Goal: Contribute content: Contribute content

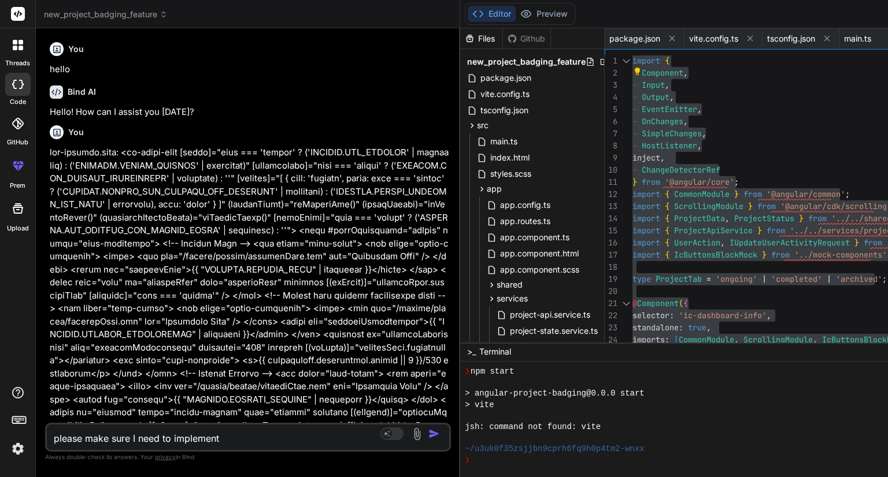
scroll to position [1176, 0]
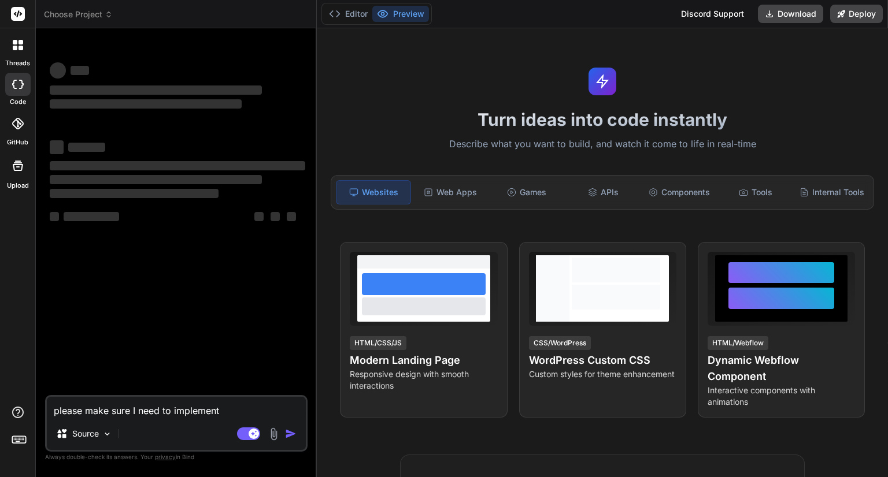
type textarea "x"
drag, startPoint x: 243, startPoint y: 411, endPoint x: 32, endPoint y: 412, distance: 211.6
click at [32, 412] on div "threads code GitHub Upload Choose Project Created with Pixso. Bind AI Web Searc…" at bounding box center [444, 238] width 888 height 477
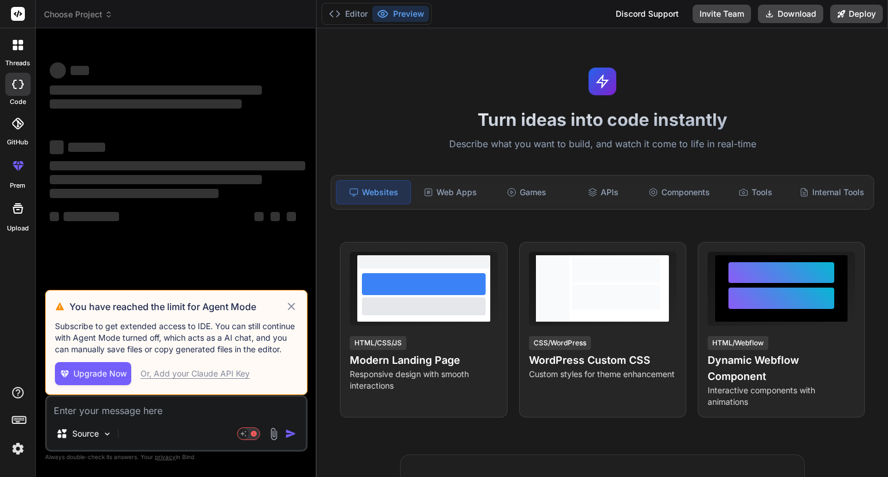
type textarea "x"
click at [291, 306] on icon at bounding box center [291, 307] width 13 height 14
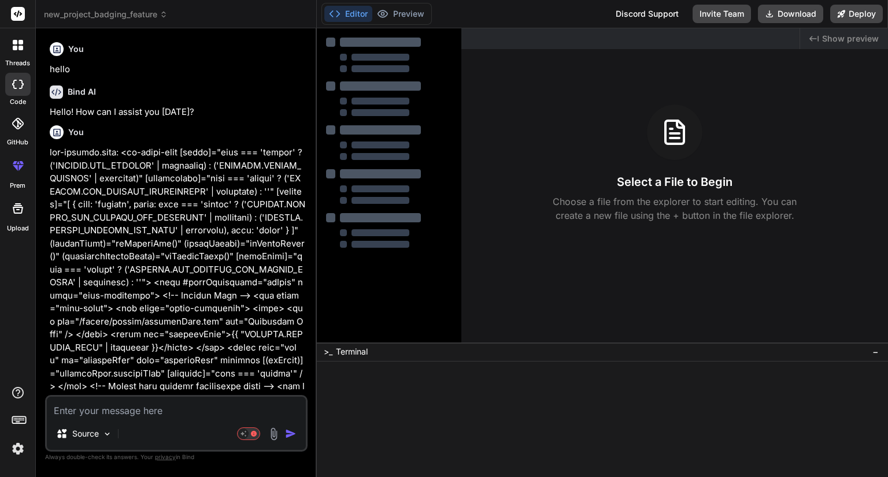
type textarea "x"
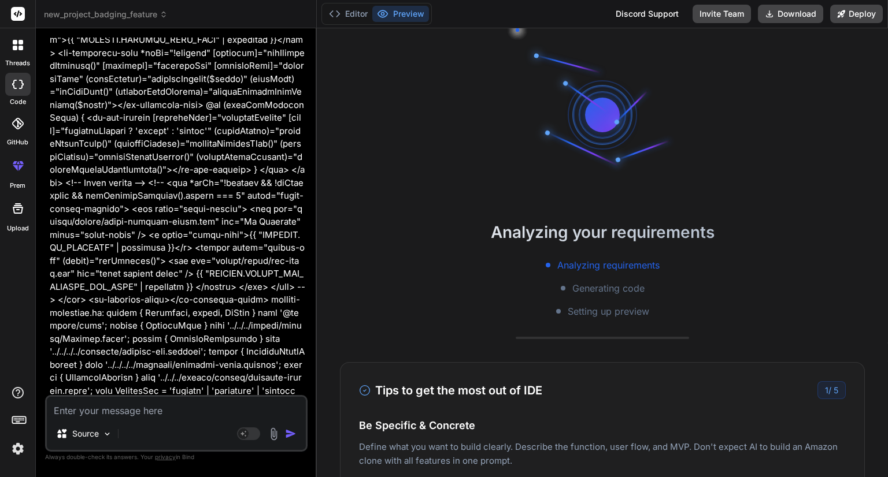
click at [169, 412] on textarea at bounding box center [176, 407] width 259 height 21
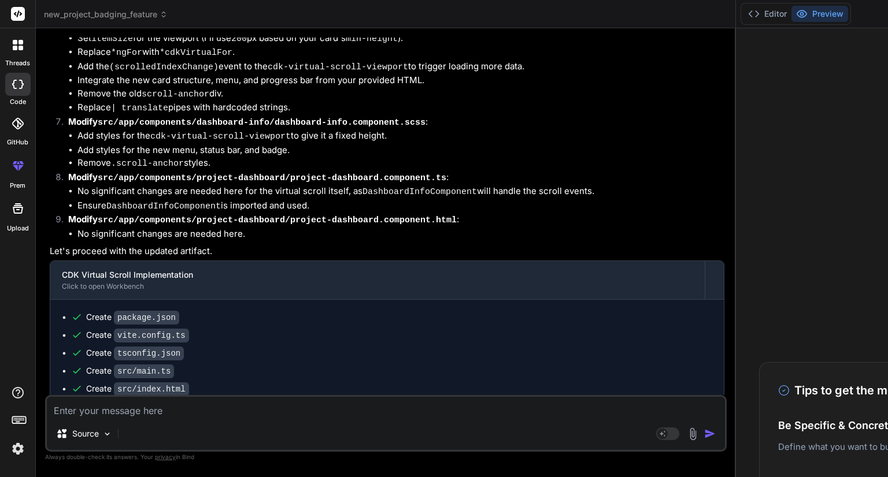
scroll to position [7039, 0]
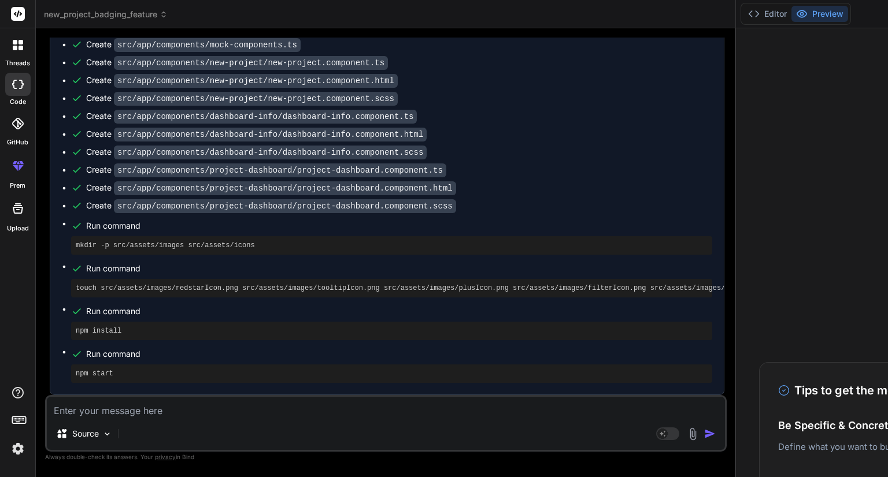
click at [139, 13] on span "new_project_badging_feature" at bounding box center [106, 15] width 124 height 12
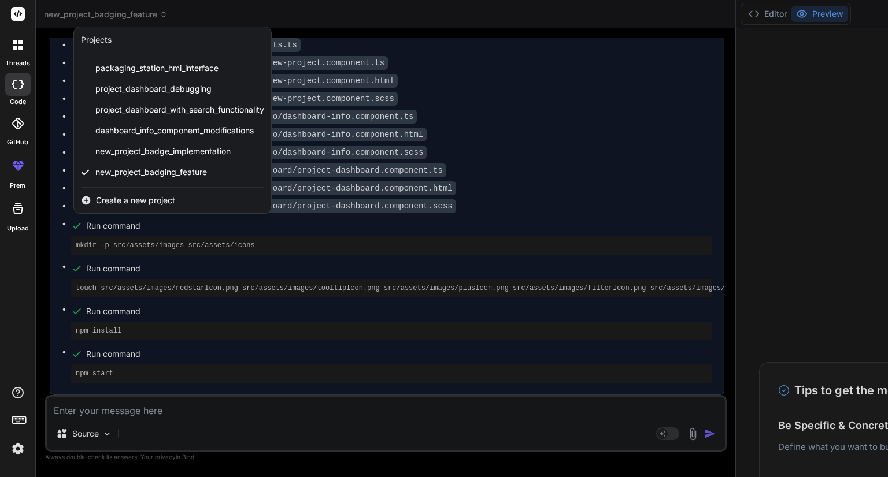
click at [129, 197] on span "Create a new project" at bounding box center [135, 201] width 79 height 12
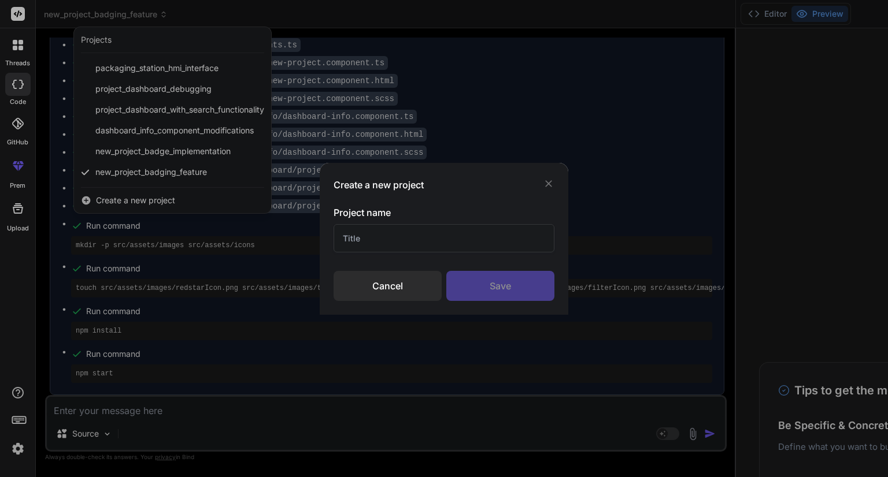
click at [396, 249] on input "text" at bounding box center [444, 238] width 221 height 28
type input "cdk virtual scroll"
click at [502, 292] on div "Save" at bounding box center [500, 286] width 108 height 30
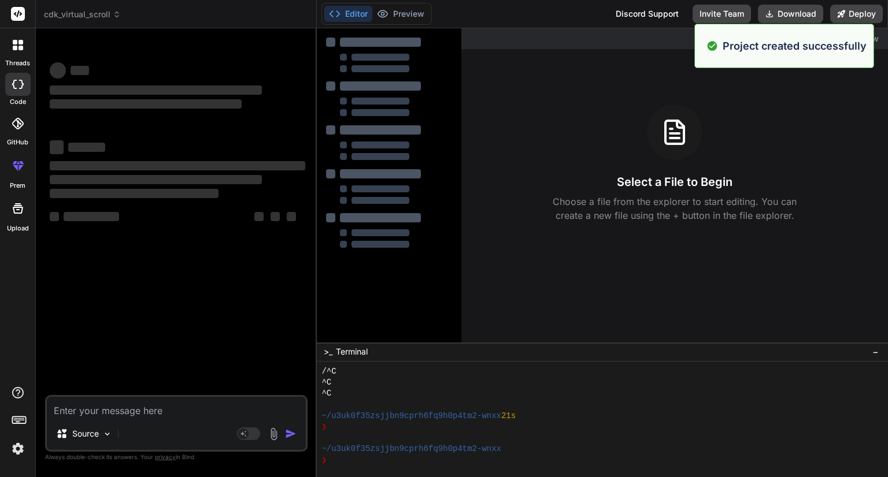
scroll to position [88, 0]
click at [176, 408] on textarea at bounding box center [176, 407] width 259 height 21
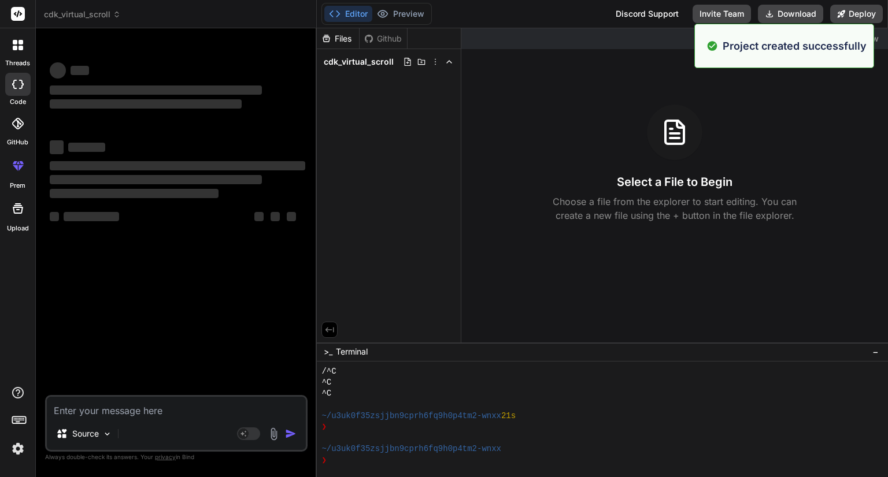
type textarea "x"
paste textarea "<div class="card-grid"> <div *ngFor="let project of projects; let i = index" cl…"
type textarea "<div class="card-grid"> <div *ngFor="let project of projects; let i = index" cl…"
type textarea "x"
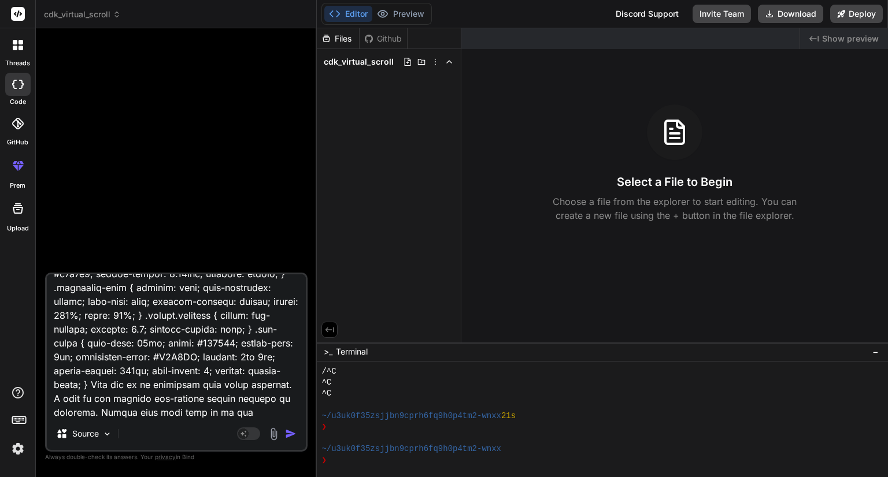
drag, startPoint x: 146, startPoint y: 386, endPoint x: 200, endPoint y: 391, distance: 54.6
click at [200, 391] on textarea at bounding box center [176, 346] width 259 height 143
drag, startPoint x: 135, startPoint y: 383, endPoint x: 250, endPoint y: 401, distance: 115.8
click at [250, 401] on textarea at bounding box center [176, 346] width 259 height 143
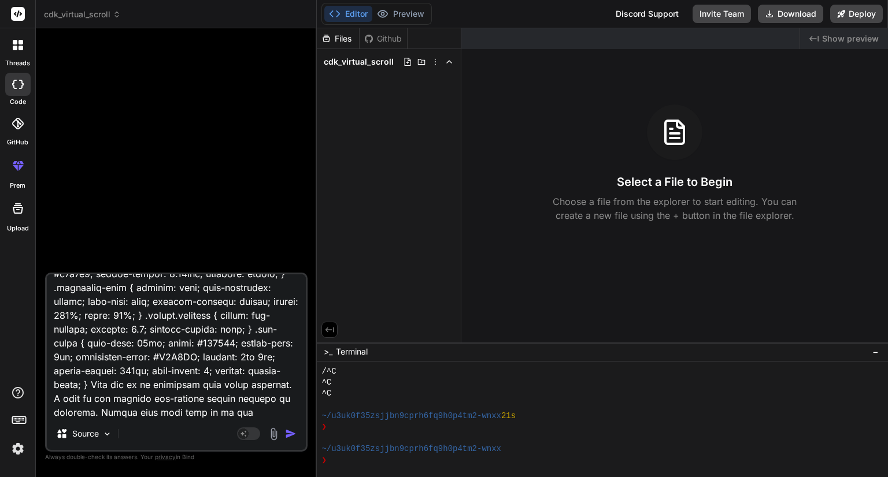
type textarea "<div class="card-grid"> <div *ngFor="let project of projects; let i = index" cl…"
type textarea "x"
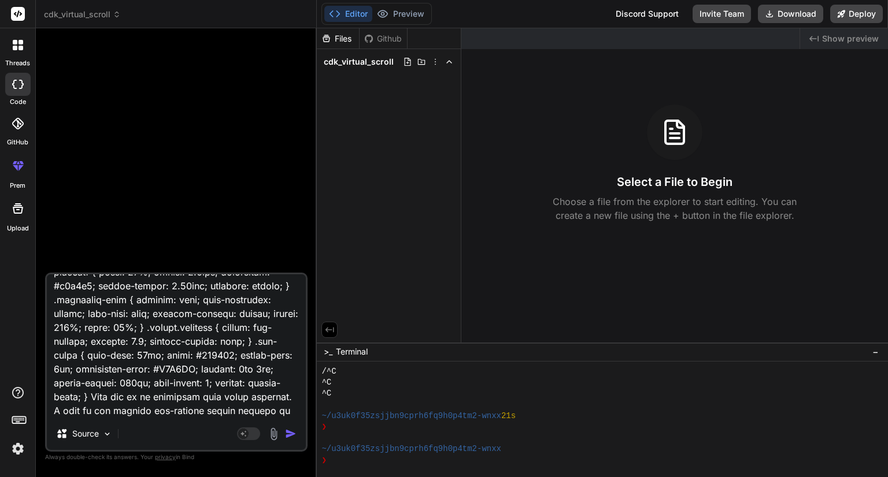
type textarea "<div class="card-grid"> <div *ngFor="let project of projects; let i = index" cl…"
type textarea "x"
type textarea "<div class="card-grid"> <div *ngFor="let project of projects; let i = index" cl…"
type textarea "x"
click at [179, 405] on textarea at bounding box center [176, 346] width 259 height 143
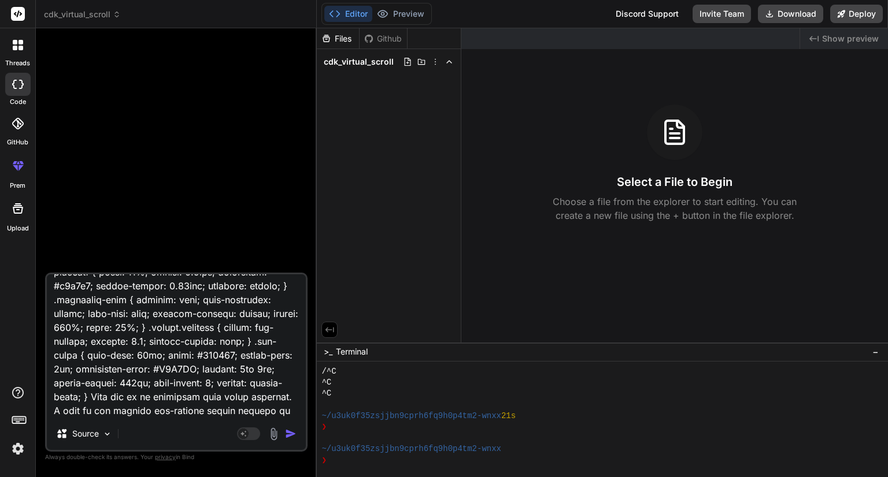
type textarea "<div class="card-grid"> <div *ngFor="let project of projects; let i = index" cl…"
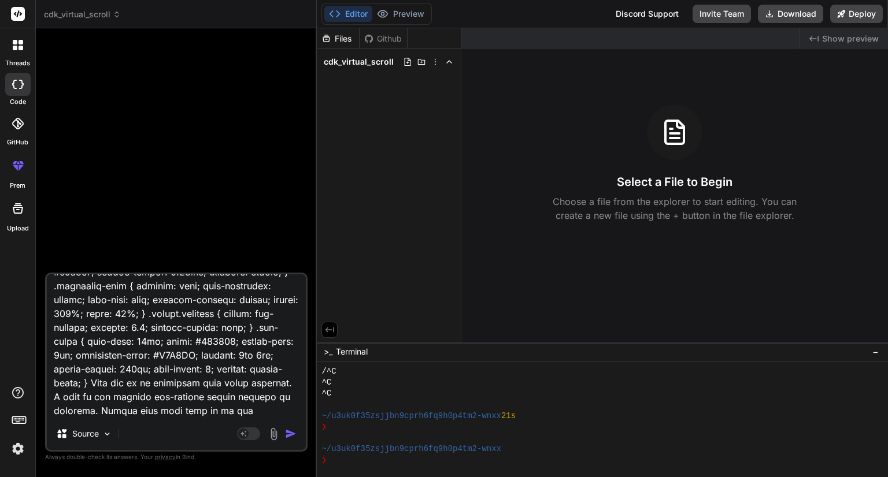
type textarea "x"
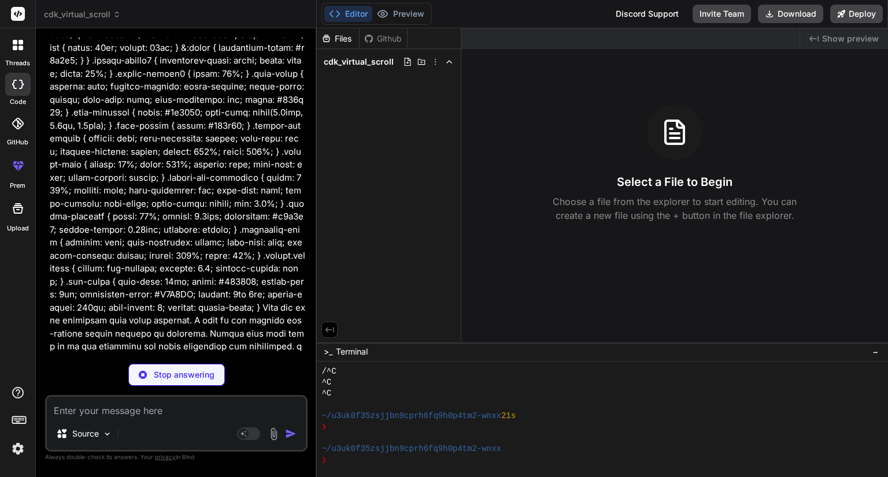
scroll to position [2428, 0]
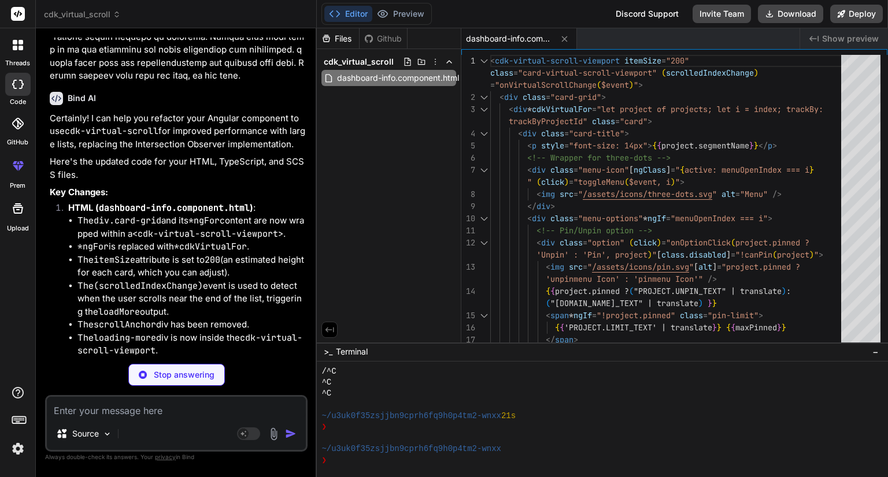
type textarea "x"
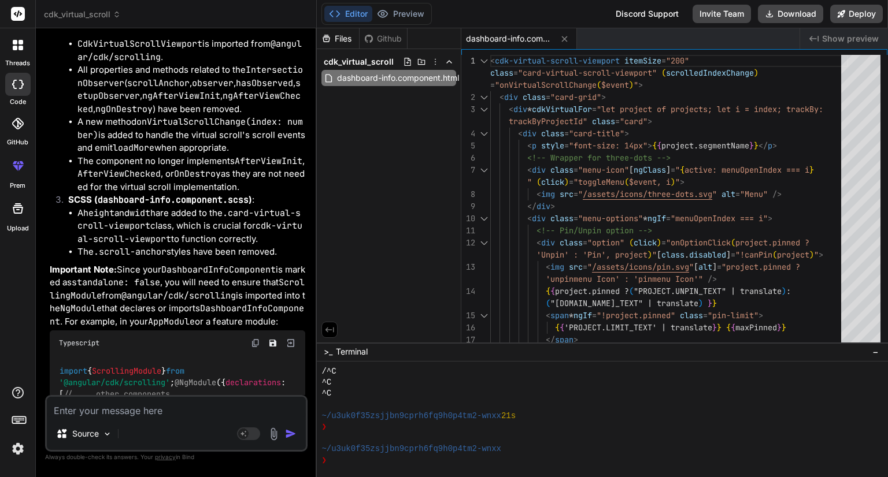
scroll to position [3270, 0]
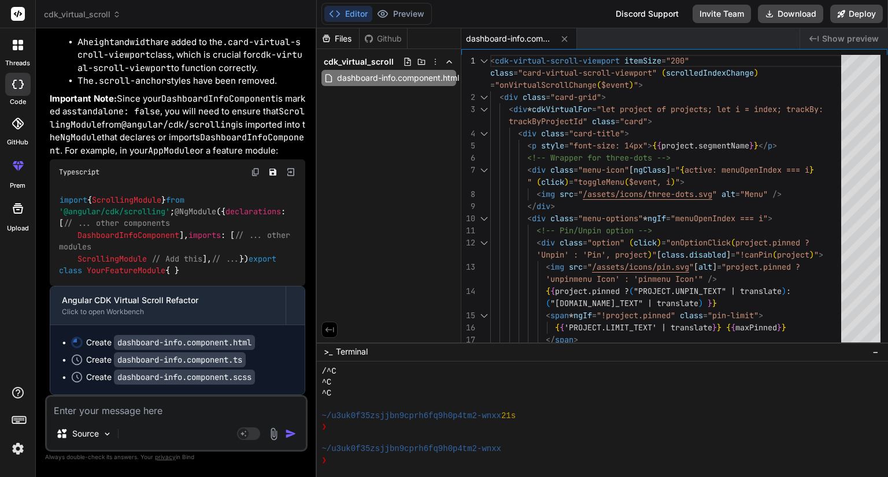
click at [388, 146] on div "Files Github cdk_virtual_scroll dashboard-info.component.html" at bounding box center [389, 185] width 145 height 314
type textarea "<cdk-virtual-scroll-viewport itemSize="200" class="card-virtual-scroll-viewport…"
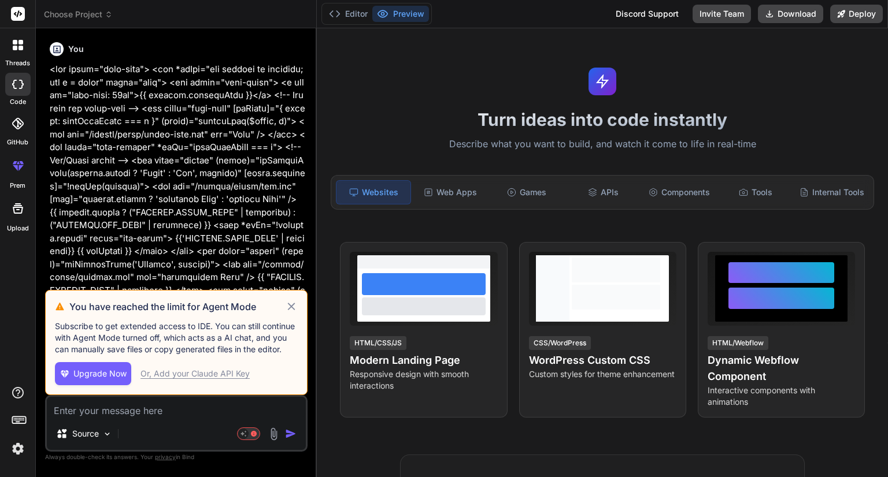
click at [293, 308] on icon at bounding box center [291, 307] width 8 height 8
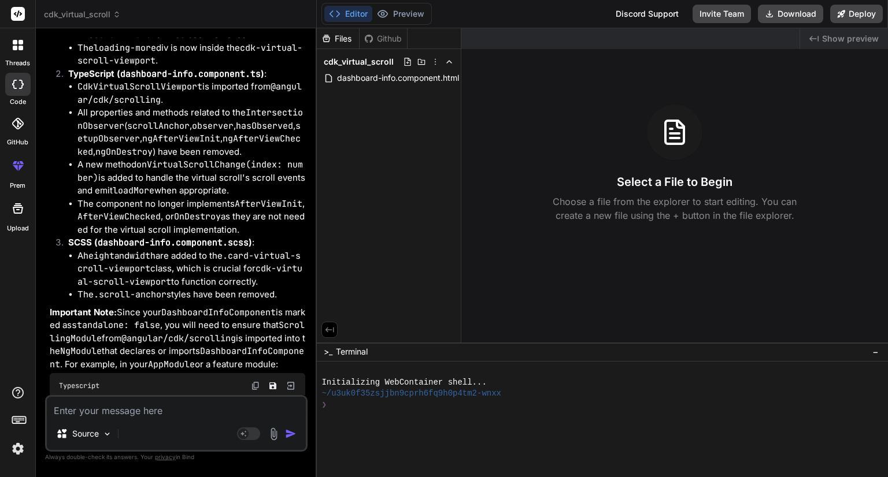
scroll to position [3270, 0]
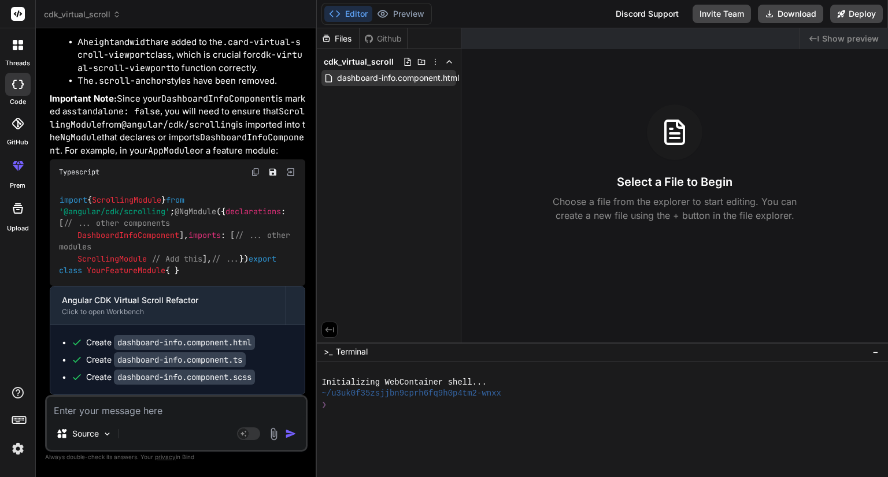
click at [388, 74] on span "dashboard-info.component.html" at bounding box center [398, 78] width 124 height 14
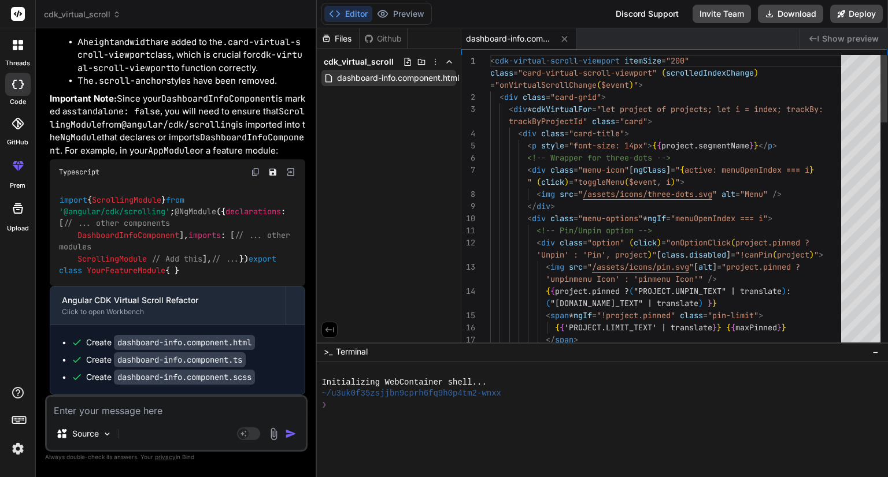
type textarea "x"
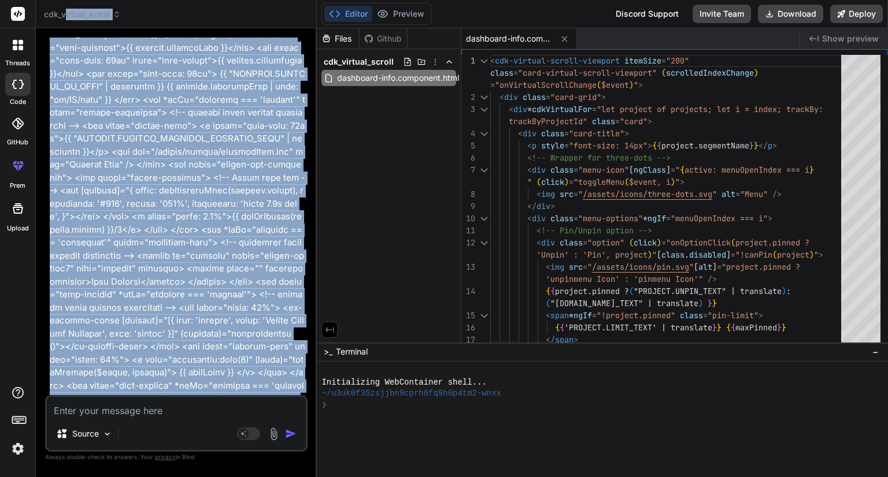
scroll to position [0, 0]
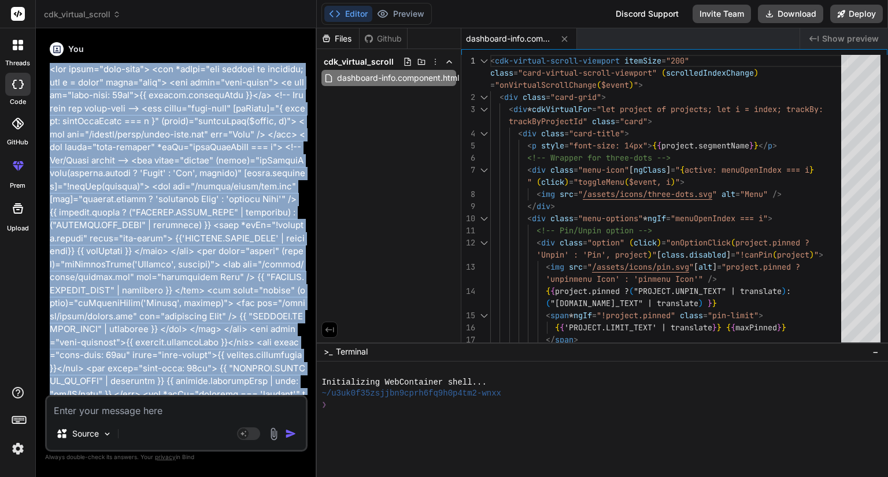
drag, startPoint x: 276, startPoint y: 243, endPoint x: 49, endPoint y: 70, distance: 285.0
copy p "<div class="card-grid"> <div *ngFor="let project of projects; let i = index" cl…"
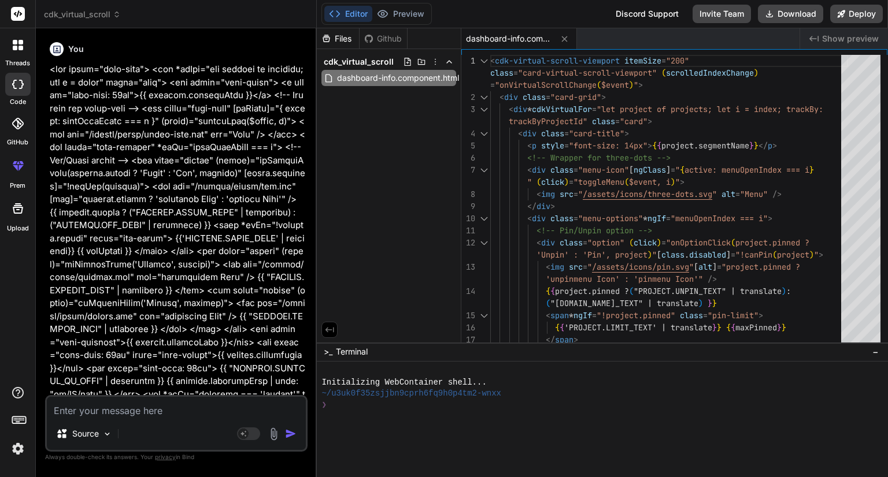
click at [95, 9] on span "cdk_virtual_scroll" at bounding box center [82, 15] width 77 height 12
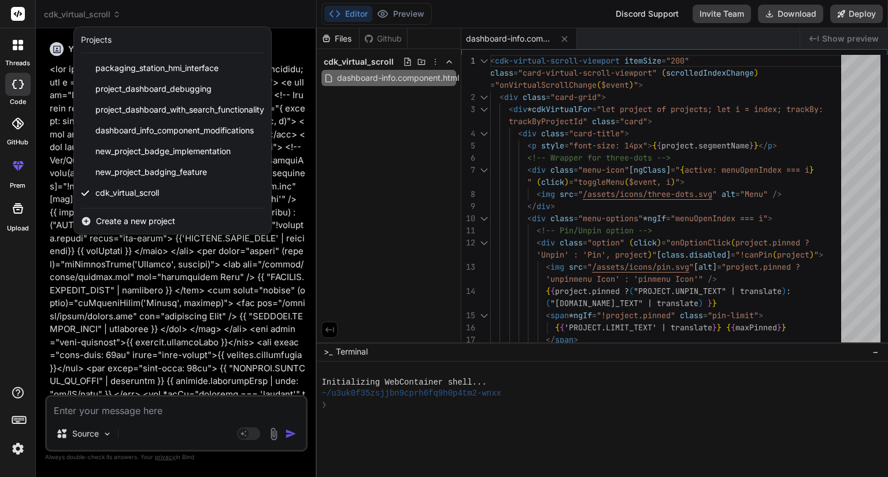
click at [142, 221] on span "Create a new project" at bounding box center [135, 222] width 79 height 12
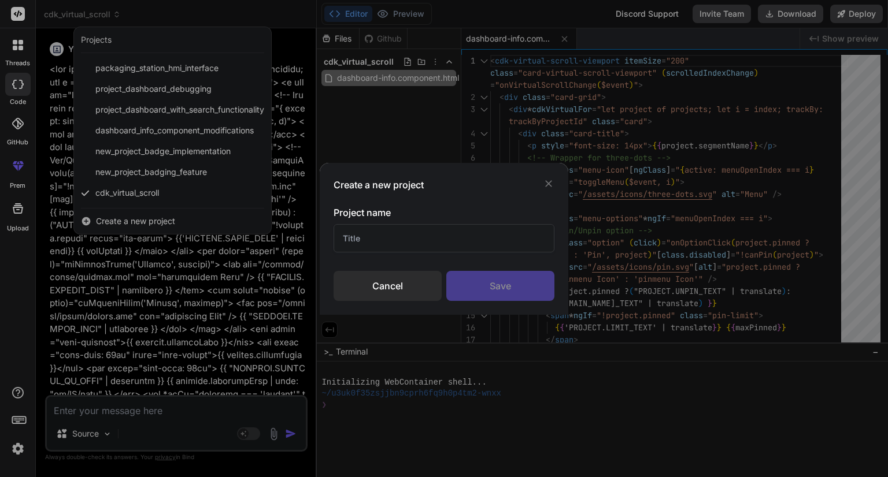
click at [386, 236] on input "text" at bounding box center [444, 238] width 221 height 28
type input "virtual scroll"
click at [483, 276] on div "Save" at bounding box center [500, 286] width 108 height 30
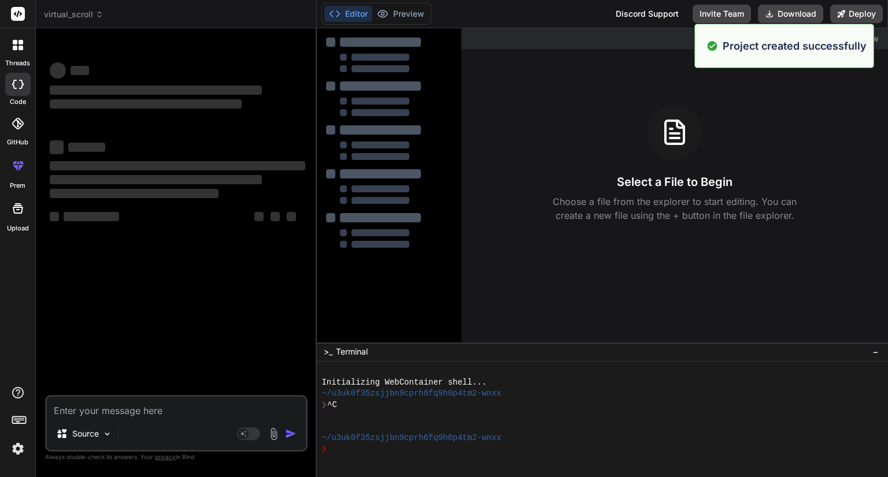
type textarea "x"
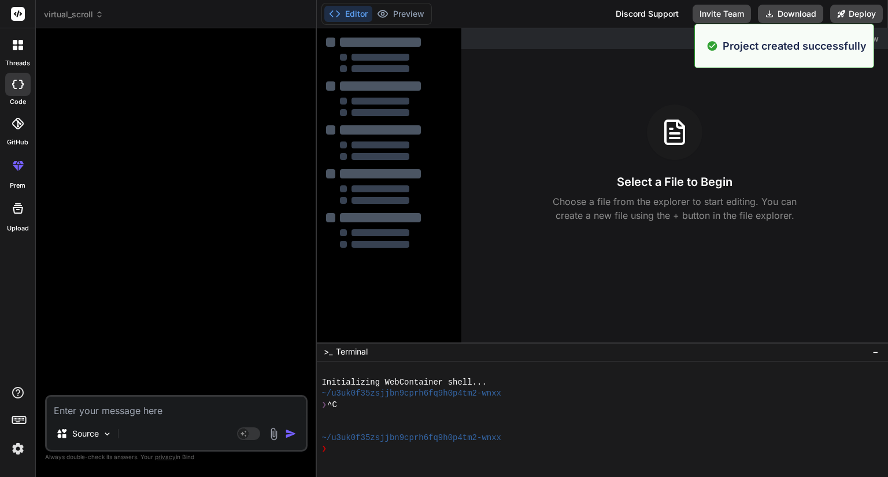
click at [140, 406] on textarea at bounding box center [176, 407] width 259 height 21
paste textarea "<div class="card-grid"> <div *ngFor="let project of projects; let i = index" cl…"
type textarea "<div class="card-grid"> <div *ngFor="let project of projects; let i = index" cl…"
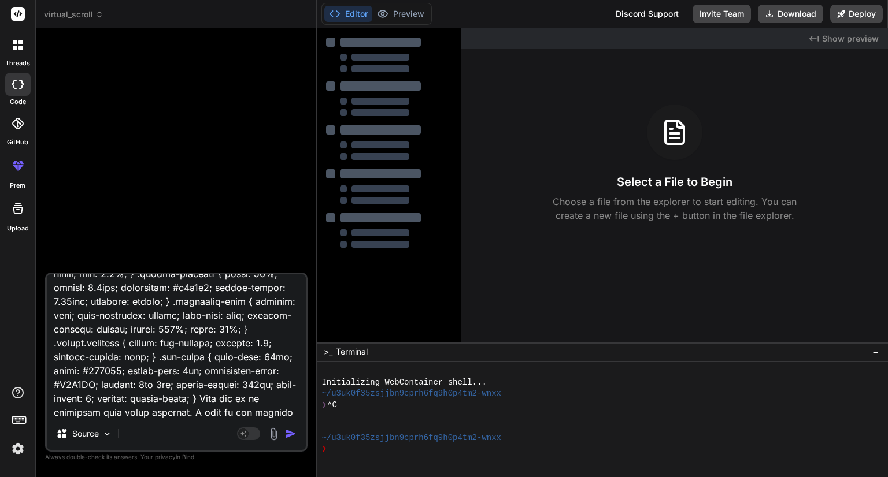
type textarea "x"
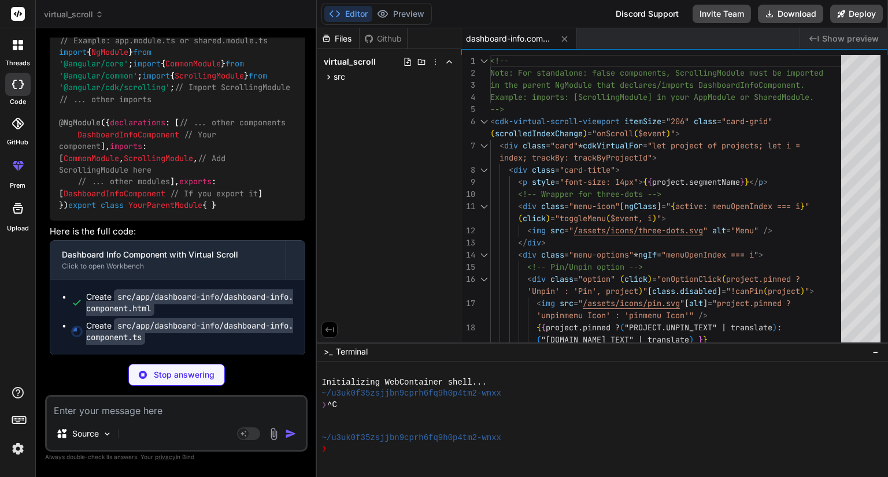
scroll to position [3474, 0]
click at [329, 76] on icon at bounding box center [329, 77] width 3 height 5
type textarea "x"
type textarea "// Reassign the projects array with pinned projects first this.projects = [...p…"
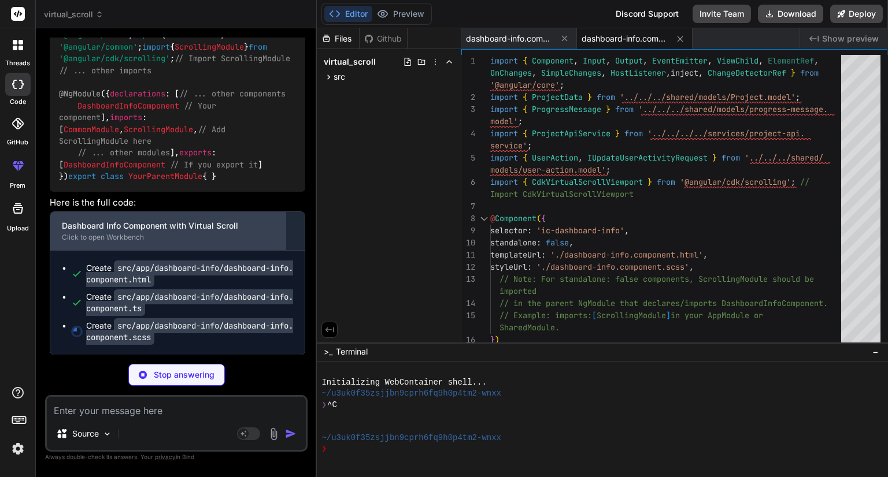
scroll to position [3503, 0]
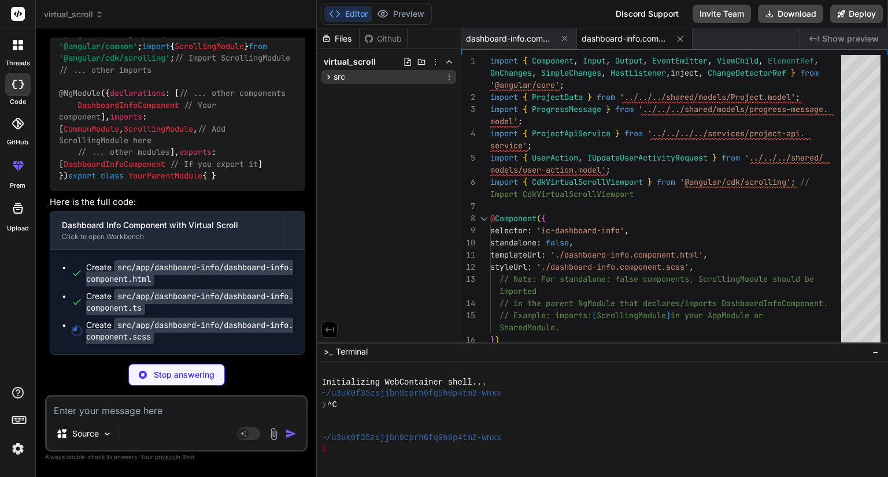
click at [328, 77] on icon at bounding box center [329, 77] width 10 height 10
click at [338, 94] on icon at bounding box center [339, 92] width 10 height 10
type textarea "x"
type textarea "display: inline-block; }"
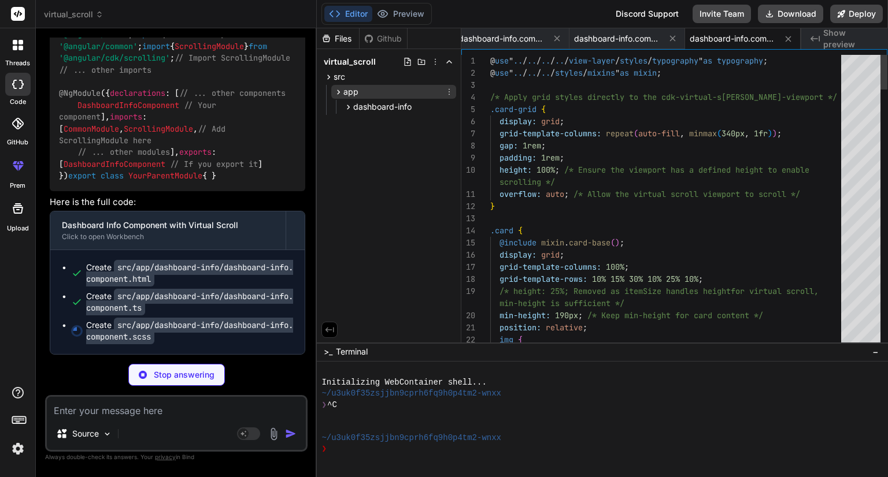
type textarea "x"
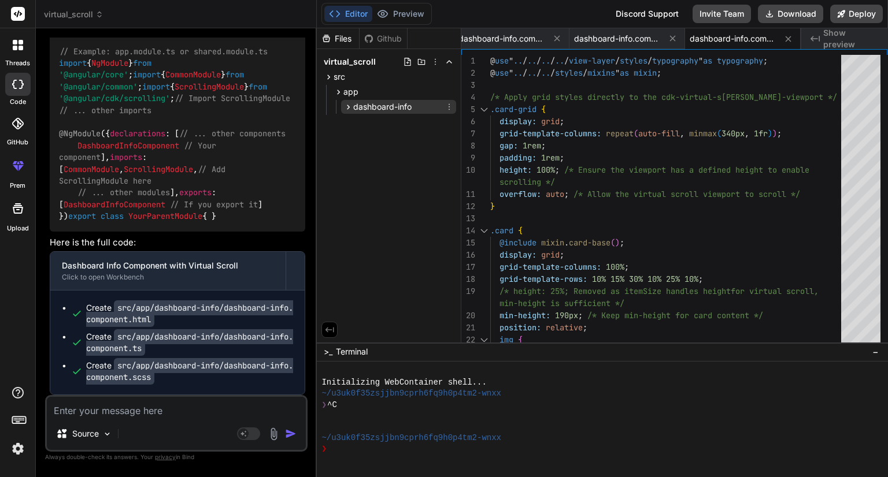
click at [346, 109] on icon at bounding box center [348, 107] width 10 height 10
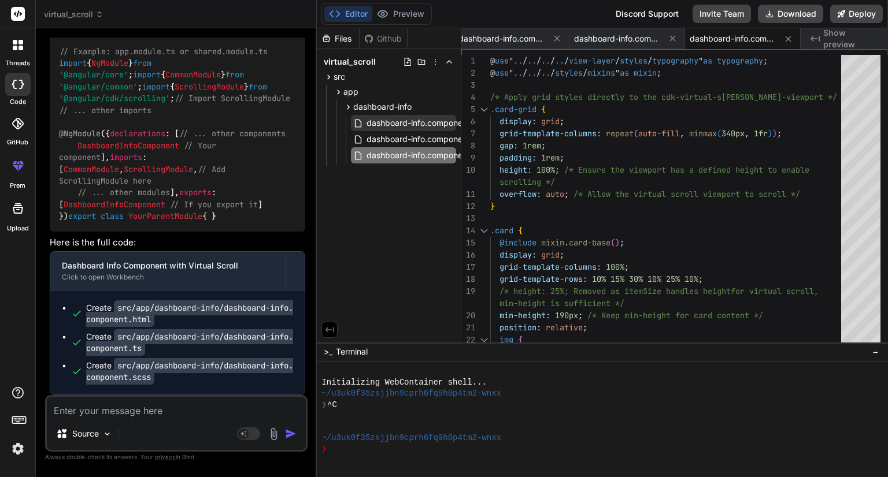
click at [381, 121] on span "dashboard-info.component.html" at bounding box center [427, 123] width 124 height 14
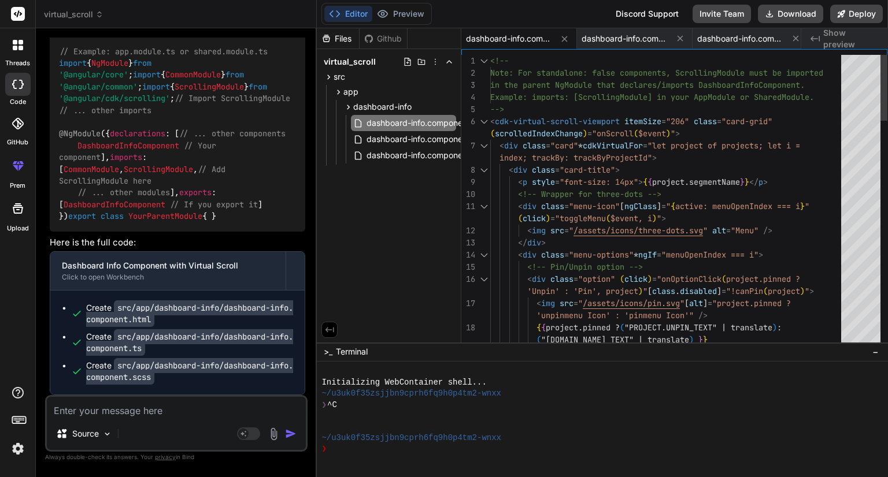
scroll to position [0, 0]
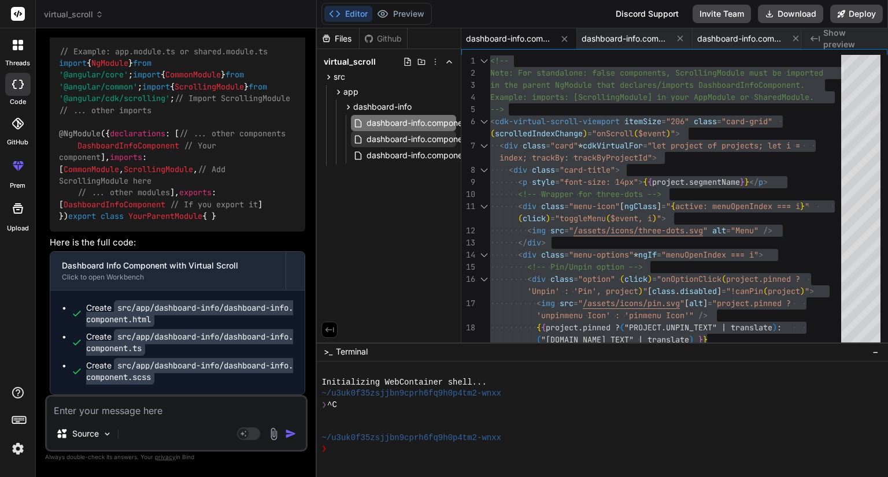
click at [399, 137] on span "dashboard-info.component.ts" at bounding box center [422, 139] width 115 height 14
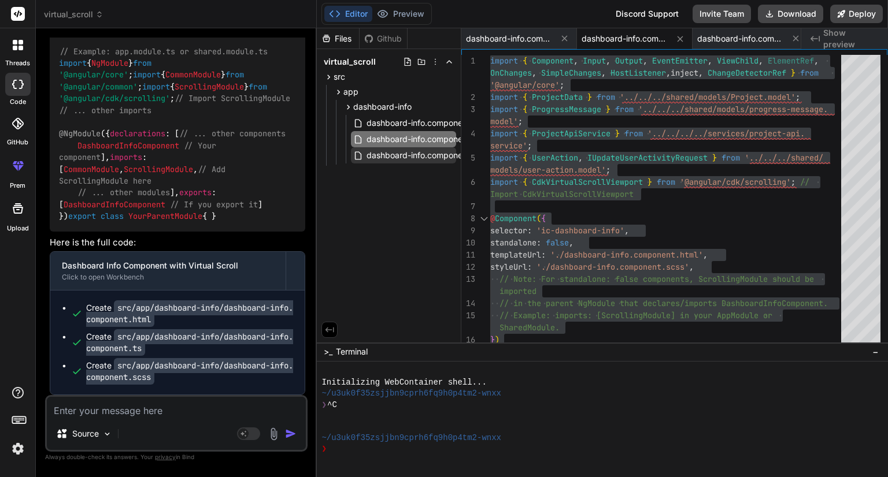
click at [407, 158] on span "dashboard-info.component.scss" at bounding box center [427, 156] width 125 height 14
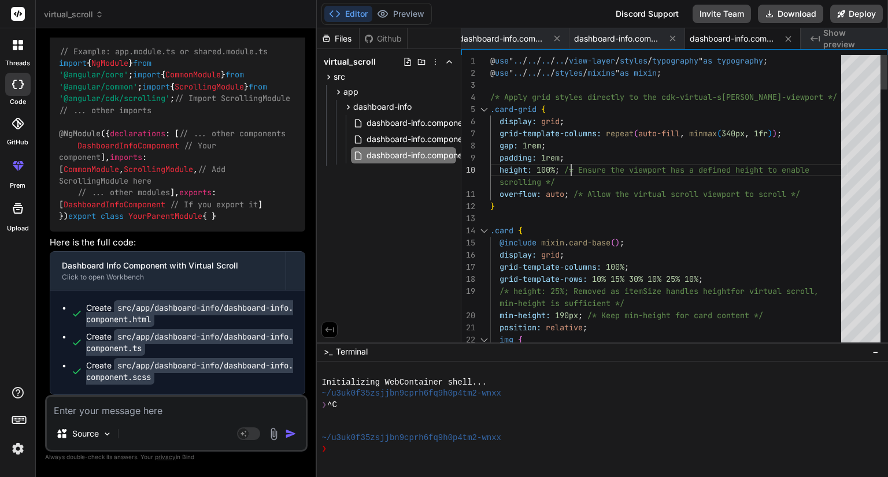
type textarea "@use "../../../../view-layer/styles/typography" as typography; @use "../../../s…"
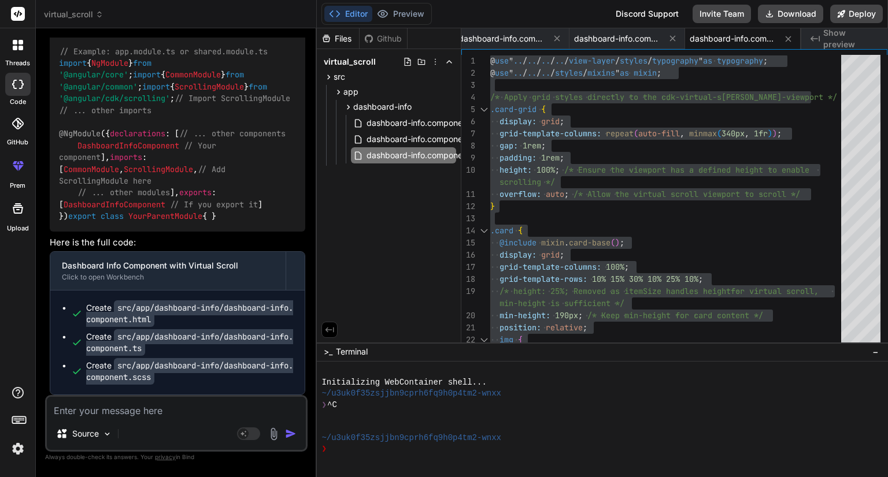
click at [210, 416] on textarea at bounding box center [176, 407] width 259 height 21
type textarea "N"
type textarea "x"
type textarea "No"
type textarea "x"
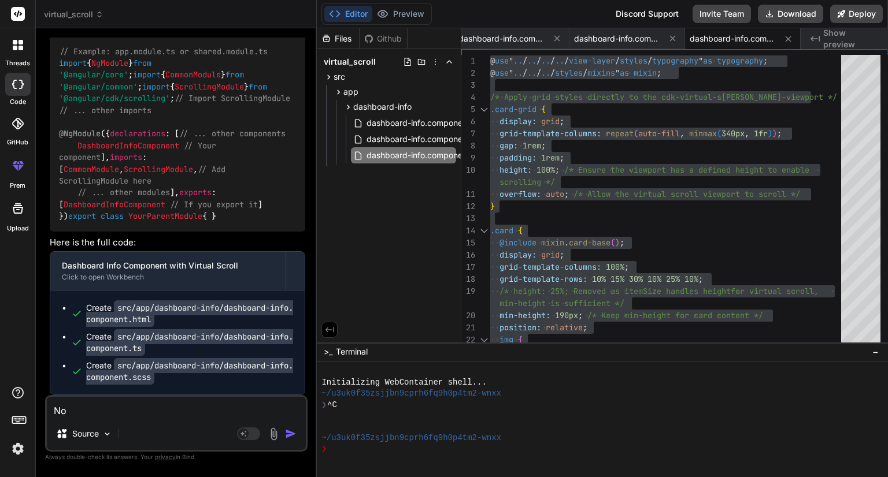
type textarea "Now"
type textarea "x"
type textarea "Now"
type textarea "x"
type textarea "Now t"
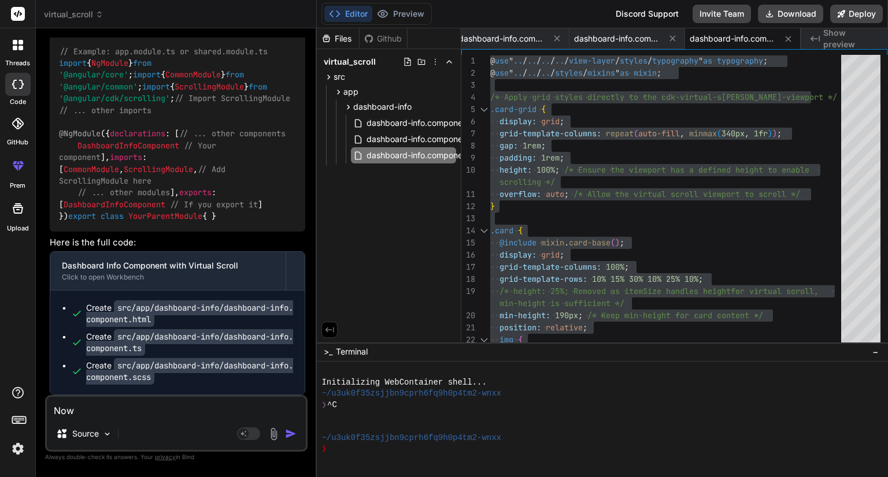
type textarea "x"
type textarea "Now th"
type textarea "x"
type textarea "Now the"
type textarea "x"
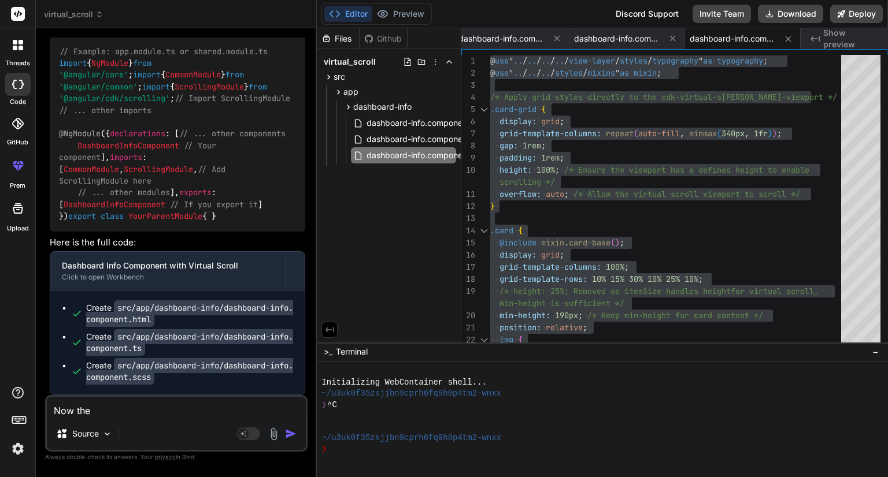
type textarea "Now the"
type textarea "x"
type textarea "Now the i"
type textarea "x"
type textarea "Now the is"
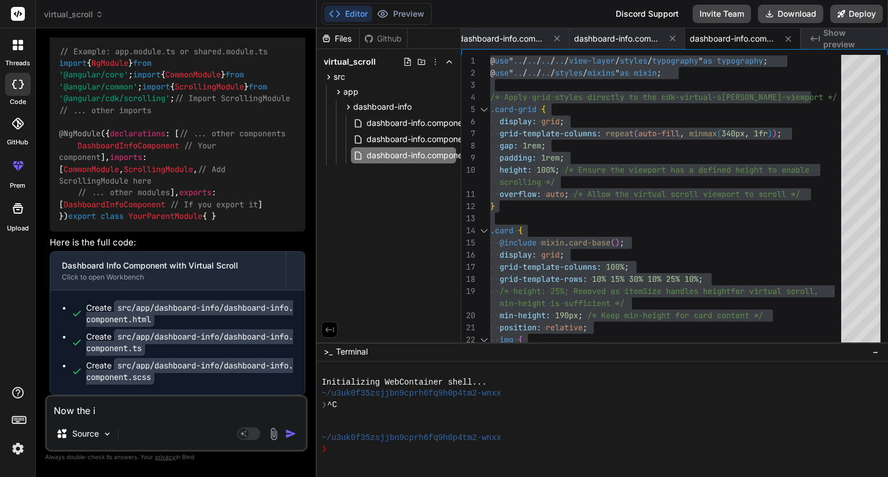
type textarea "x"
type textarea "Now the iss"
type textarea "x"
type textarea "Now the issu"
type textarea "x"
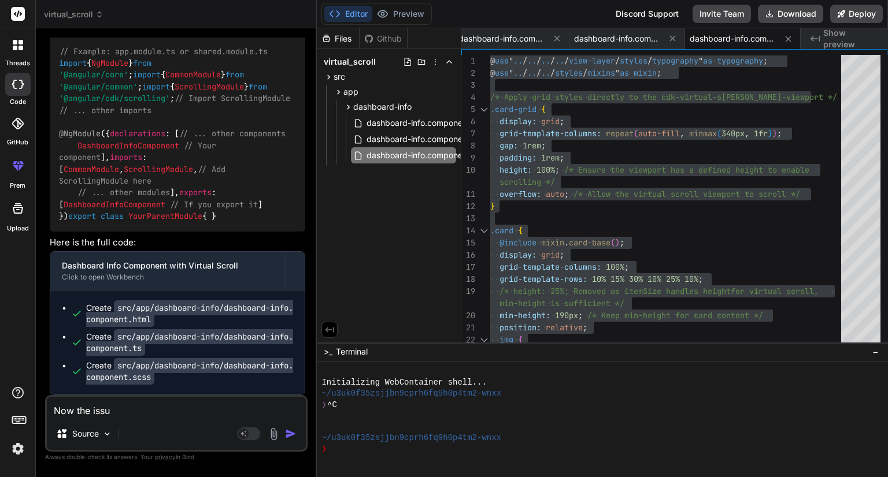
type textarea "Now the issue"
type textarea "x"
type textarea "Now the issue"
type textarea "x"
type textarea "Now the issue p"
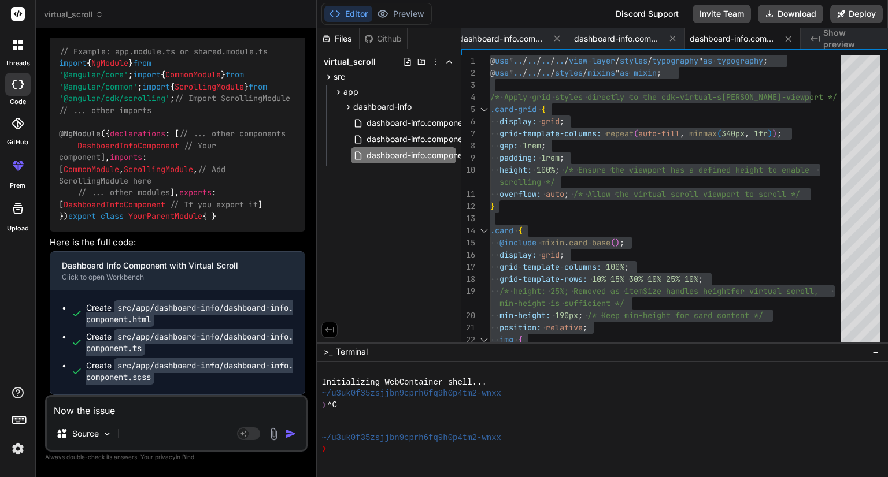
type textarea "x"
type textarea "Now the issue pr"
type textarea "x"
type textarea "Now the issue pro"
type textarea "x"
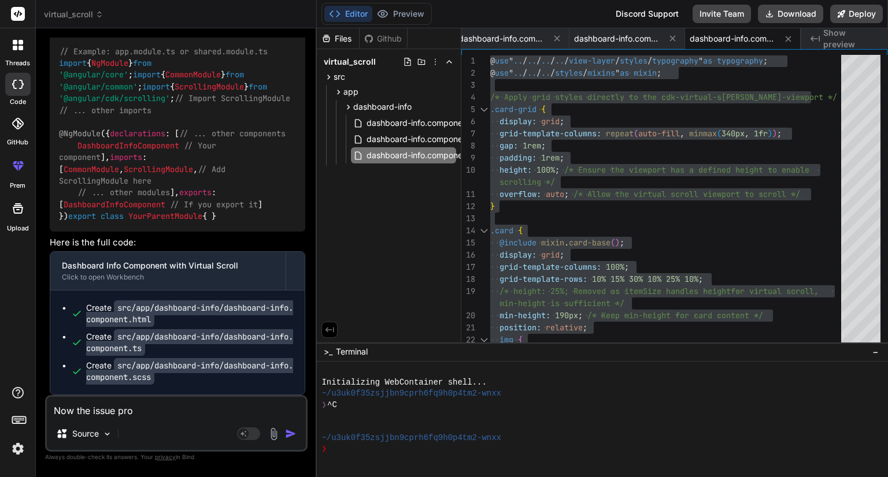
type textarea "Now the issue proj"
type textarea "x"
type textarea "Now the issue proje"
type textarea "x"
type textarea "Now the issue projec"
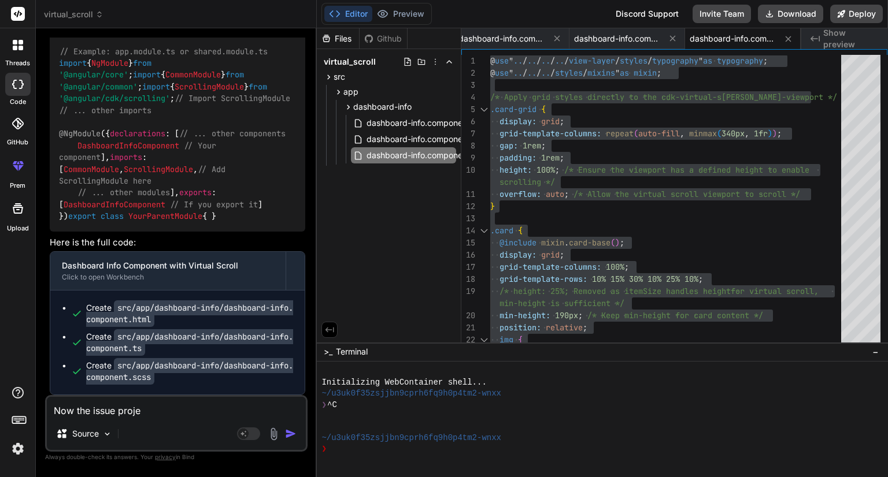
type textarea "x"
type textarea "Now the issue project"
type textarea "x"
type textarea "Now the issue projects"
type textarea "x"
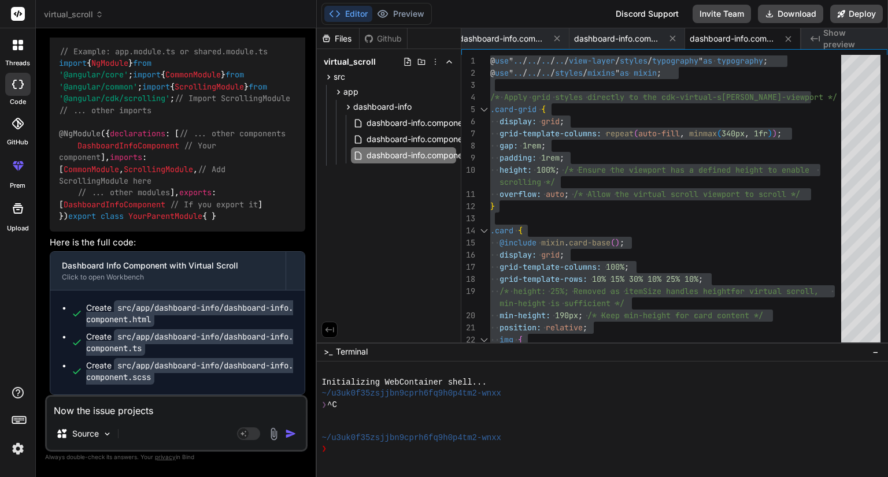
type textarea "Now the issue projects"
type textarea "x"
type textarea "Now the issue projects a"
type textarea "x"
type textarea "Now the issue projects ar"
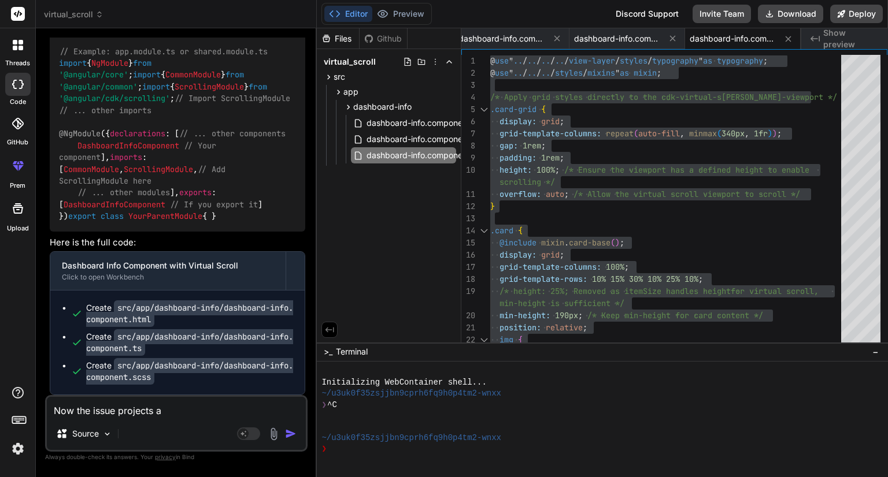
type textarea "x"
type textarea "Now the issue projects are"
type textarea "x"
type textarea "Now the issue projects are"
type textarea "x"
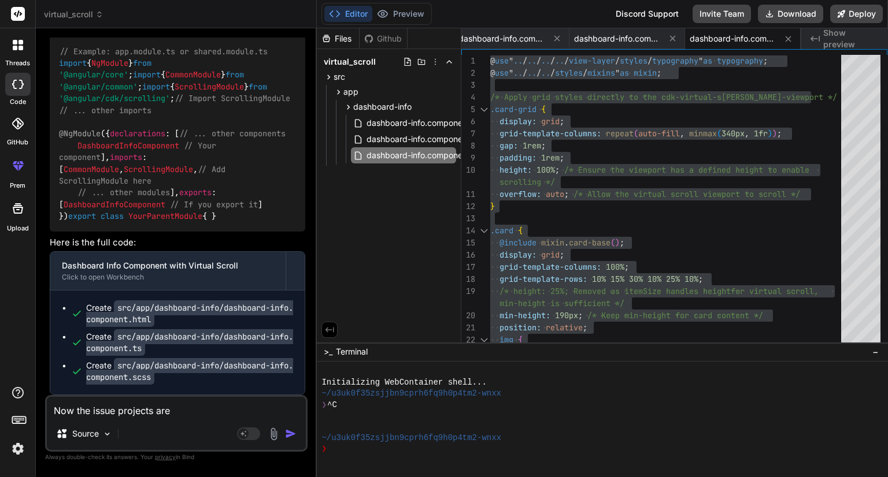
type textarea "Now the issue projects are d"
type textarea "x"
type textarea "Now the issue projects are di"
type textarea "x"
type textarea "Now the issue projects are dis"
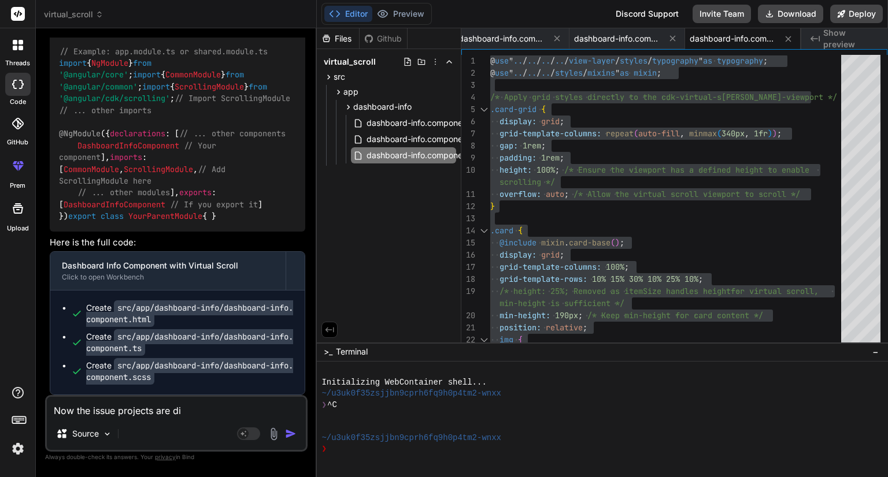
type textarea "x"
type textarea "Now the issue projects are disp"
type textarea "x"
type textarea "Now the issue projects are displ"
type textarea "x"
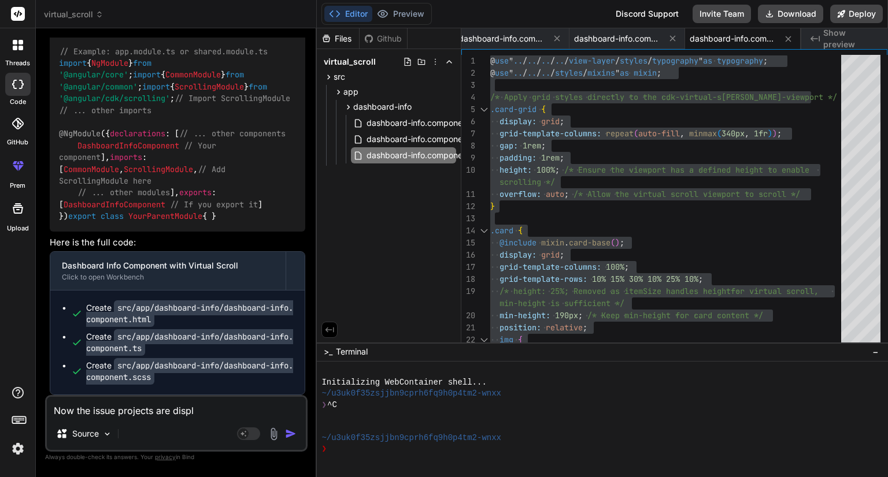
type textarea "Now the issue projects are displa"
type textarea "x"
type textarea "Now the issue projects are display"
type textarea "x"
type textarea "Now the issue projects are displaye"
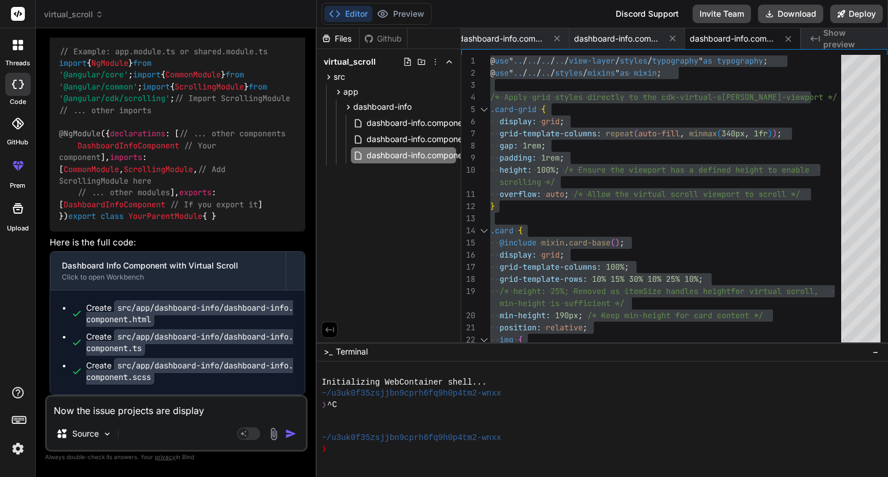
type textarea "x"
type textarea "Now the issue projects are displayed"
type textarea "x"
type textarea "Now the issue projects are displayed"
type textarea "x"
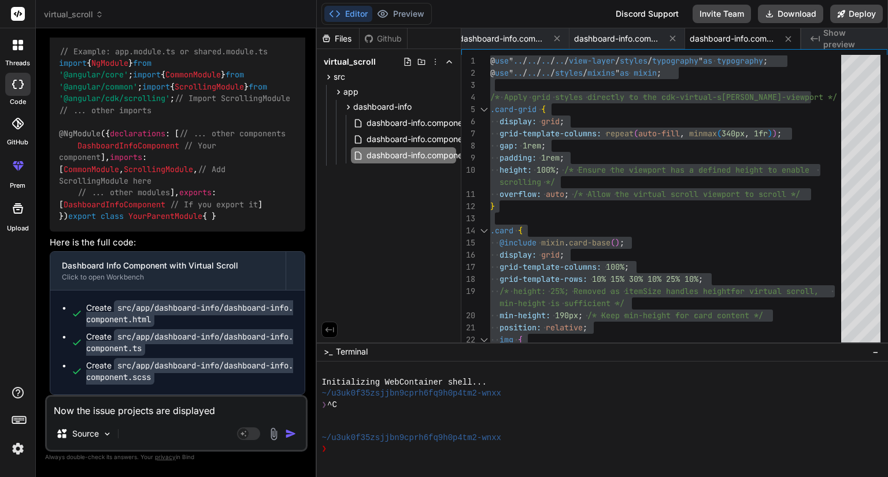
type textarea "Now the issue projects are displayed v"
type textarea "x"
type textarea "Now the issue projects are displayed ve"
type textarea "x"
type textarea "Now the issue projects are displayed ver"
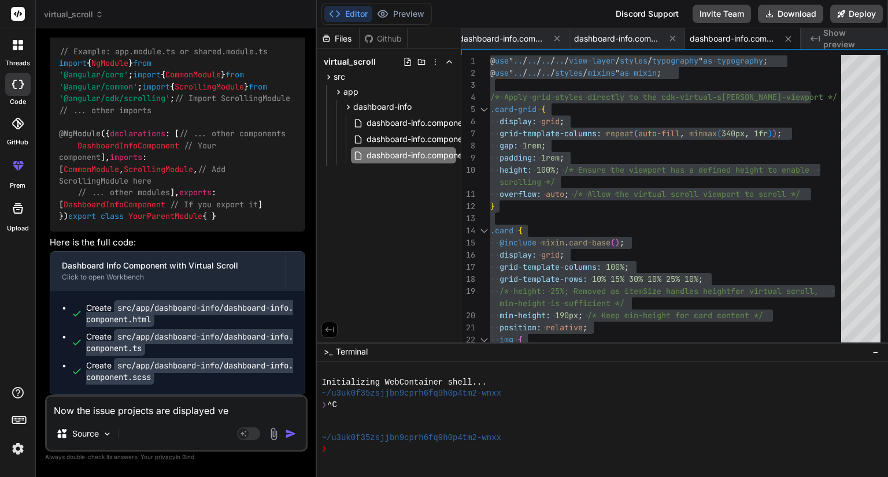
type textarea "x"
type textarea "Now the issue projects are displayed vert"
type textarea "x"
type textarea "Now the issue projects are displayed verti"
type textarea "x"
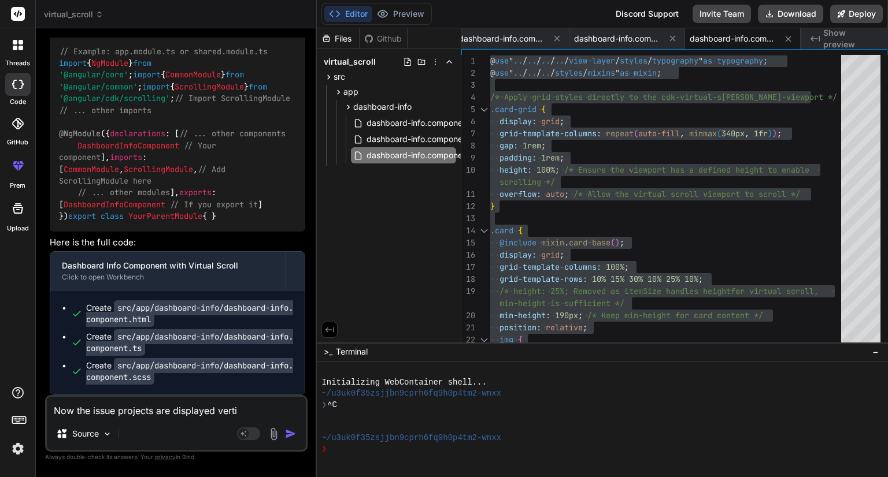
type textarea "Now the issue projects are displayed vertic"
type textarea "x"
type textarea "Now the issue projects are displayed vertica"
type textarea "x"
type textarea "Now the issue projects are displayed vertical"
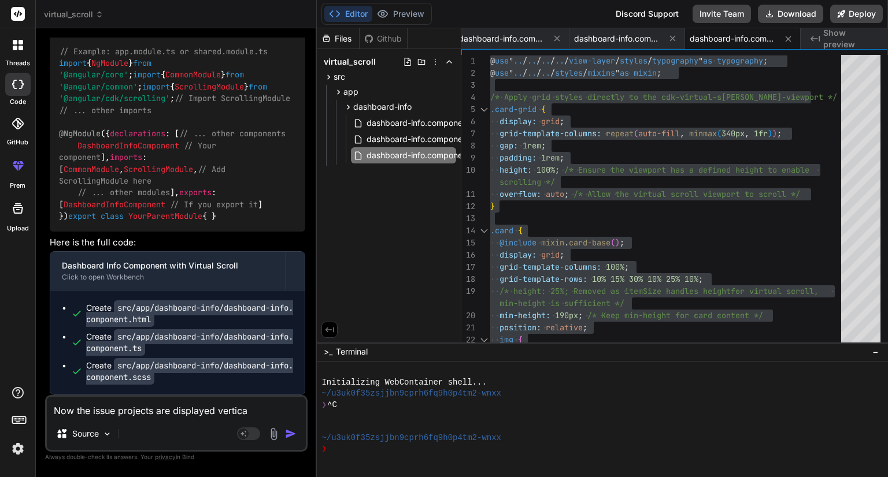
type textarea "x"
type textarea "Now the issue projects are displayed verticall"
type textarea "x"
type textarea "Now the issue projects are displayed vertically"
type textarea "x"
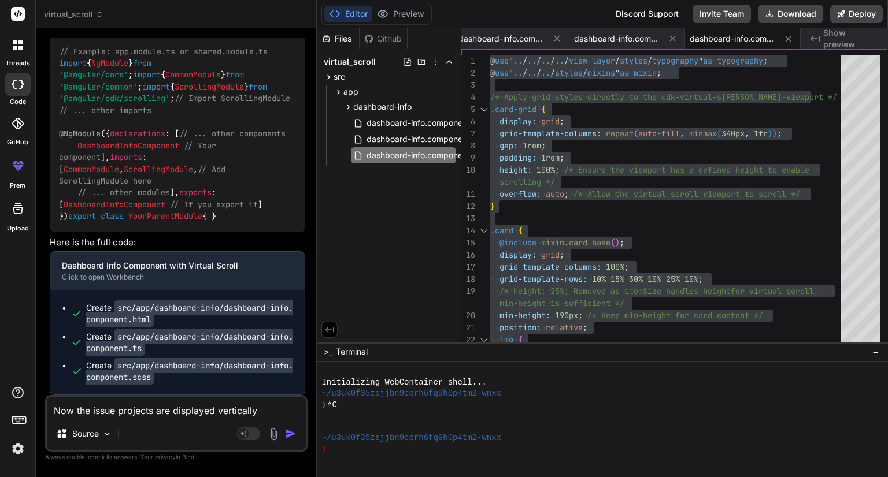
type textarea "Now the issue projects are displayed vertically."
type textarea "x"
type textarea "Now the issue projects are displayed vertically."
type textarea "x"
type textarea "Now the issue projects are displayed vertically. I"
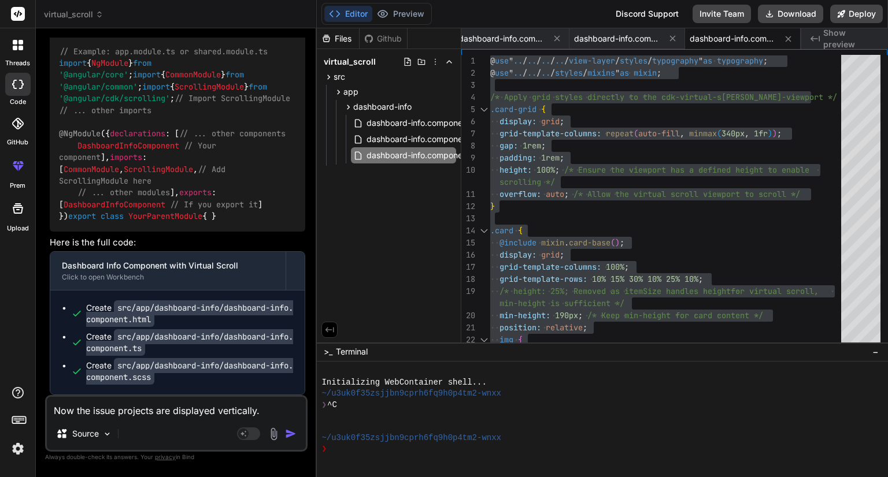
type textarea "x"
type textarea "Now the issue projects are displayed vertically. I"
type textarea "x"
type textarea "Now the issue projects are displayed vertically. I n"
type textarea "x"
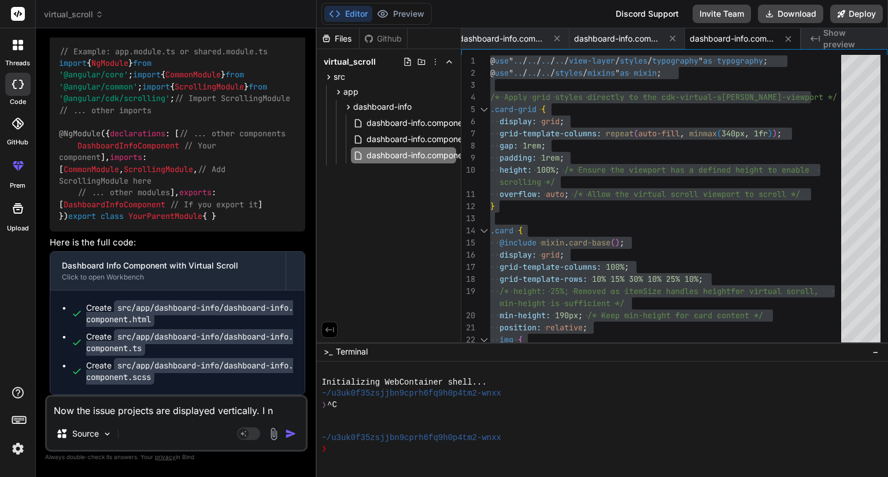
type textarea "Now the issue projects are displayed vertically. I ne"
type textarea "x"
type textarea "Now the issue projects are displayed vertically. I nee"
type textarea "x"
type textarea "Now the issue projects are displayed vertically. I need"
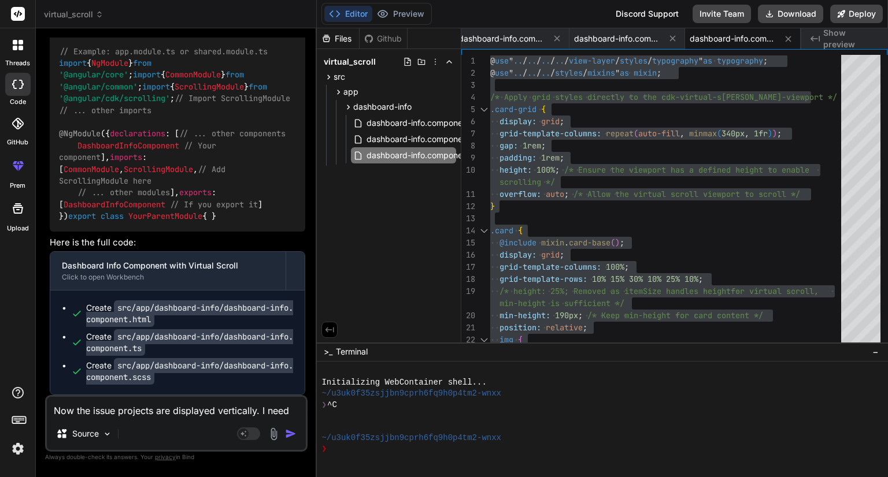
type textarea "x"
type textarea "Now the issue projects are displayed vertically. I need"
type textarea "x"
type textarea "Now the issue projects are displayed vertically. I need t"
type textarea "x"
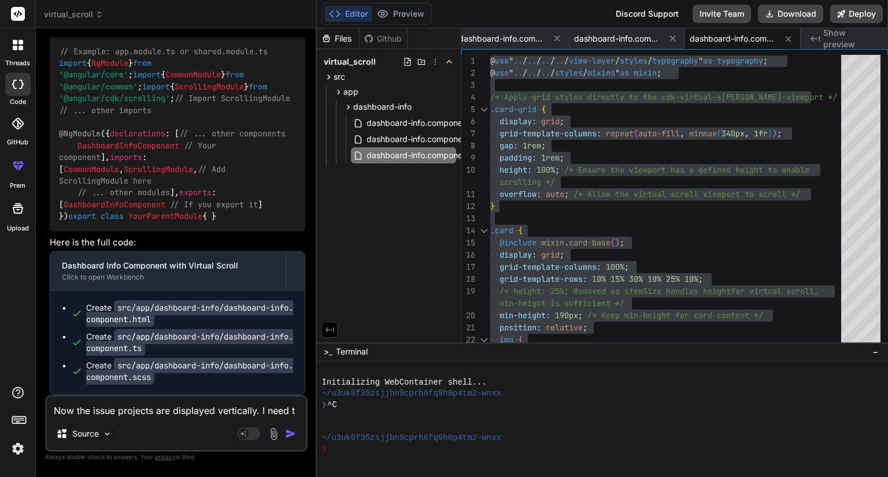
type textarea "Now the issue projects are displayed vertically. I need to"
type textarea "x"
type textarea "Now the issue projects are displayed vertically. I need to"
type textarea "x"
type textarea "Now the issue projects are displayed vertically. I need to s"
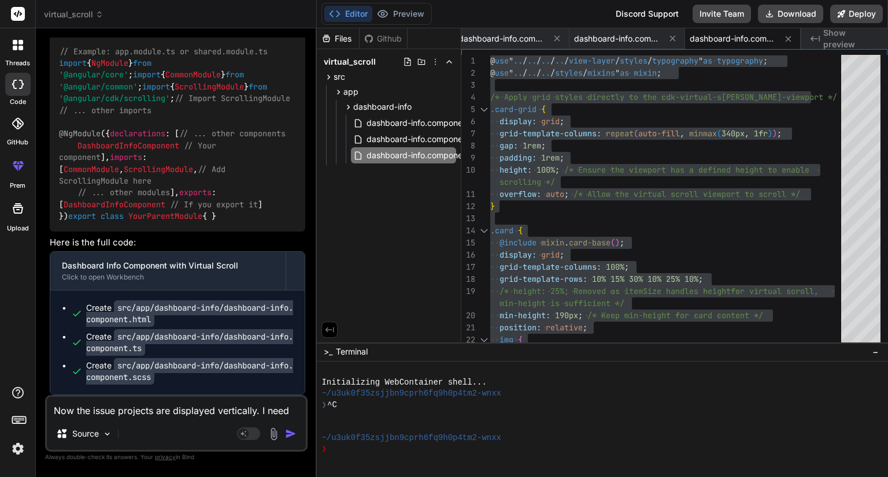
type textarea "x"
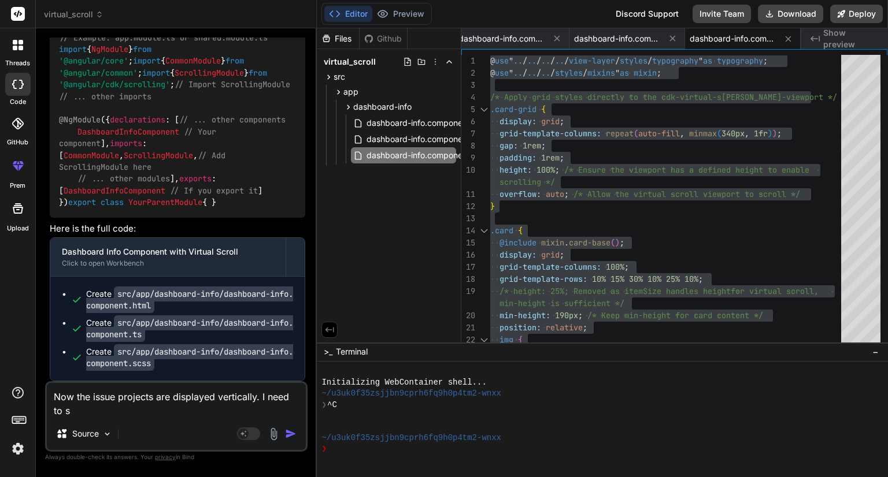
scroll to position [3477, 0]
type textarea "Now the issue projects are displayed vertically. I need to sh"
type textarea "x"
type textarea "Now the issue projects are displayed vertically. I need to sho"
type textarea "x"
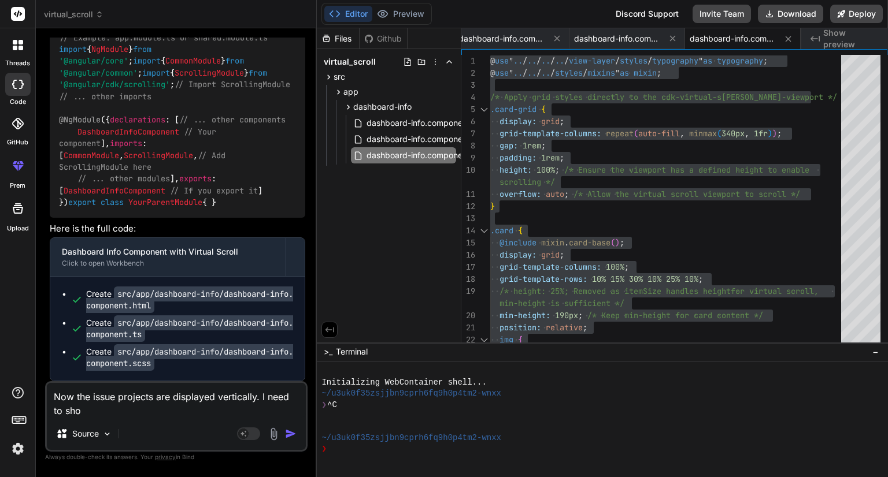
type textarea "Now the issue projects are displayed vertically. I need to show"
type textarea "x"
type textarea "Now the issue projects are displayed vertically. I need to show"
type textarea "x"
type textarea "Now the issue projects are displayed vertically. I need to show 4"
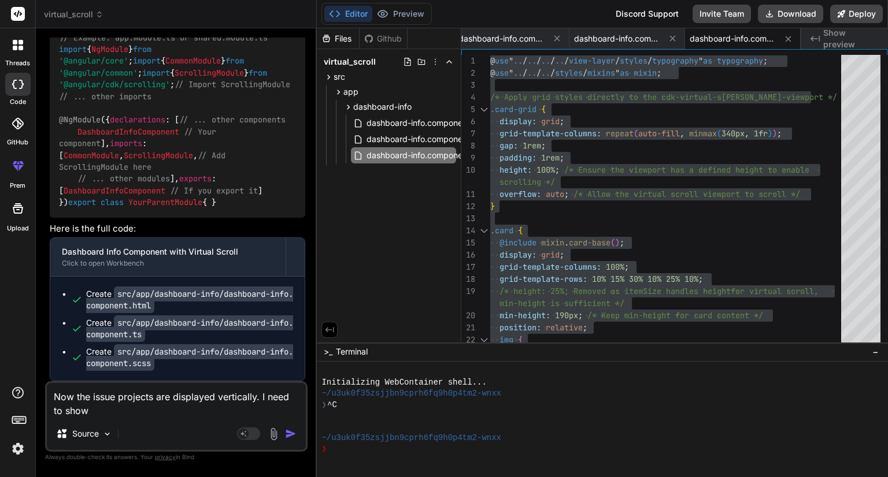
type textarea "x"
type textarea "Now the issue projects are displayed vertically. I need to show 4"
type textarea "x"
type textarea "Now the issue projects are displayed vertically. I need to show 4 p"
type textarea "x"
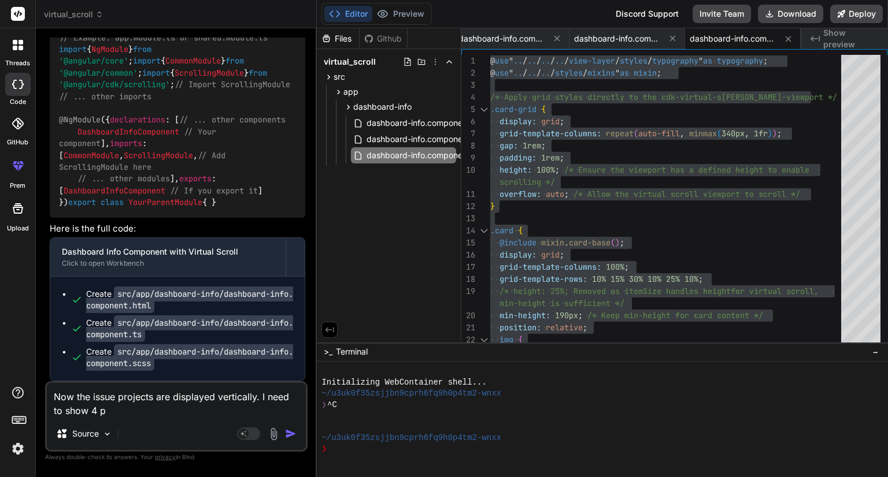
type textarea "Now the issue projects are displayed vertically. I need to show 4 pr"
type textarea "x"
type textarea "Now the issue projects are displayed vertically. I need to show 4 pro"
type textarea "x"
type textarea "Now the issue projects are displayed vertically. I need to show 4 proj"
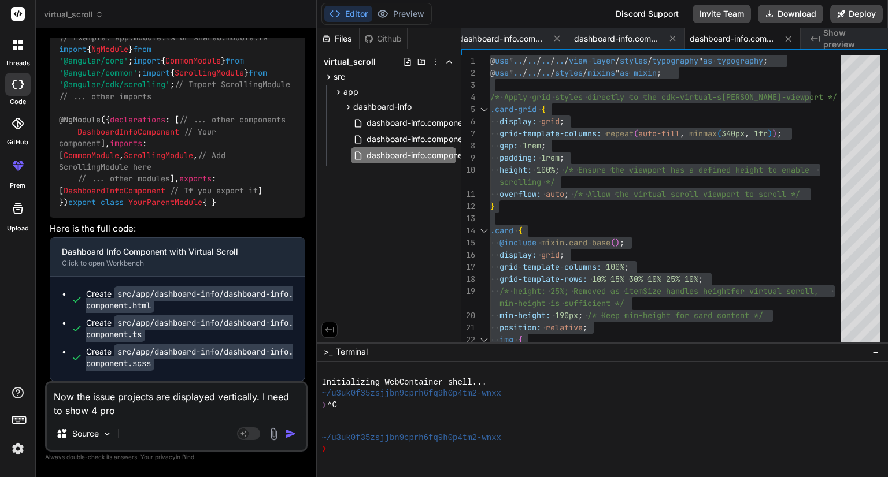
type textarea "x"
type textarea "Now the issue projects are displayed vertically. I need to show 4 proje"
type textarea "x"
type textarea "Now the issue projects are displayed vertically. I need to show 4 projec"
type textarea "x"
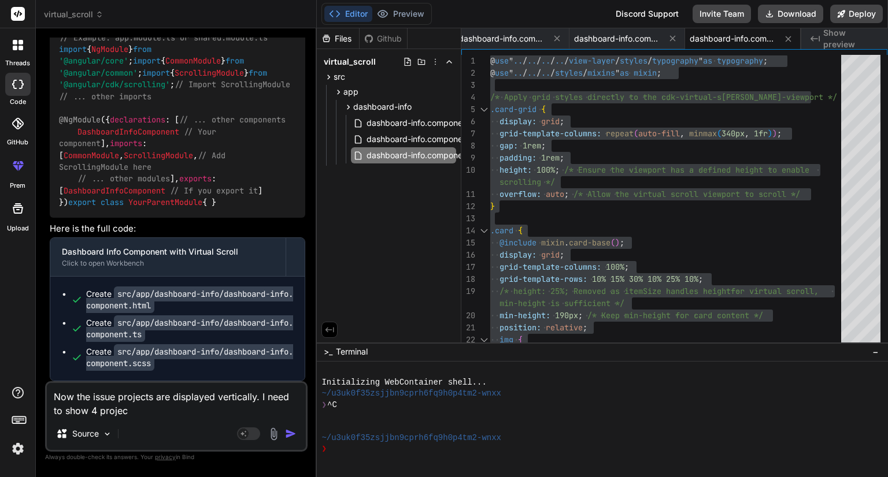
type textarea "Now the issue projects are displayed vertically. I need to show 4 project"
type textarea "x"
type textarea "Now the issue projects are displayed vertically. I need to show 4 project"
type textarea "x"
type textarea "Now the issue projects are displayed vertically. I need to show 4 project c"
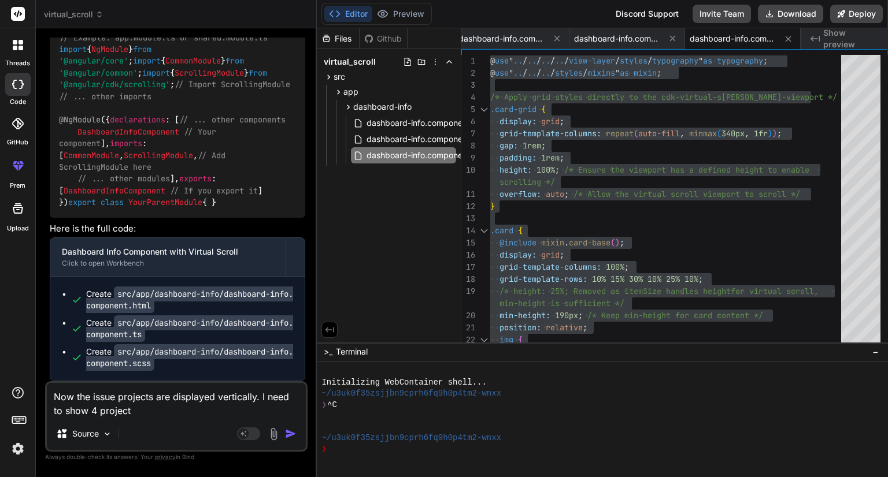
type textarea "x"
type textarea "Now the issue projects are displayed vertically. I need to show 4 project ca"
type textarea "x"
type textarea "Now the issue projects are displayed vertically. I need to show 4 project car"
type textarea "x"
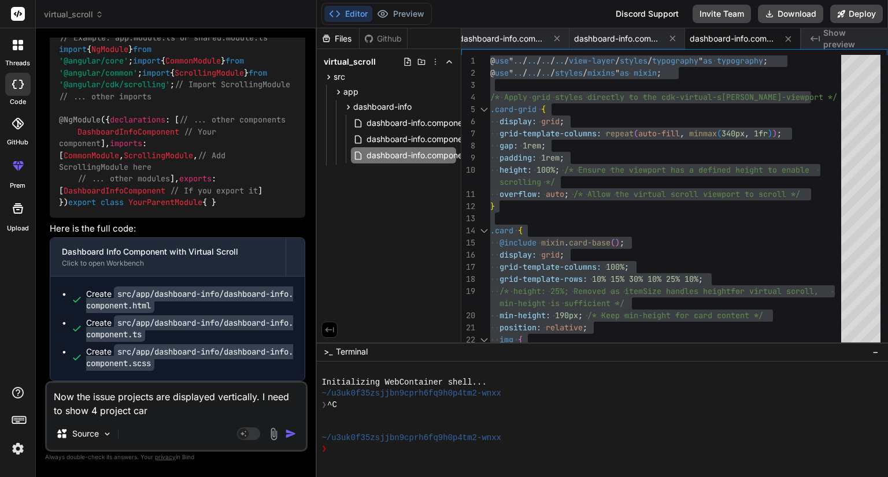
type textarea "Now the issue projects are displayed vertically. I need to show 4 project card"
type textarea "x"
type textarea "Now the issue projects are displayed vertically. I need to show 4 project cards"
type textarea "x"
type textarea "Now the issue projects are displayed vertically. I need to show 4 project cards"
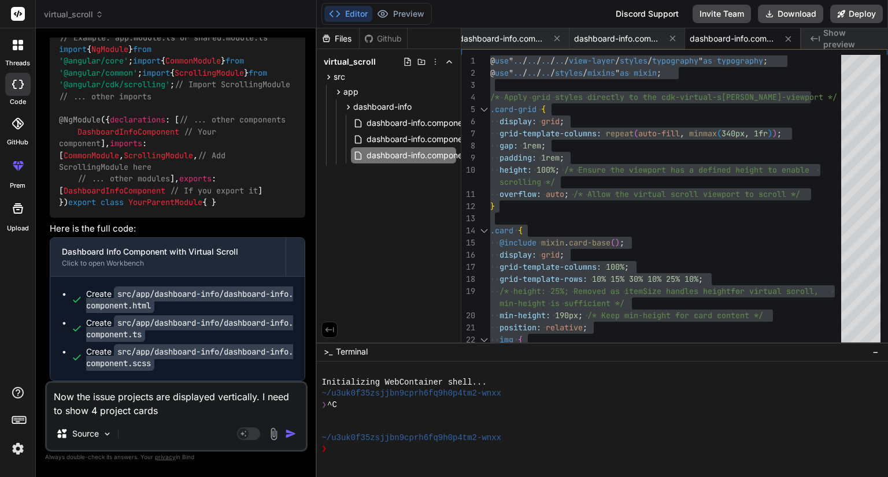
type textarea "x"
type textarea "Now the issue projects are displayed vertically. I need to show 4 project cards…"
type textarea "x"
type textarea "Now the issue projects are displayed vertically. I need to show 4 project cards…"
type textarea "x"
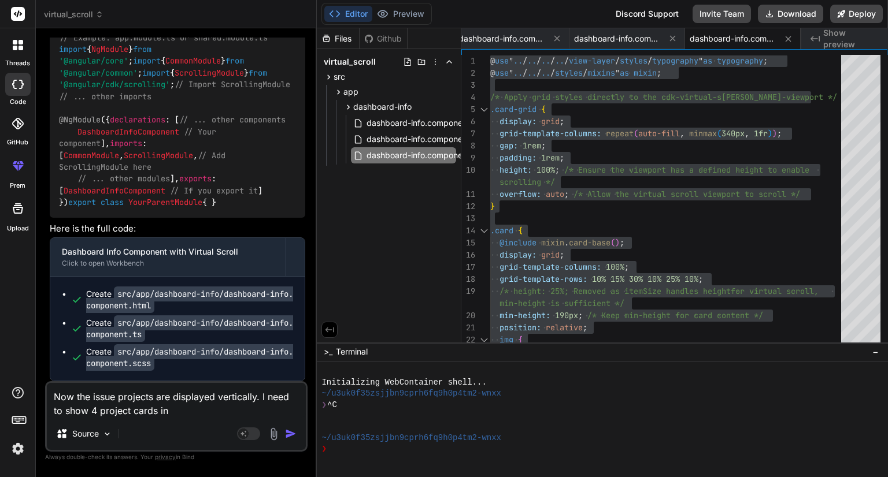
type textarea "Now the issue projects are displayed vertically. I need to show 4 project cards…"
type textarea "x"
type textarea "Now the issue projects are displayed vertically. I need to show 4 project cards…"
type textarea "x"
type textarea "Now the issue projects are displayed vertically. I need to show 4 project cards…"
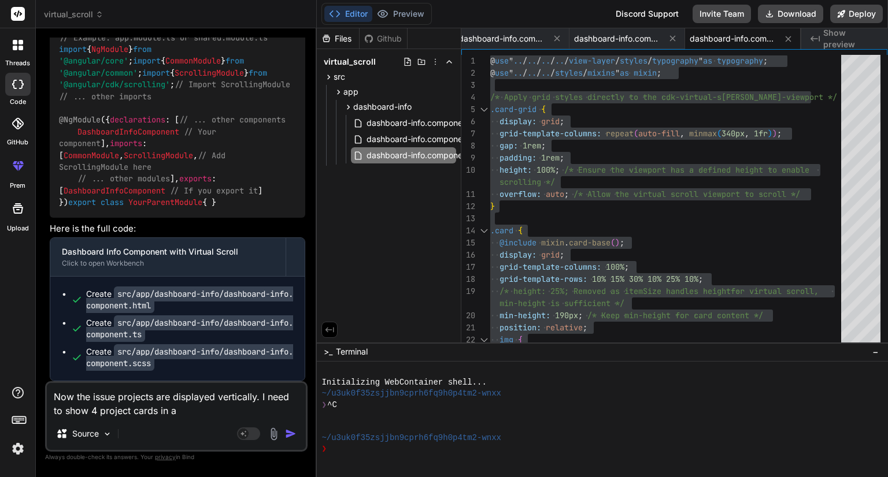
type textarea "x"
type textarea "Now the issue projects are displayed vertically. I need to show 4 project cards…"
type textarea "x"
type textarea "Now the issue projects are displayed vertically. I need to show 4 project cards…"
type textarea "x"
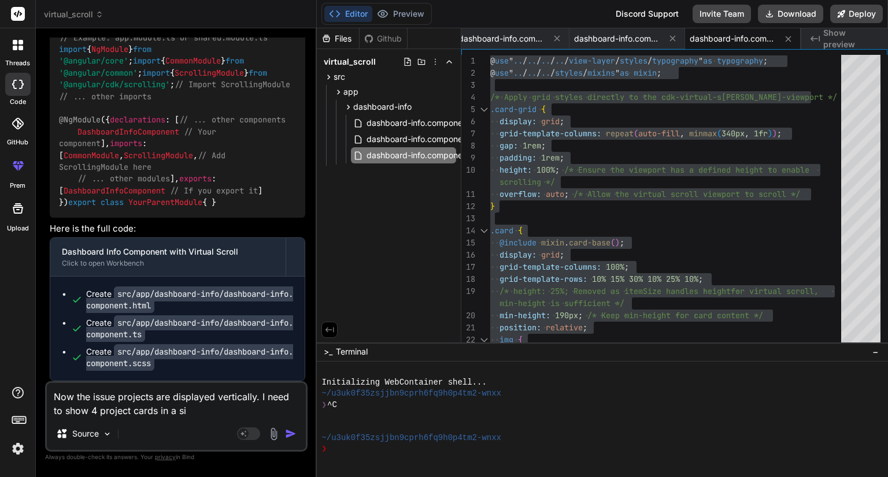
type textarea "Now the issue projects are displayed vertically. I need to show 4 project cards…"
type textarea "x"
type textarea "Now the issue projects are displayed vertically. I need to show 4 project cards…"
type textarea "x"
type textarea "Now the issue projects are displayed vertically. I need to show 4 project cards…"
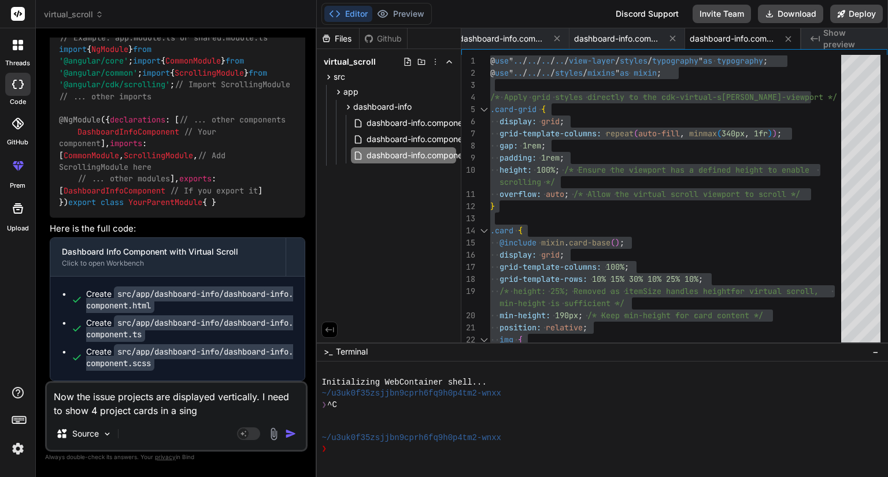
type textarea "x"
type textarea "Now the issue projects are displayed vertically. I need to show 4 project cards…"
type textarea "x"
type textarea "Now the issue projects are displayed vertically. I need to show 4 project cards…"
type textarea "x"
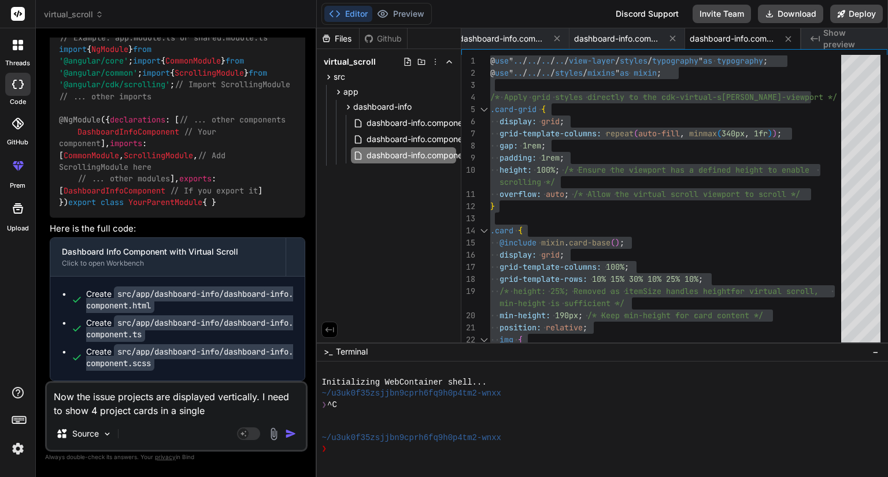
type textarea "Now the issue projects are displayed vertically. I need to show 4 project cards…"
type textarea "x"
type textarea "Now the issue projects are displayed vertically. I need to show 4 project cards…"
type textarea "x"
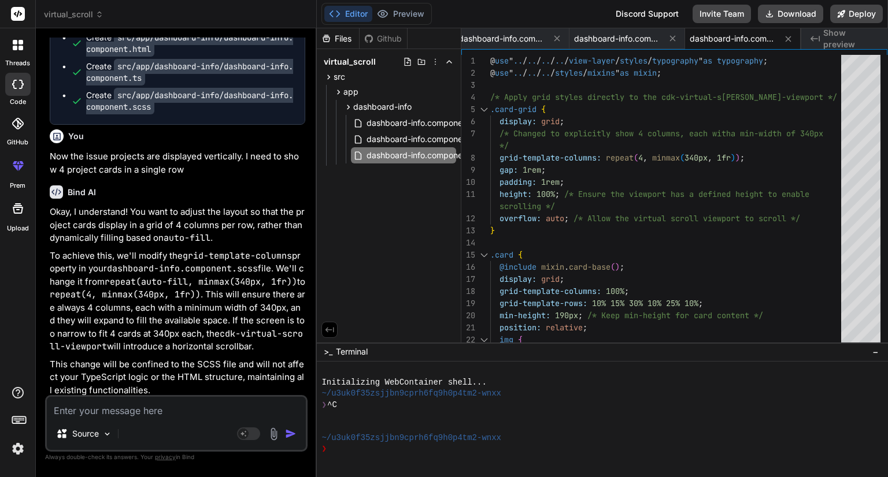
scroll to position [3841, 0]
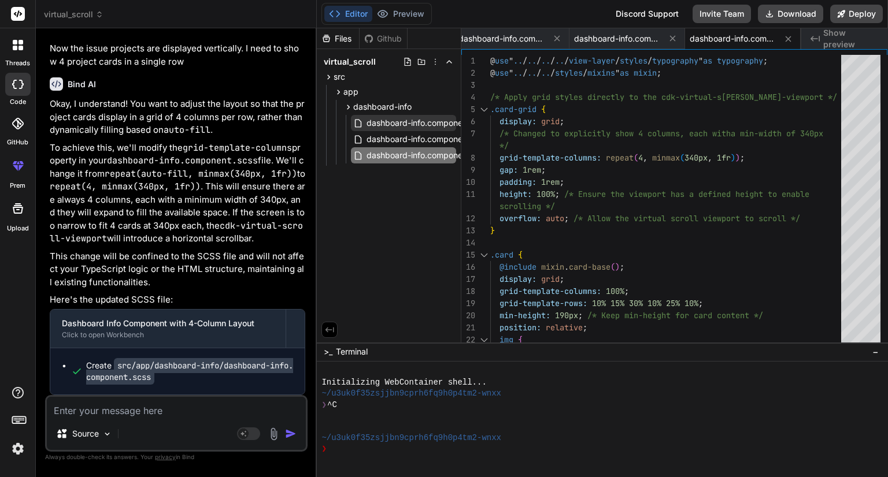
click at [382, 125] on span "dashboard-info.component.html" at bounding box center [427, 123] width 124 height 14
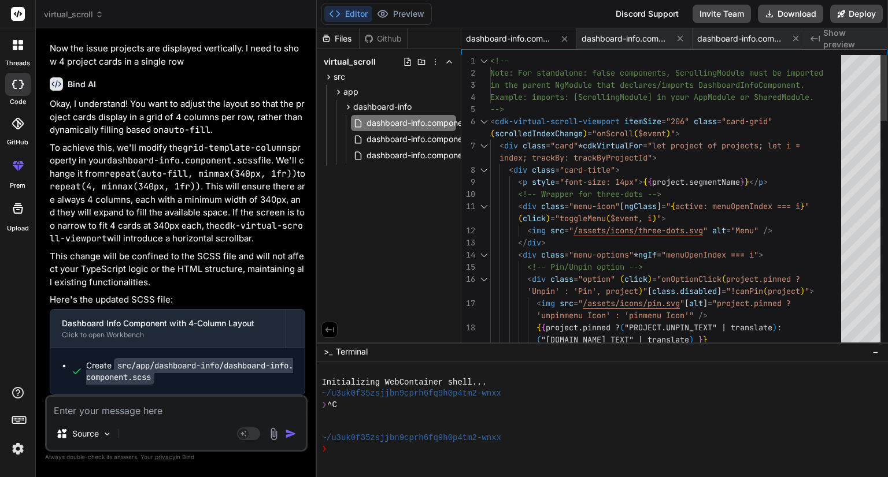
scroll to position [0, 0]
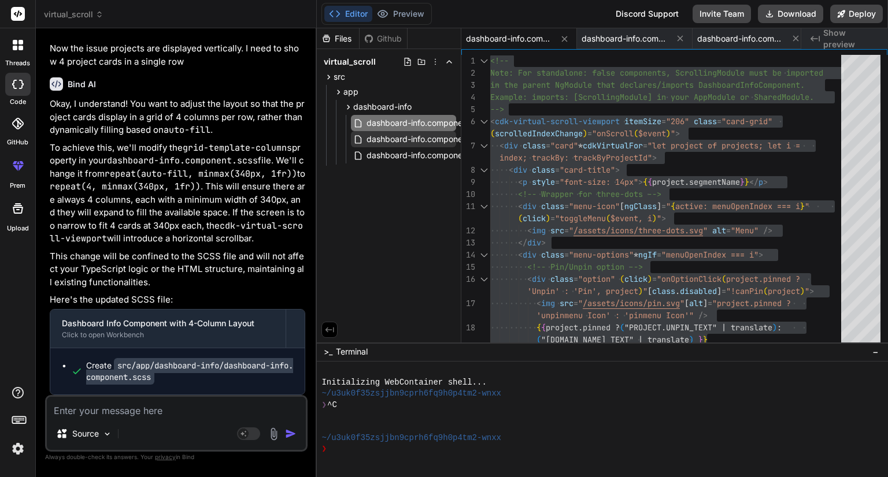
click at [384, 138] on span "dashboard-info.component.ts" at bounding box center [422, 139] width 115 height 14
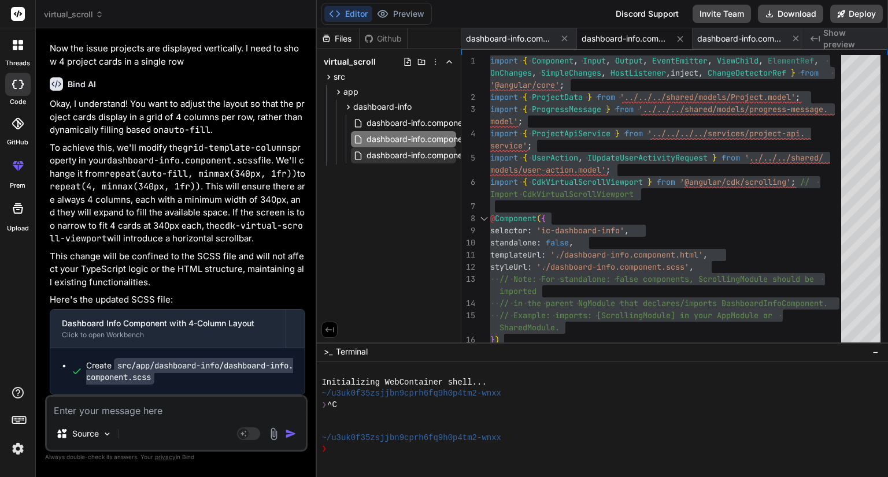
click at [401, 153] on span "dashboard-info.component.scss" at bounding box center [427, 156] width 125 height 14
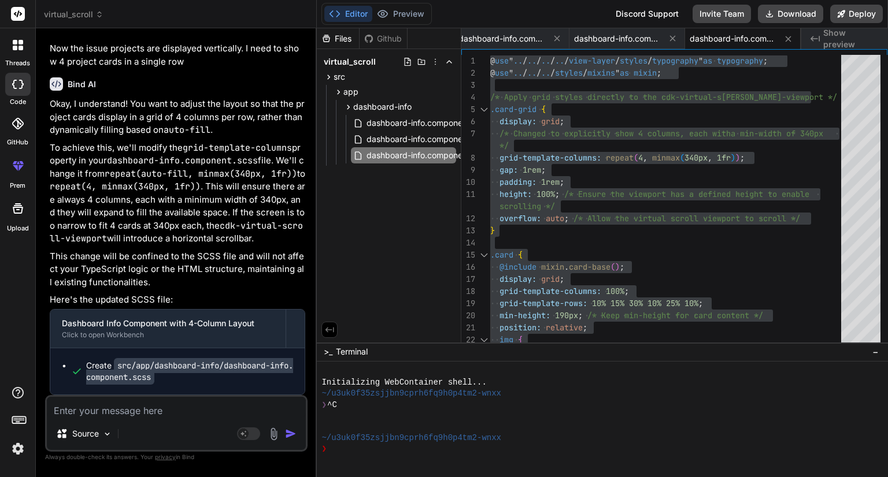
click at [163, 408] on textarea at bounding box center [176, 407] width 259 height 21
paste textarea "<div class="dashboard-container"> <div class="title">AI Image Converter</div> <…"
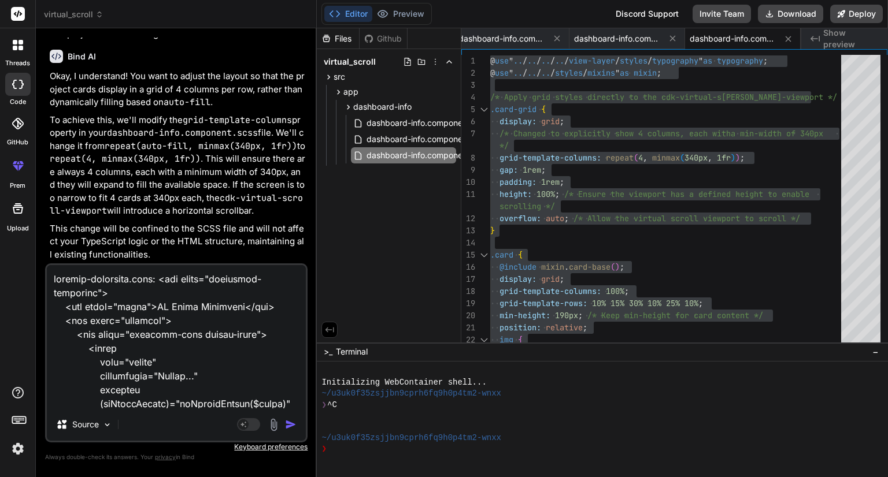
scroll to position [1735, 0]
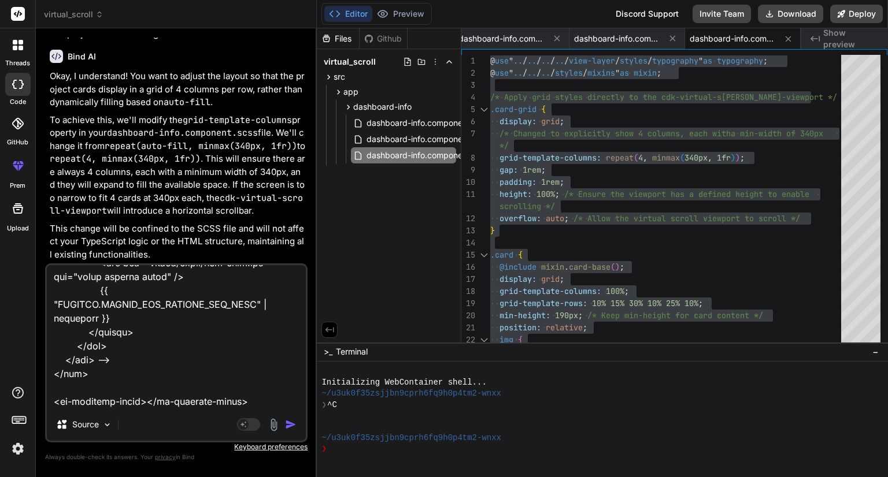
paste textarea "import { Component, inject, OnInit } from '@angular/core'; import { ProjectData…"
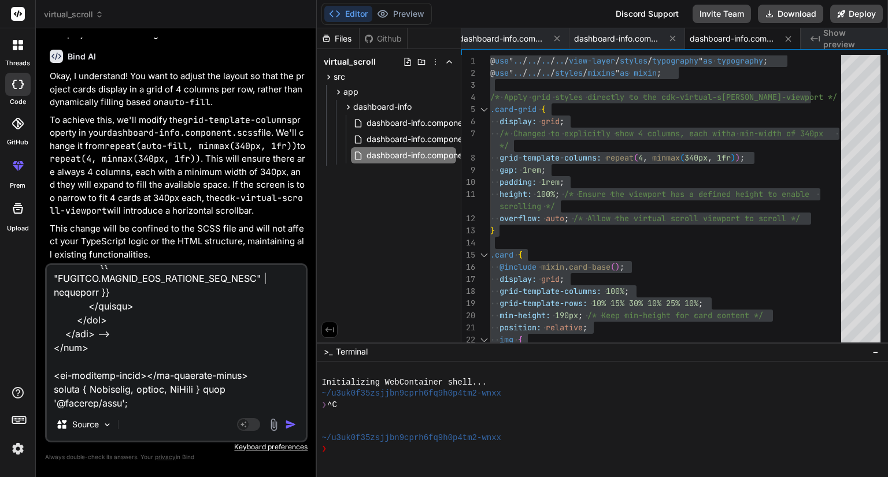
scroll to position [5939, 0]
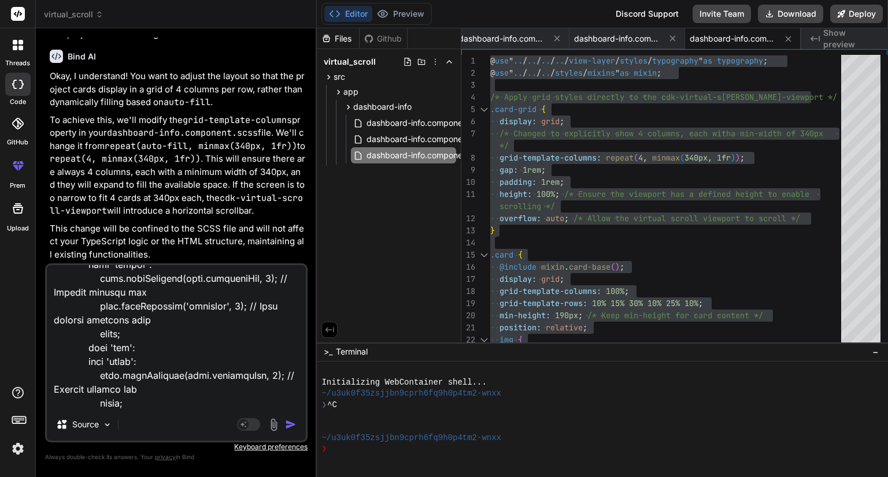
paste textarea "@use "../../../../view-layer/styles/typography" as typography; @use "../../../s…"
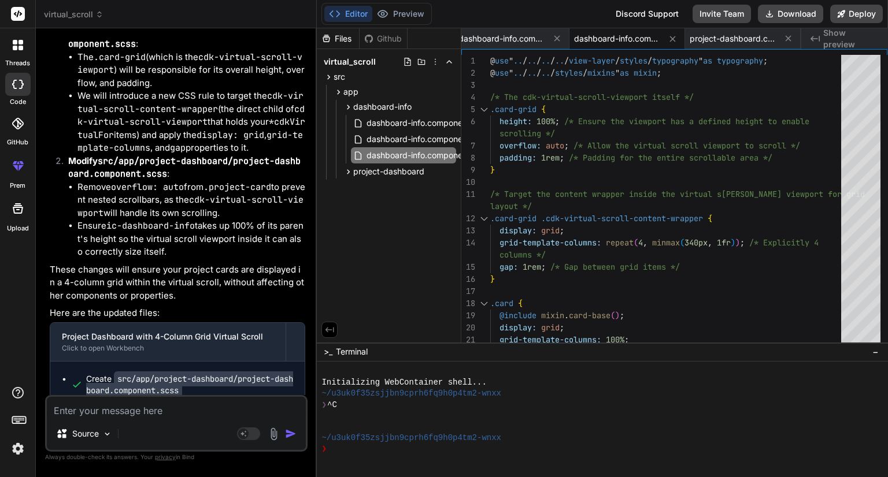
scroll to position [7025, 0]
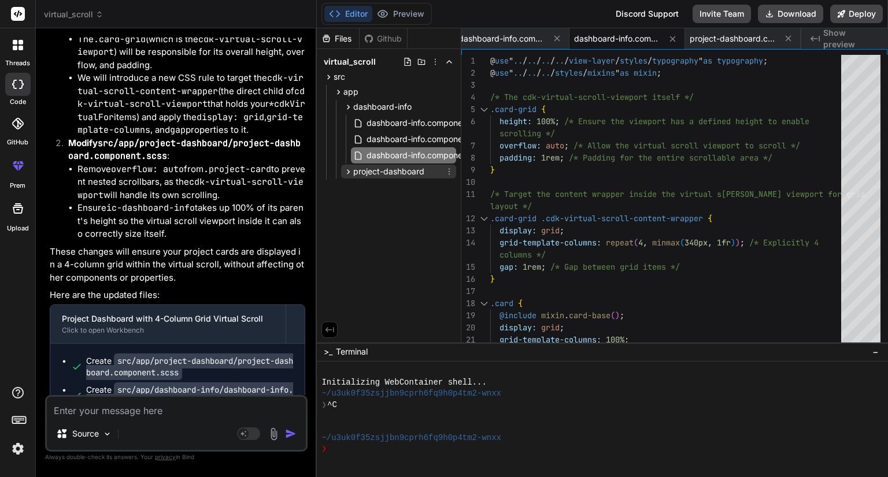
click at [349, 172] on icon at bounding box center [348, 171] width 3 height 5
click at [386, 192] on span "project-dashboard.component.scss" at bounding box center [434, 188] width 138 height 14
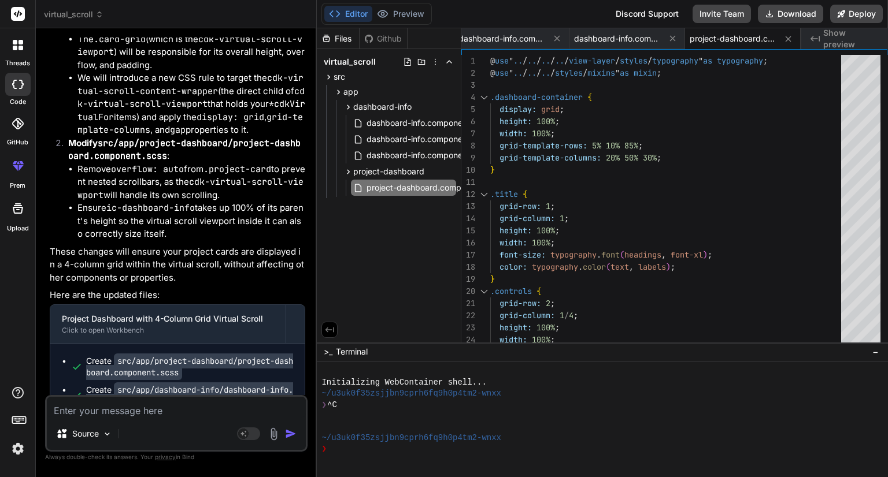
click at [178, 354] on code "src/app/project-dashboard/project-dashboard.component.scss" at bounding box center [189, 367] width 207 height 27
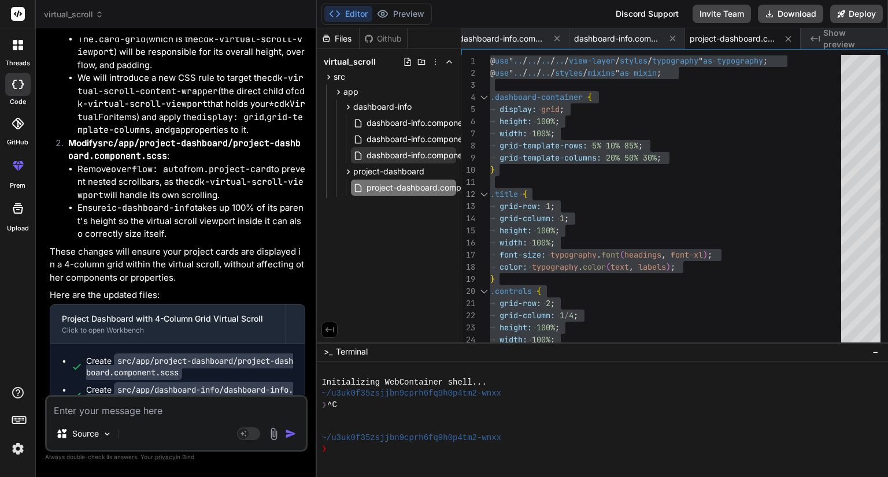
click at [405, 155] on span "dashboard-info.component.scss" at bounding box center [427, 156] width 125 height 14
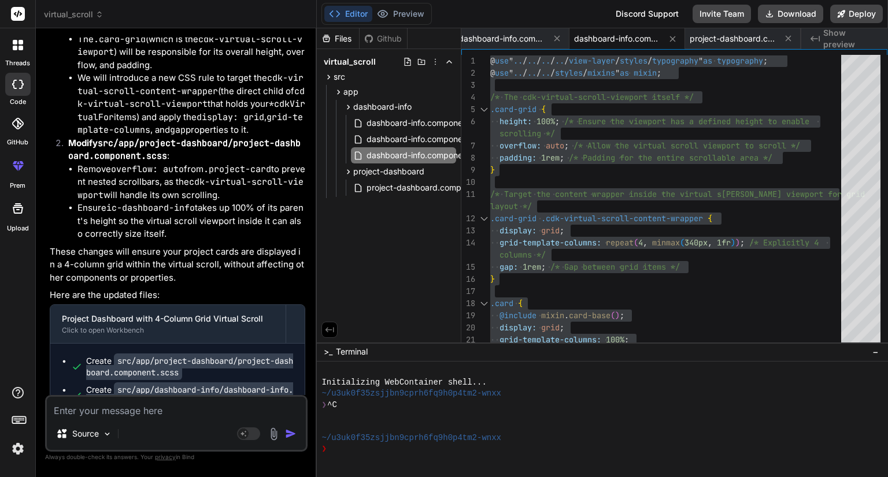
click at [205, 396] on div "Source Agent Mode. When this toggle is activated, AI automatically makes decisi…" at bounding box center [176, 423] width 262 height 57
click at [185, 405] on textarea at bounding box center [176, 407] width 259 height 21
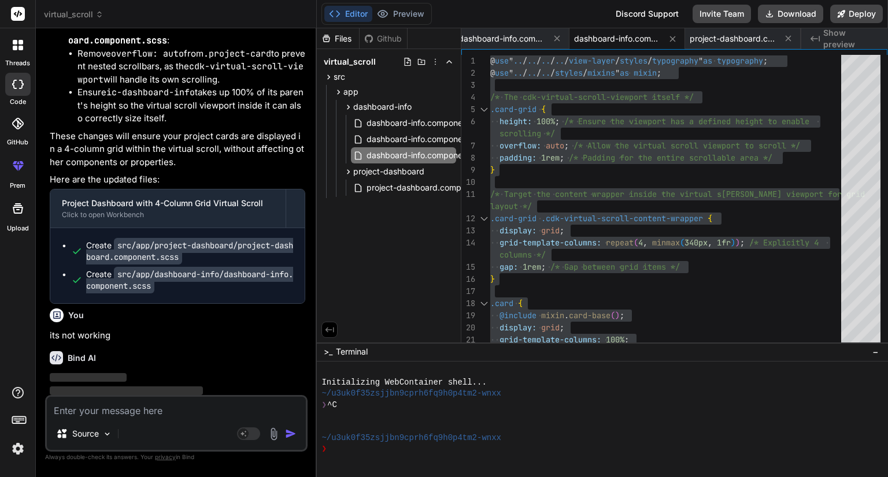
scroll to position [7145, 0]
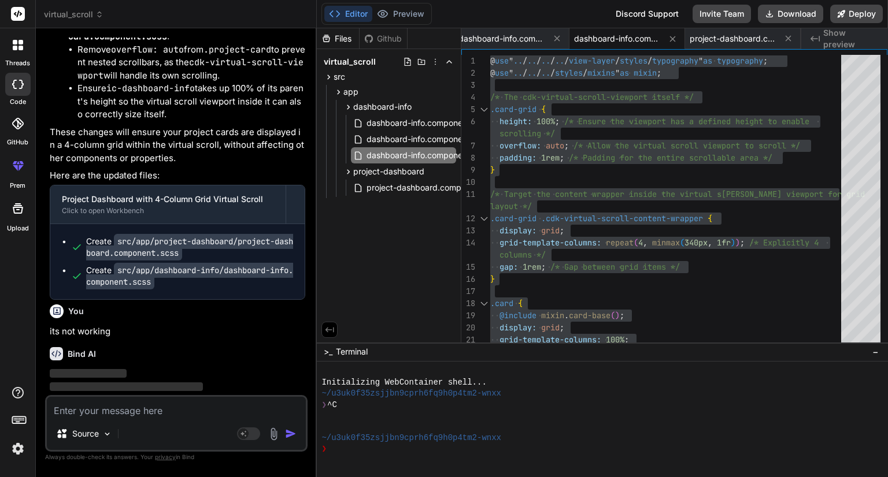
click at [273, 436] on img at bounding box center [273, 434] width 13 height 13
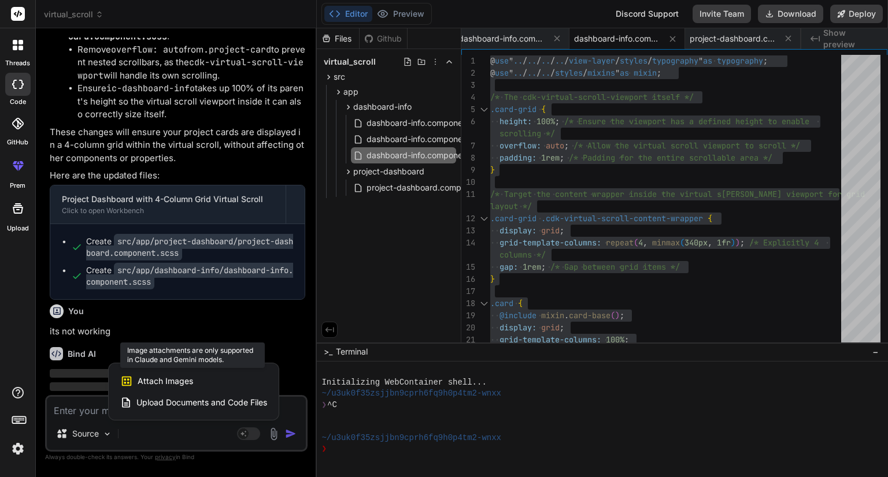
click at [193, 372] on div "Attach Images Image attachments are only supported in Claude and Gemini models." at bounding box center [193, 382] width 147 height 22
click at [173, 384] on span "Attach Images" at bounding box center [165, 382] width 55 height 12
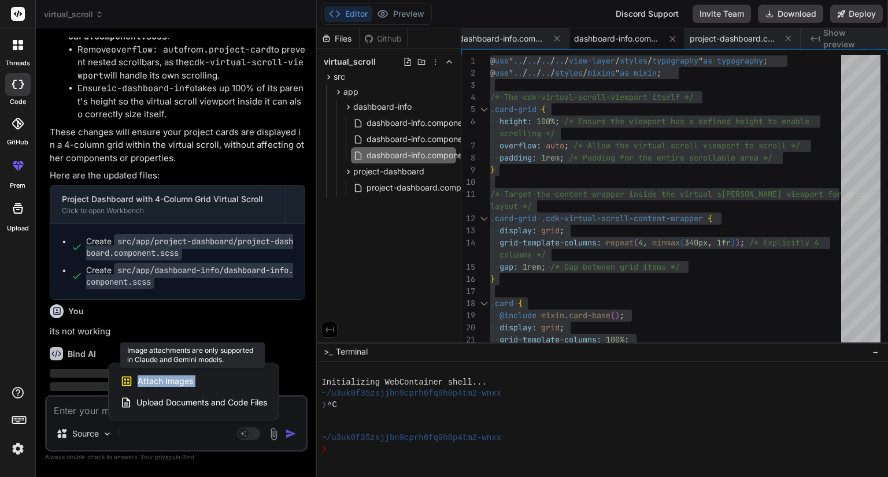
click at [173, 384] on span "Attach Images" at bounding box center [165, 382] width 55 height 12
click at [123, 442] on div at bounding box center [444, 238] width 888 height 477
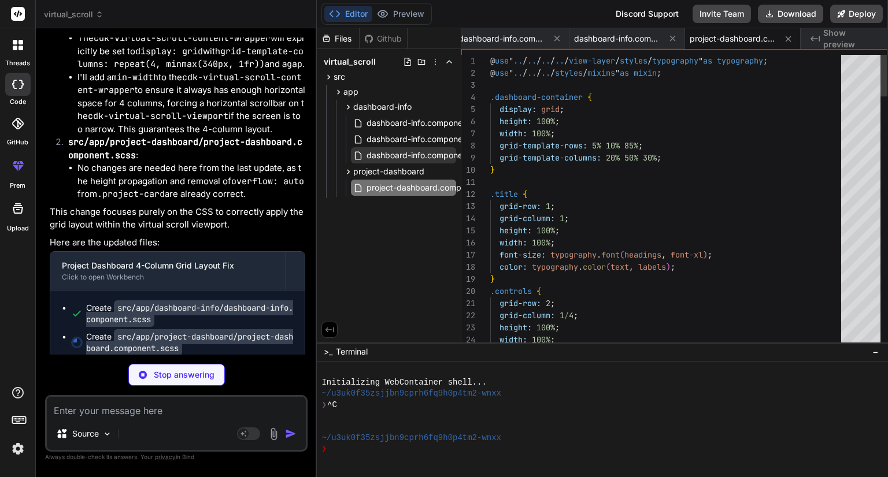
scroll to position [7743, 0]
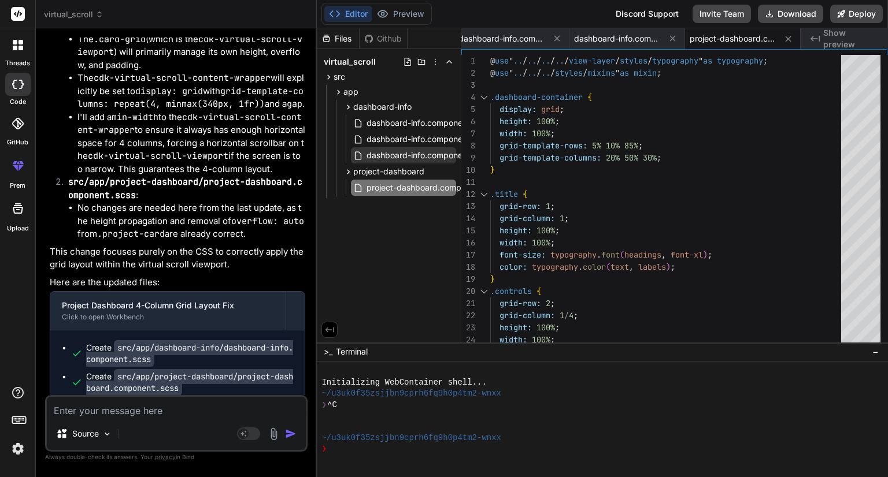
click at [415, 153] on span "dashboard-info.component.scss" at bounding box center [427, 156] width 125 height 14
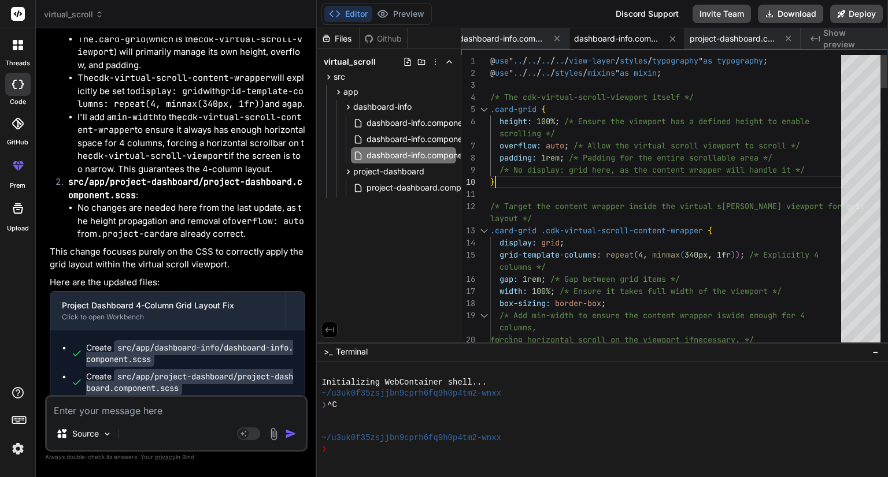
scroll to position [0, 0]
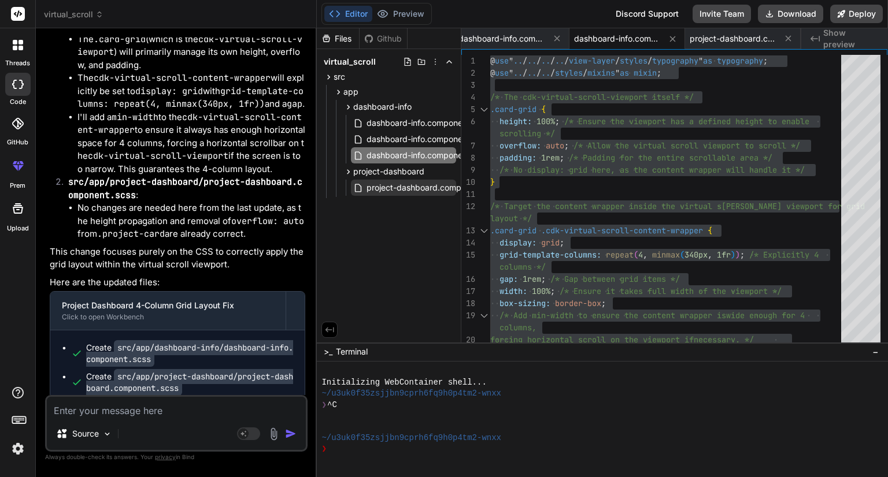
click at [396, 188] on span "project-dashboard.component.scss" at bounding box center [434, 188] width 138 height 14
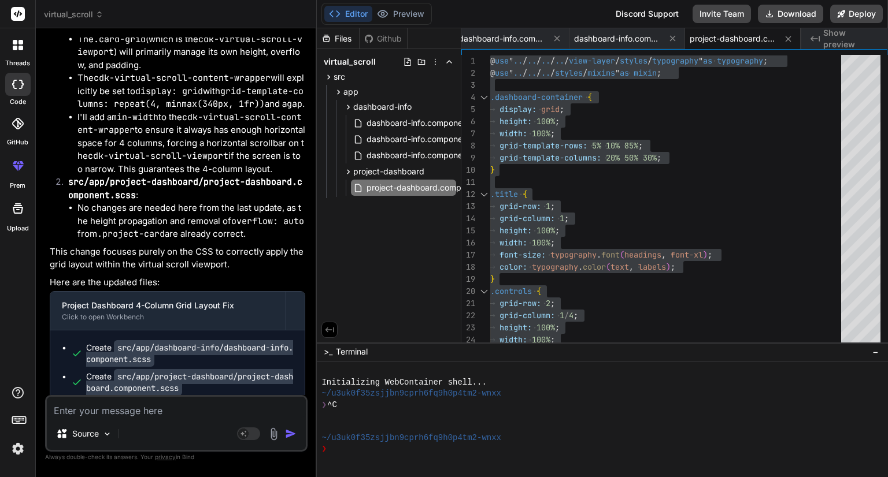
click at [134, 423] on div "Source" at bounding box center [176, 437] width 259 height 28
click at [135, 412] on textarea at bounding box center [176, 407] width 259 height 21
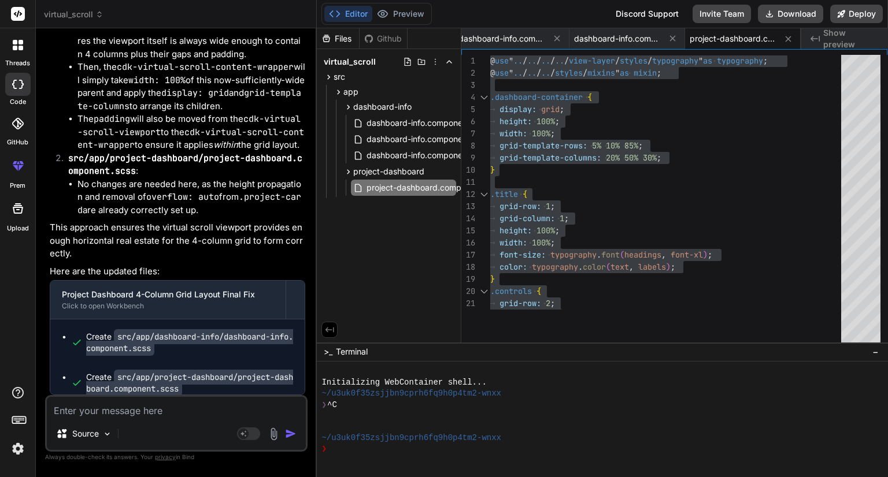
scroll to position [8418, 0]
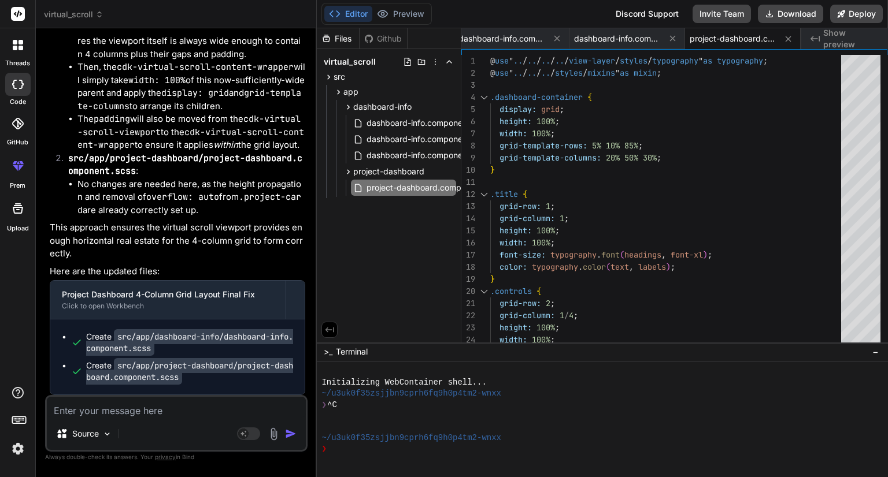
click at [130, 413] on textarea at bounding box center [176, 407] width 259 height 21
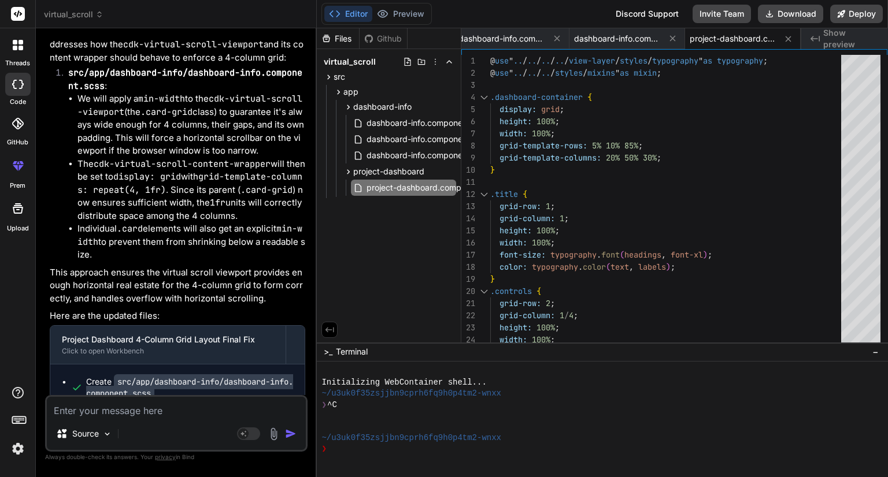
scroll to position [9040, 0]
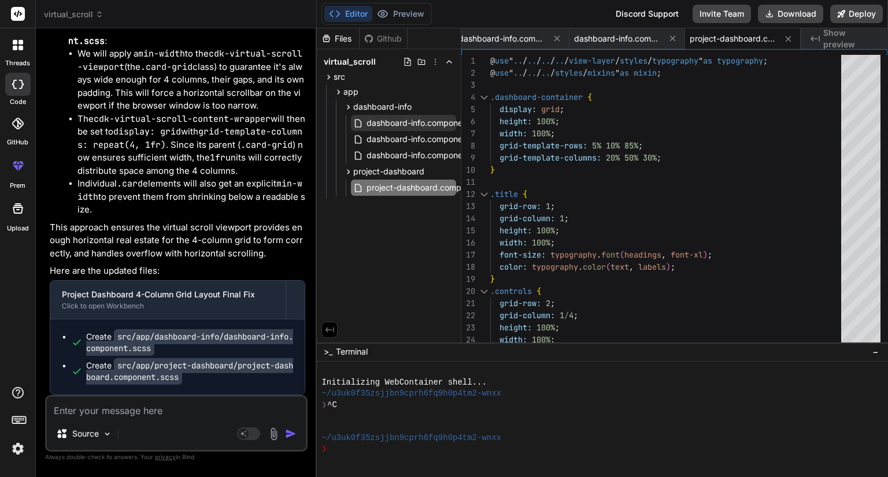
click at [398, 121] on span "dashboard-info.component.html" at bounding box center [427, 123] width 124 height 14
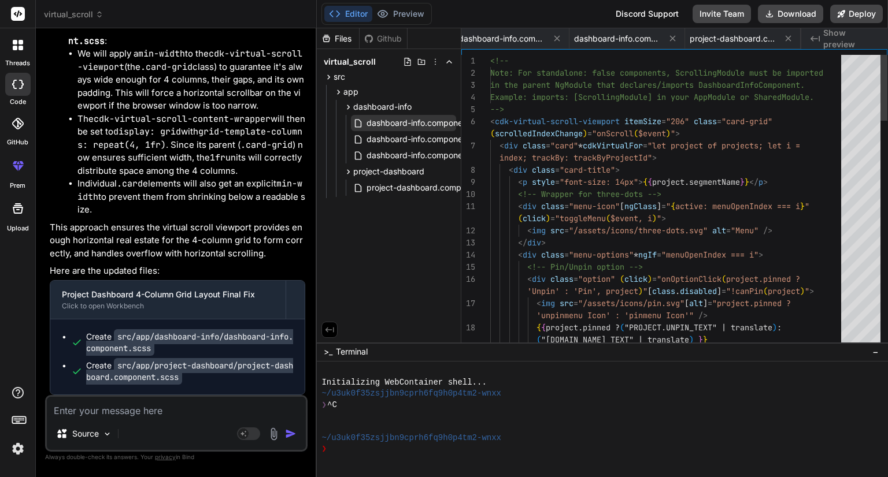
scroll to position [0, 0]
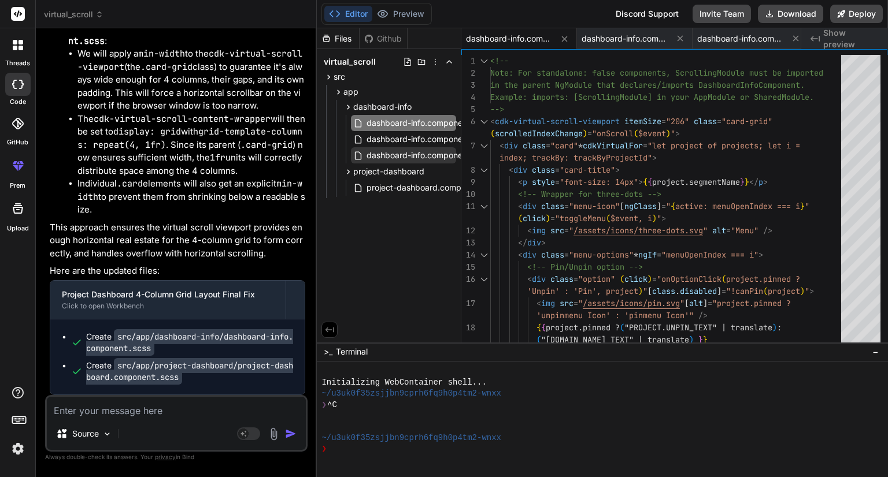
click at [427, 158] on span "dashboard-info.component.scss" at bounding box center [427, 156] width 125 height 14
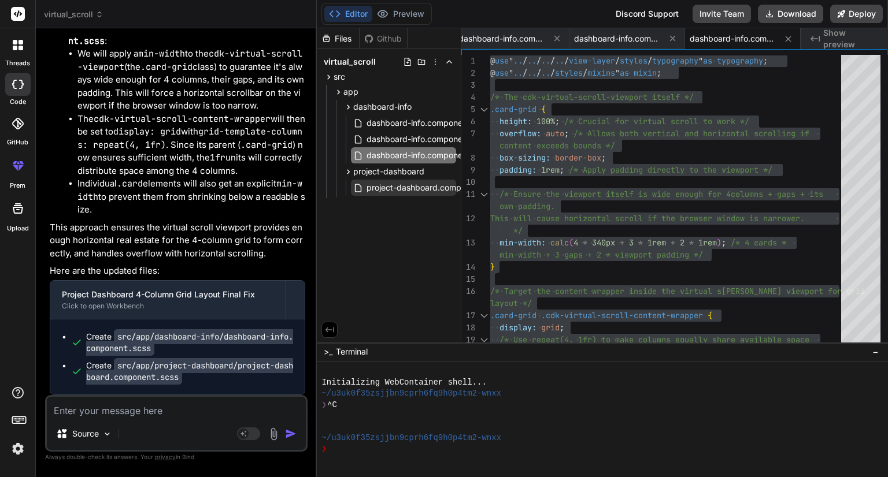
click at [427, 187] on span "project-dashboard.component.scss" at bounding box center [434, 188] width 138 height 14
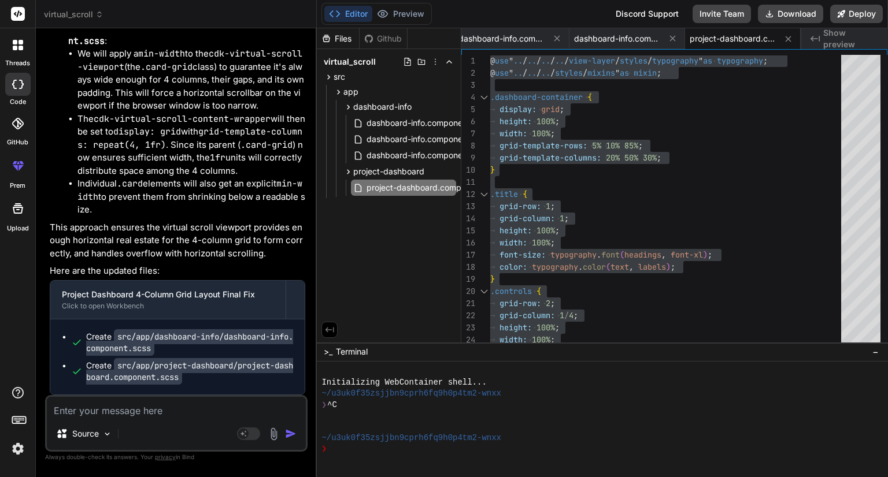
click at [147, 414] on textarea at bounding box center [176, 407] width 259 height 21
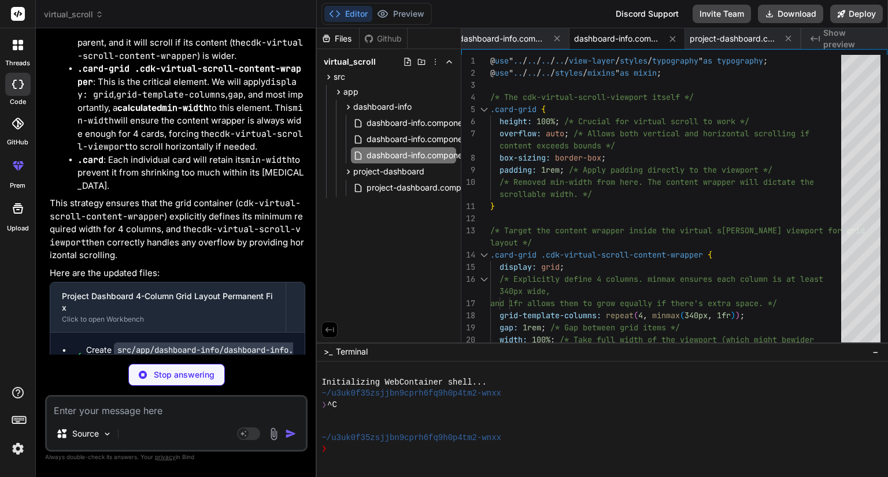
scroll to position [9796, 0]
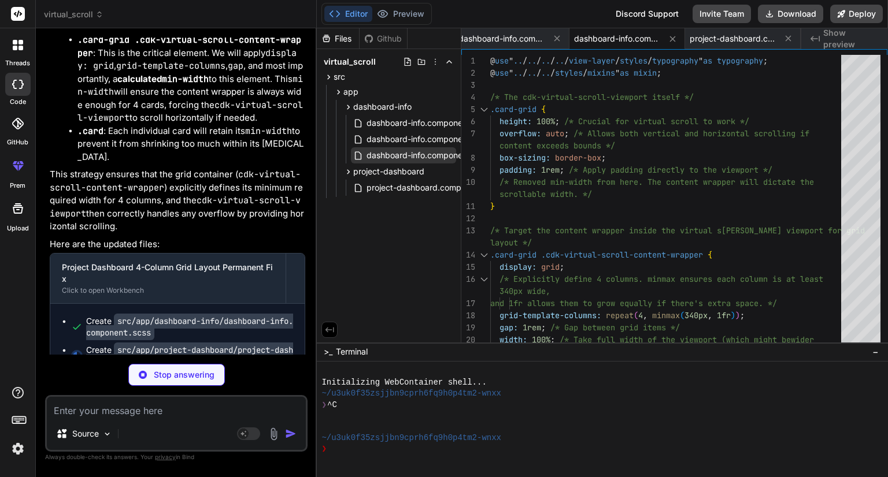
click at [375, 153] on span "dashboard-info.component.scss" at bounding box center [427, 156] width 125 height 14
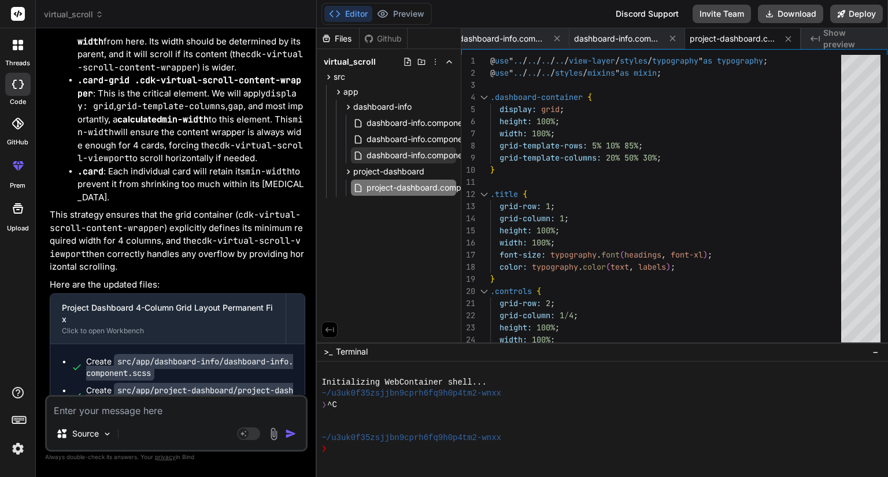
click at [405, 154] on span "dashboard-info.component.scss" at bounding box center [427, 156] width 125 height 14
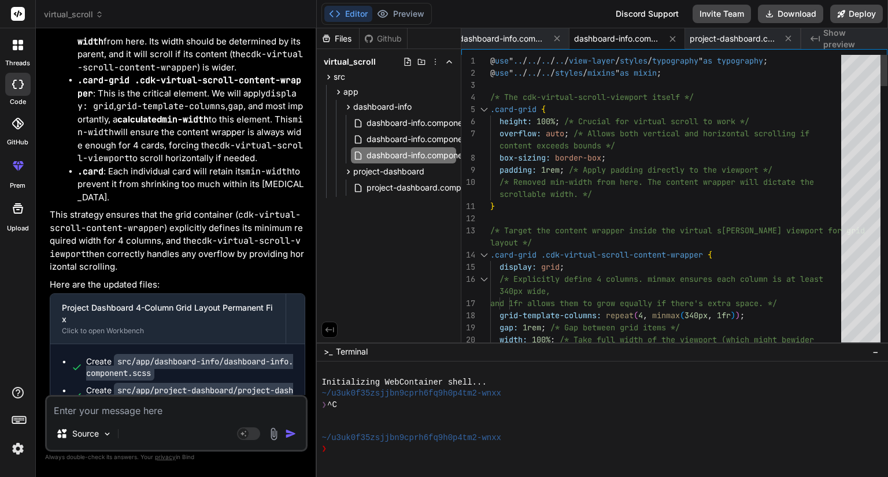
scroll to position [0, 0]
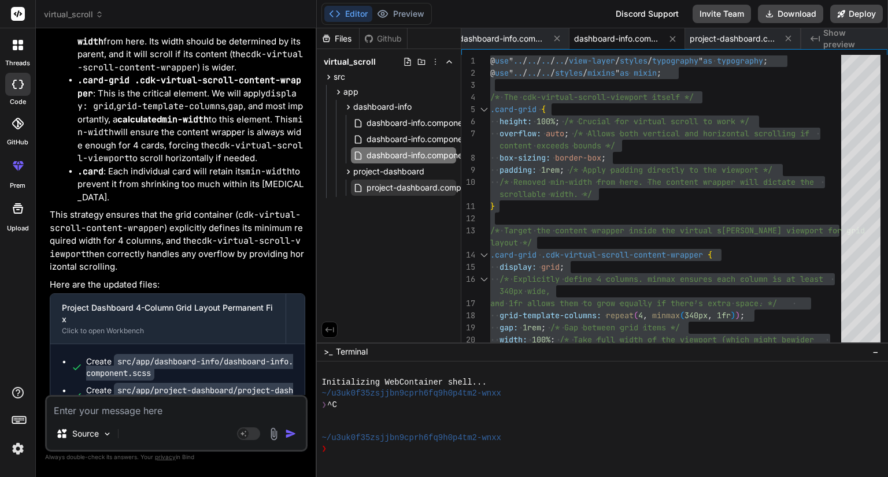
click at [402, 185] on span "project-dashboard.component.scss" at bounding box center [434, 188] width 138 height 14
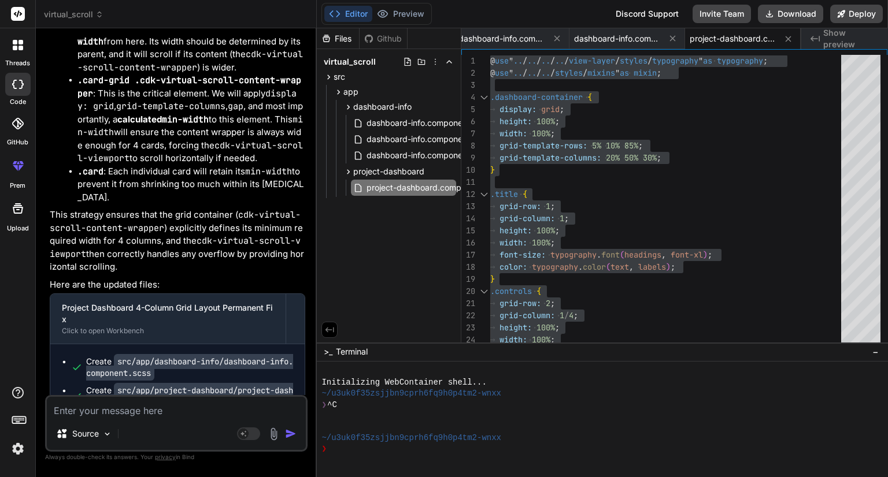
click at [176, 408] on textarea at bounding box center [176, 407] width 259 height 21
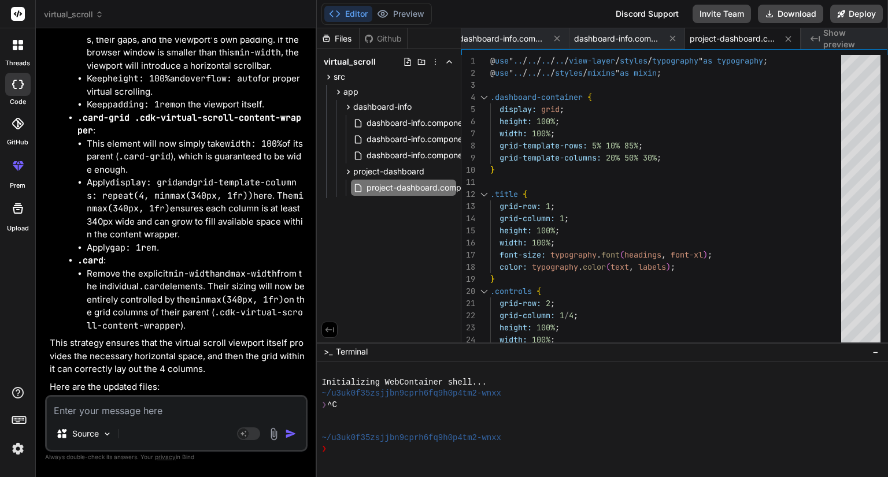
scroll to position [10611, 0]
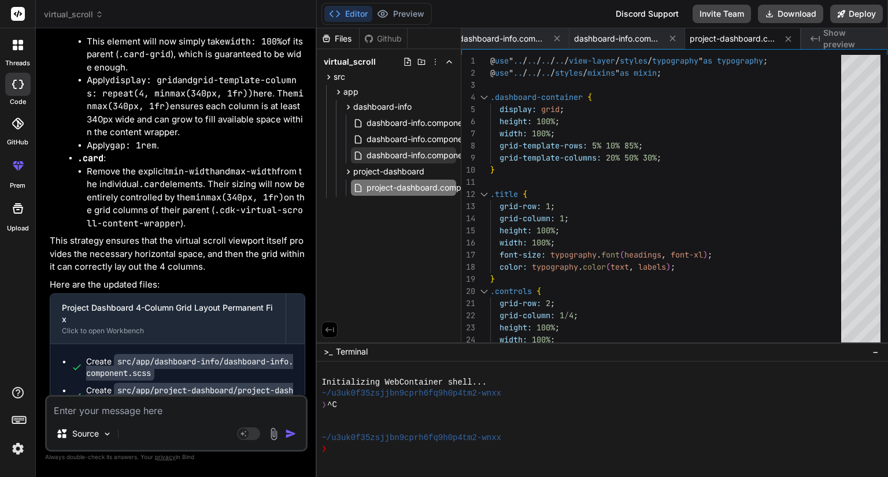
click at [400, 156] on span "dashboard-info.component.scss" at bounding box center [427, 156] width 125 height 14
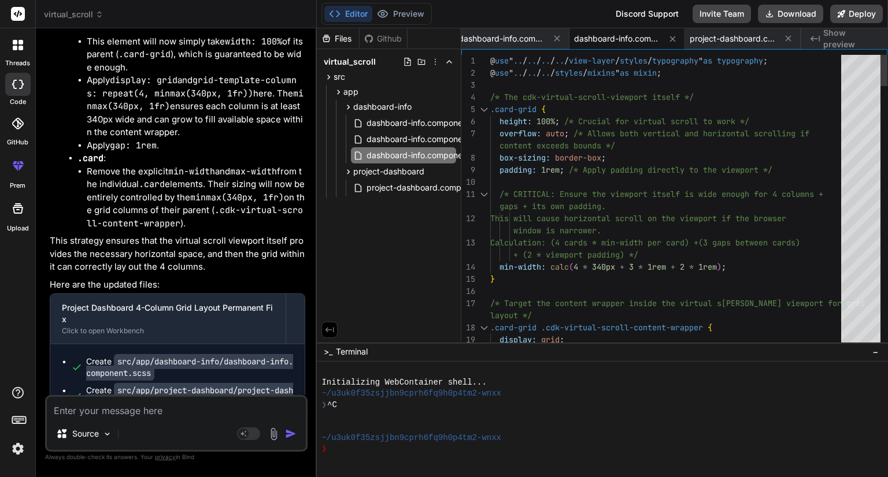
scroll to position [0, 0]
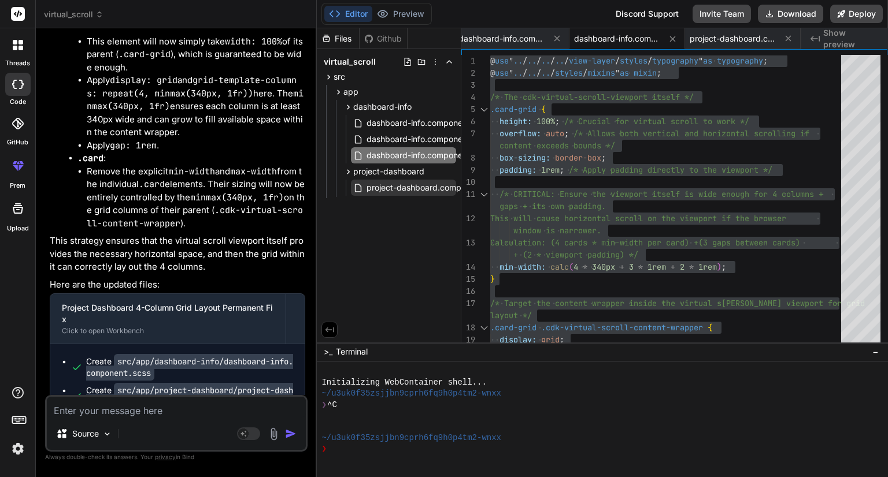
click at [373, 186] on span "project-dashboard.component.scss" at bounding box center [434, 188] width 138 height 14
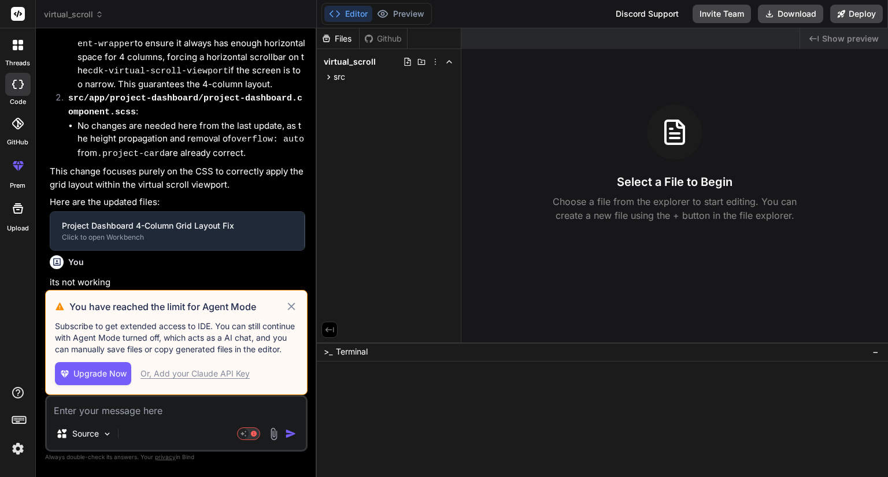
click at [293, 311] on icon at bounding box center [291, 307] width 13 height 14
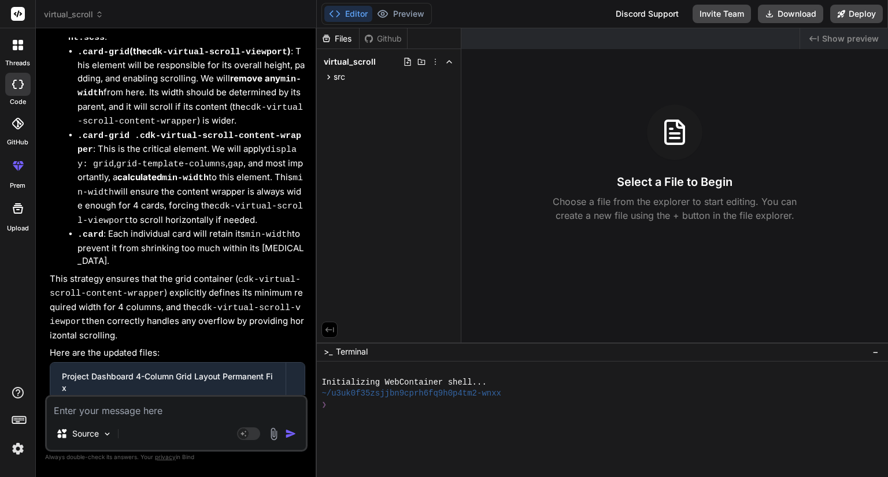
scroll to position [2389, 0]
click at [328, 82] on icon at bounding box center [329, 77] width 10 height 10
click at [337, 92] on icon at bounding box center [339, 92] width 10 height 10
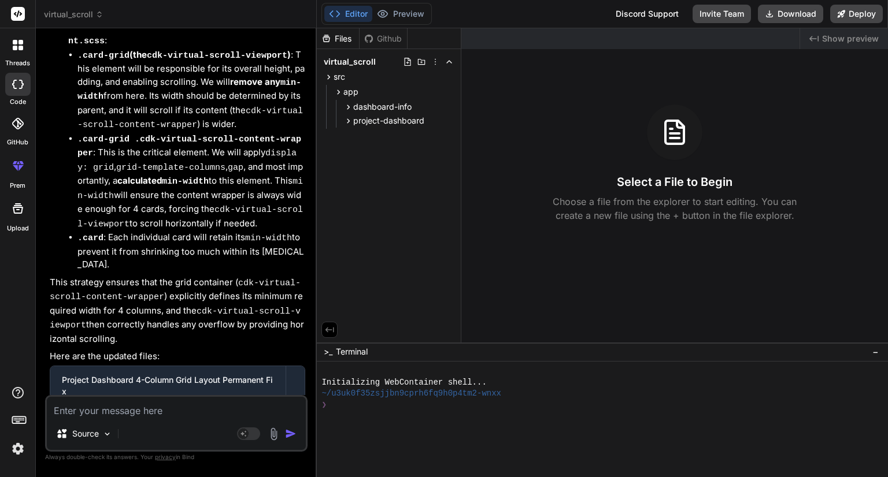
scroll to position [2403, 0]
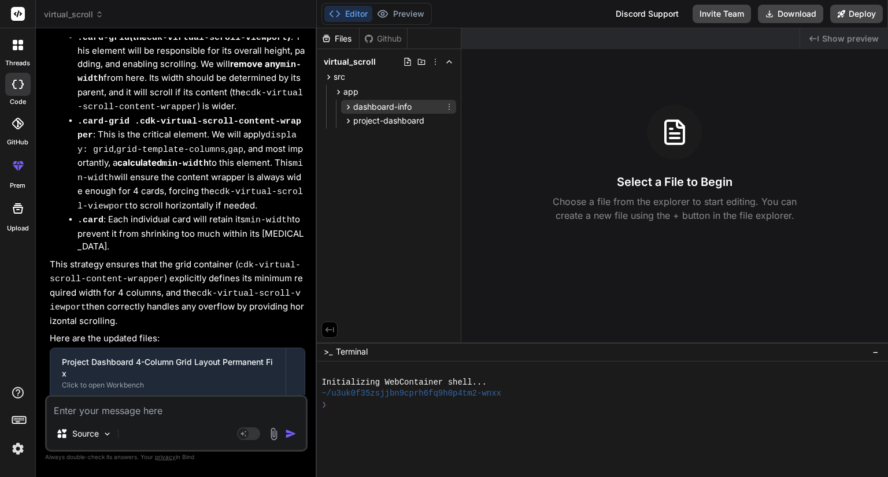
click at [350, 105] on icon at bounding box center [348, 107] width 10 height 10
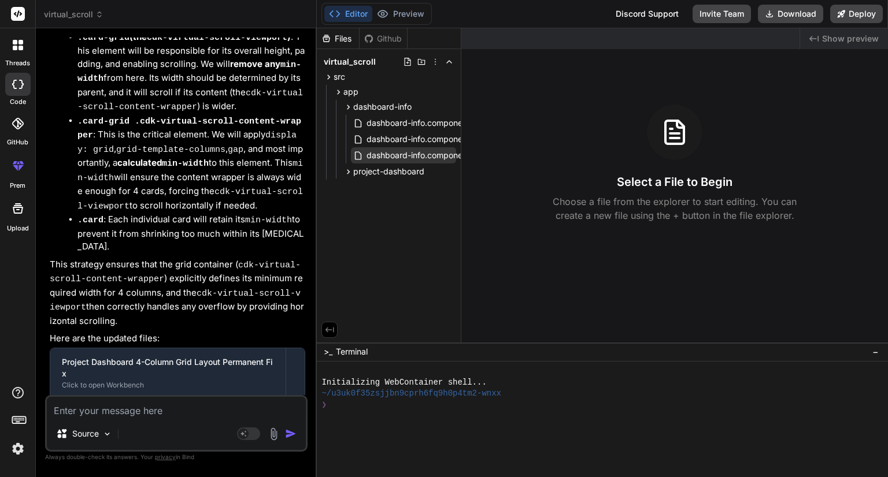
click at [381, 151] on span "dashboard-info.component.ts" at bounding box center [422, 156] width 115 height 14
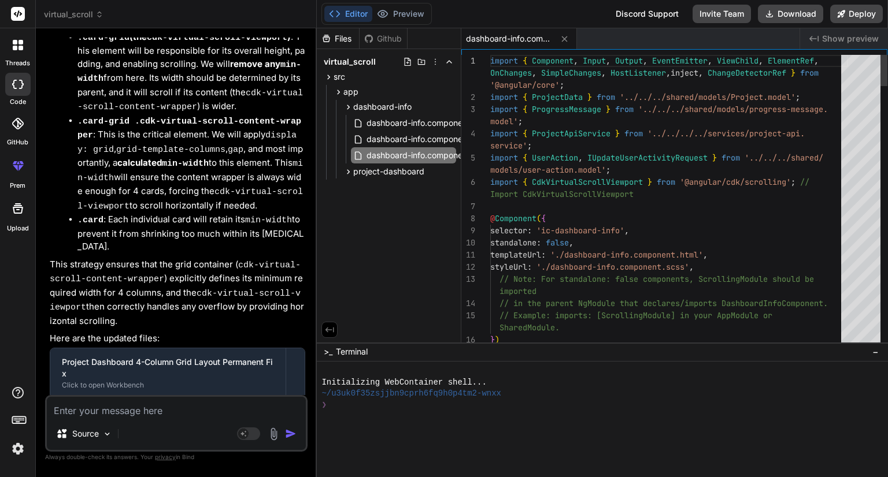
type textarea "x"
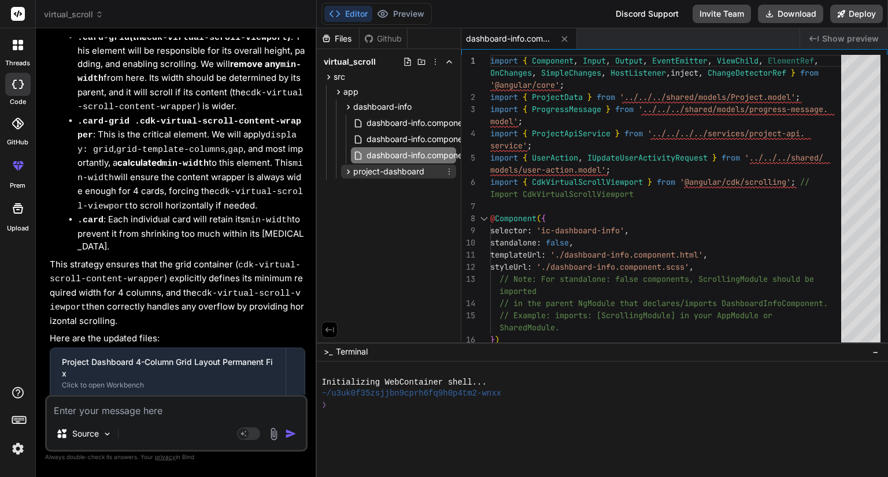
click at [347, 176] on div "project-dashboard" at bounding box center [383, 172] width 81 height 12
click at [373, 192] on span "project-dashboard.component.scss" at bounding box center [434, 188] width 138 height 14
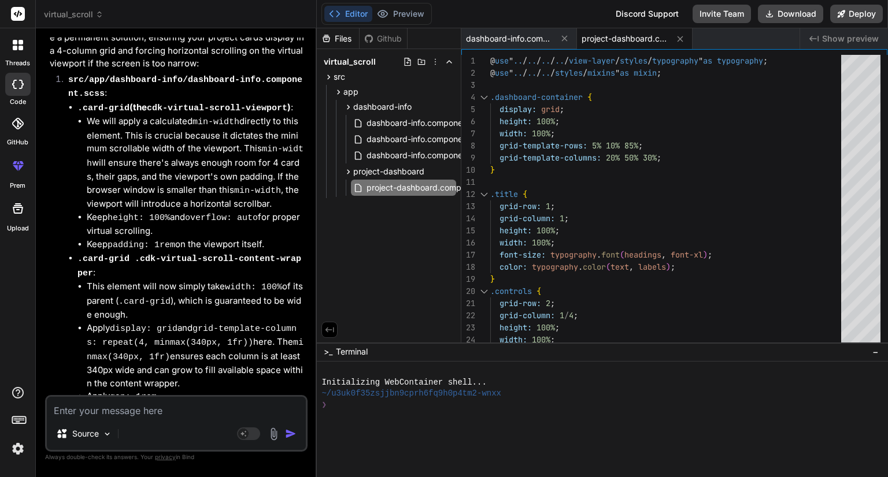
scroll to position [3197, 0]
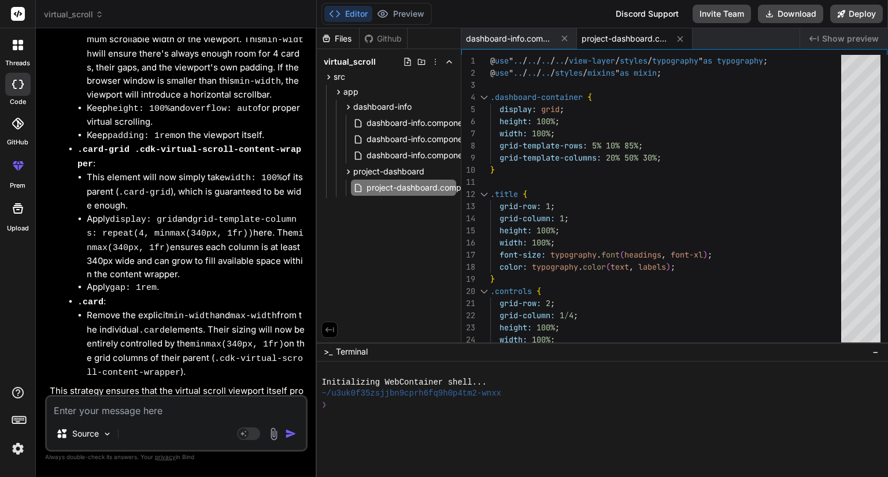
click at [143, 417] on textarea at bounding box center [176, 407] width 259 height 21
type textarea "i"
type textarea "x"
type textarea "itr"
type textarea "x"
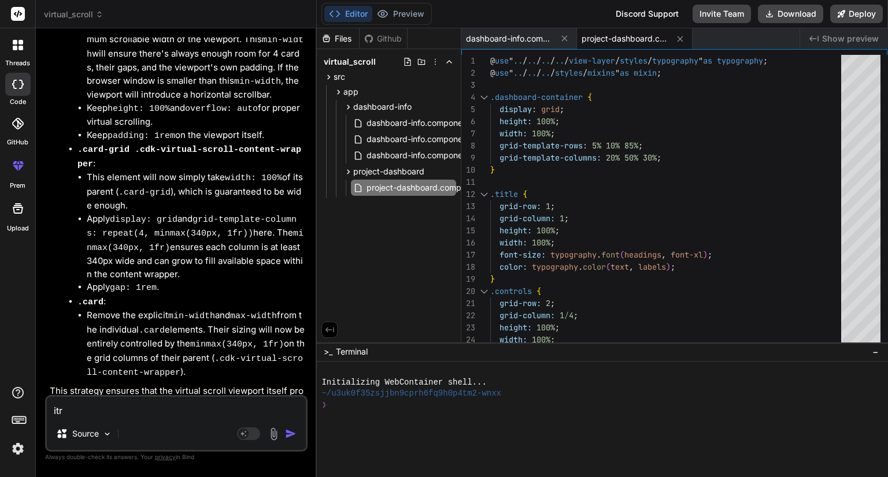
type textarea "itrs"
type textarea "x"
type textarea "itr"
type textarea "x"
type textarea "it"
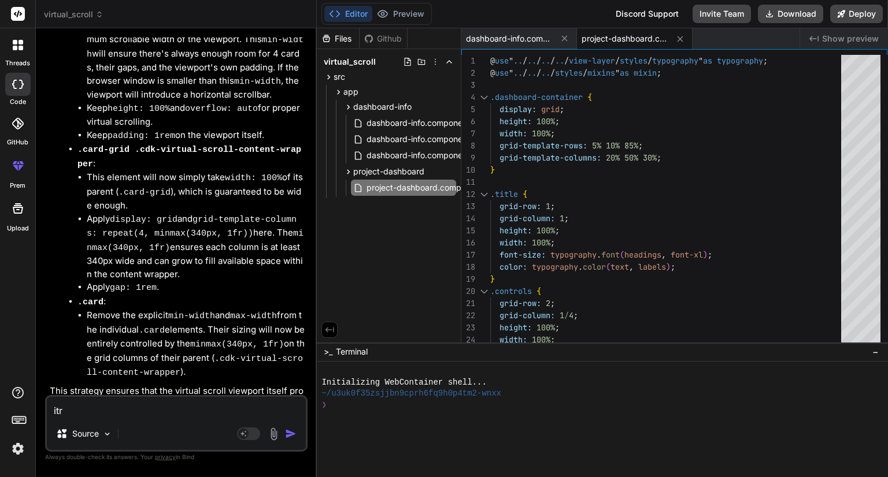
type textarea "x"
type textarea "its"
type textarea "x"
type textarea "its"
type textarea "x"
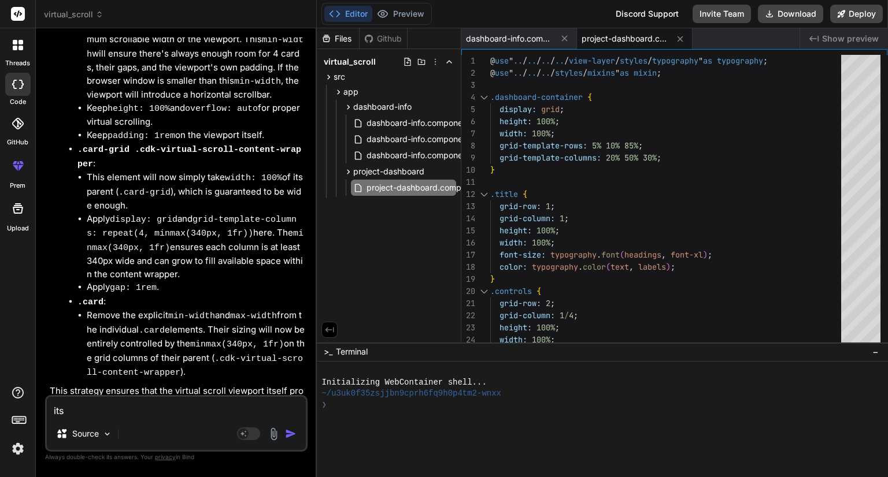
type textarea "its n"
type textarea "x"
type textarea "its no"
type textarea "x"
type textarea "its not"
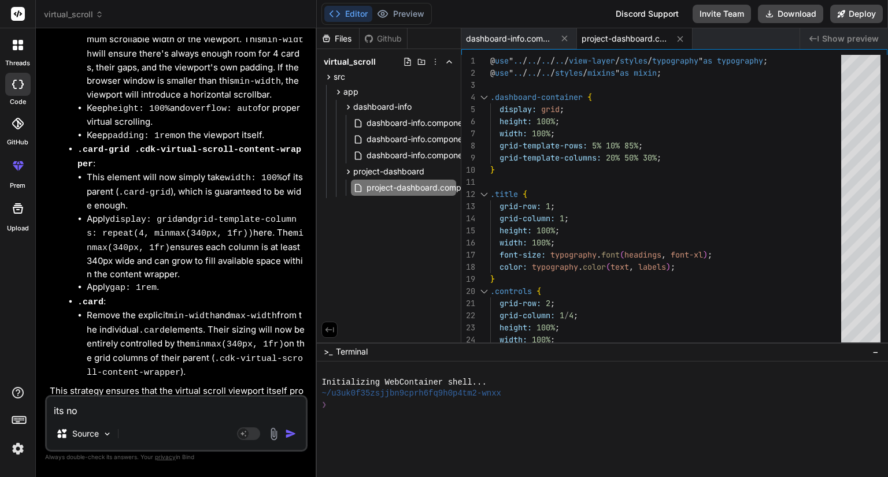
type textarea "x"
type textarea "its not"
type textarea "x"
type textarea "its not w"
type textarea "x"
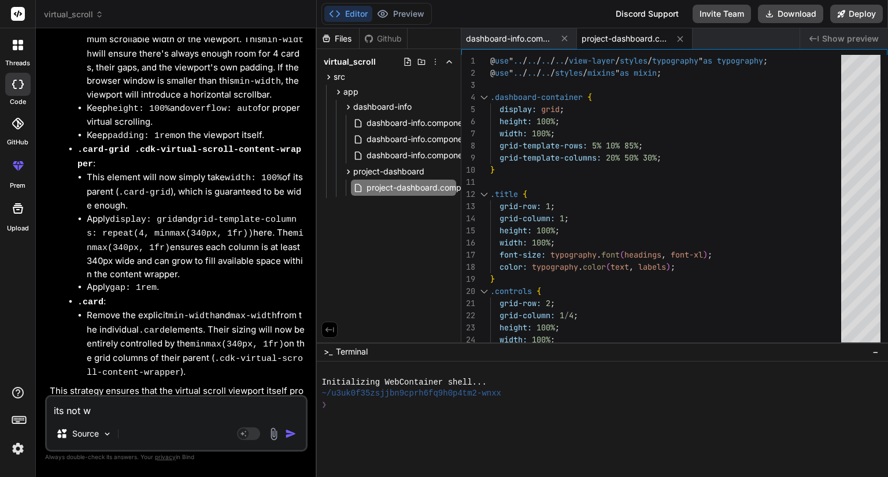
type textarea "its not wo"
type textarea "x"
type textarea "its not wor"
type textarea "x"
type textarea "its not work"
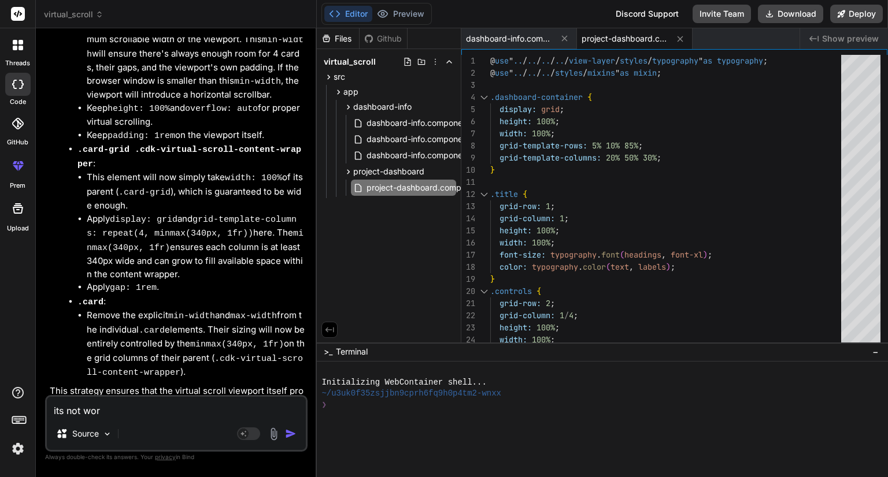
type textarea "x"
type textarea "its not worki"
type textarea "x"
type textarea "its not workin"
type textarea "x"
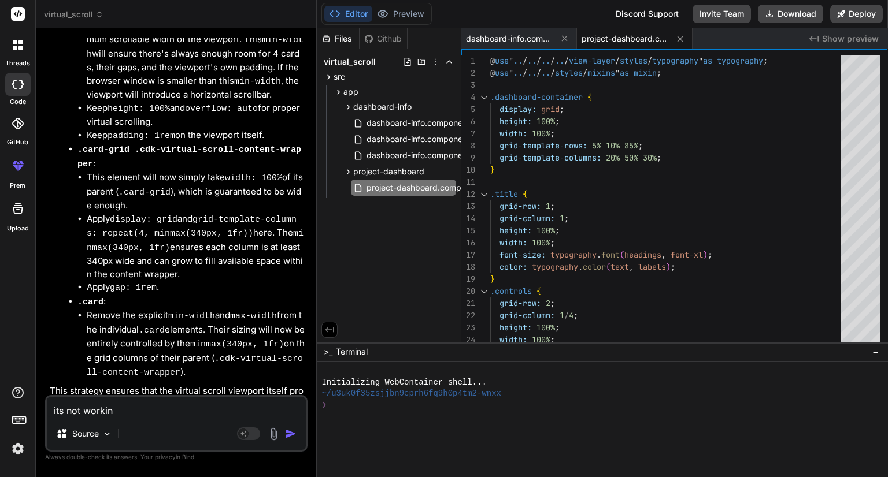
type textarea "its not working"
type textarea "x"
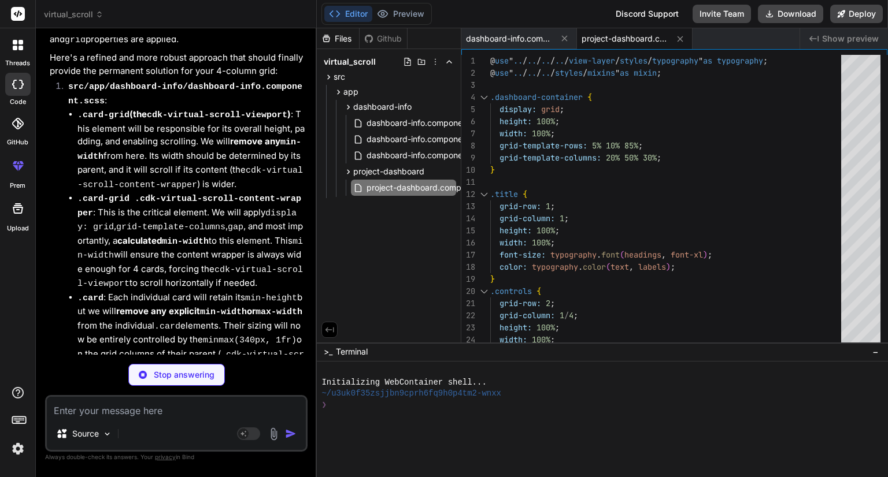
scroll to position [3991, 0]
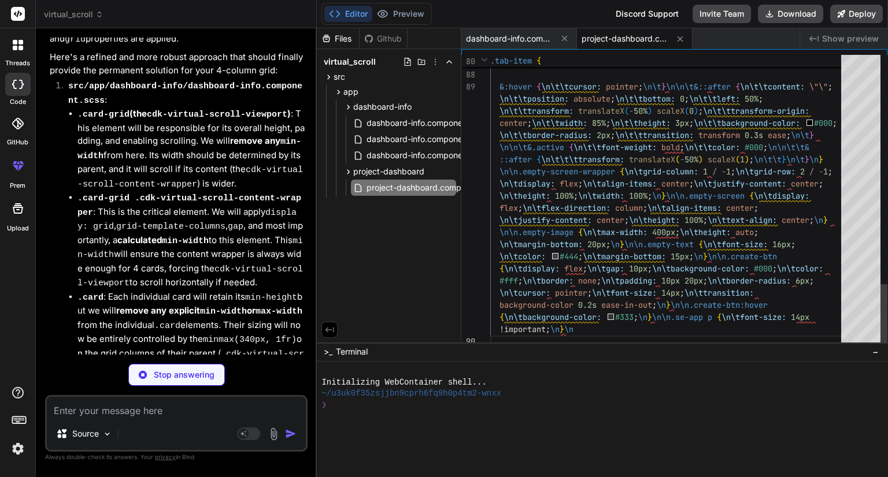
type textarea "x"
type textarea "padding: 2px 6px; border-radius: 999px; line-height: 1; display: inline-block; }"
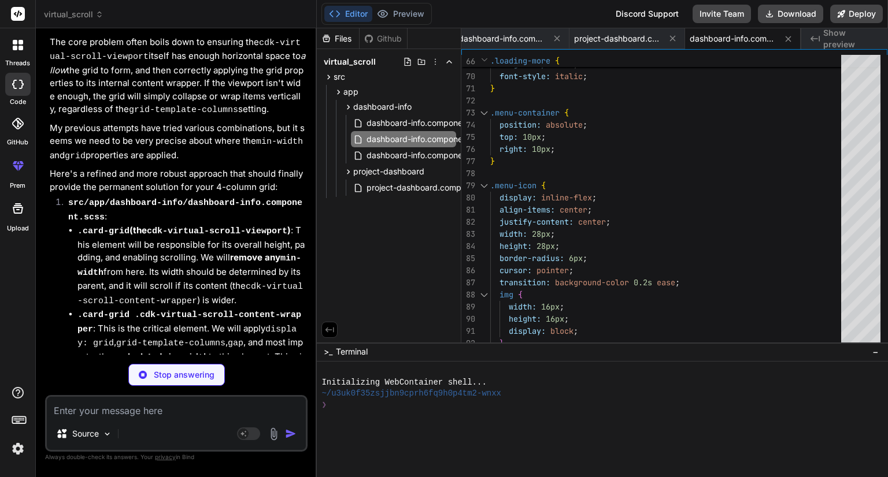
scroll to position [4020, 0]
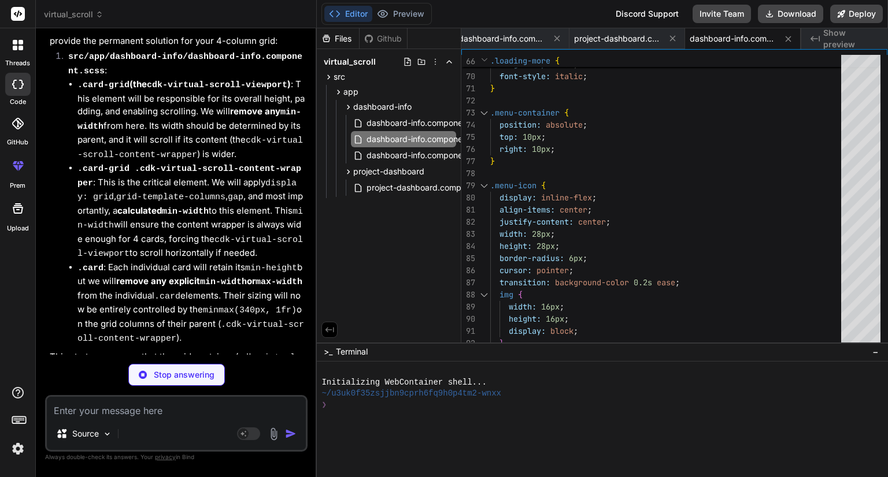
type textarea "x"
type textarea ".create-btn:hover { background-color: #333; } .se-app p { font-size: 14px !impo…"
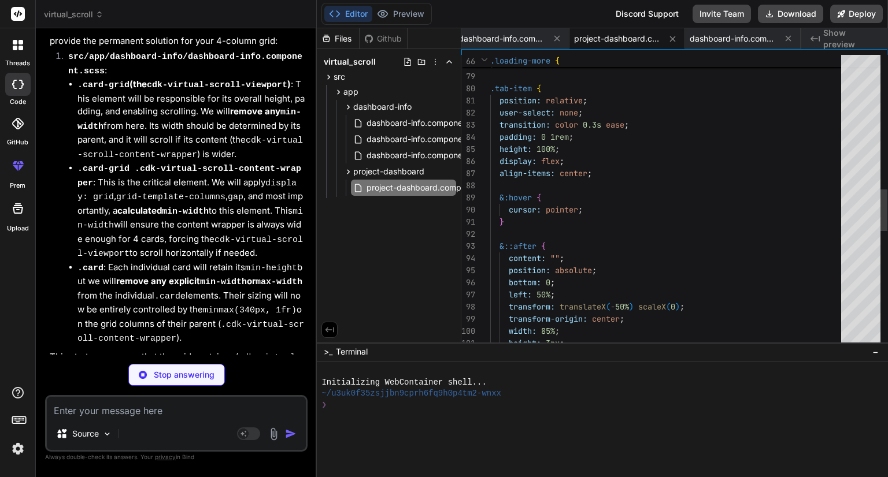
type textarea "x"
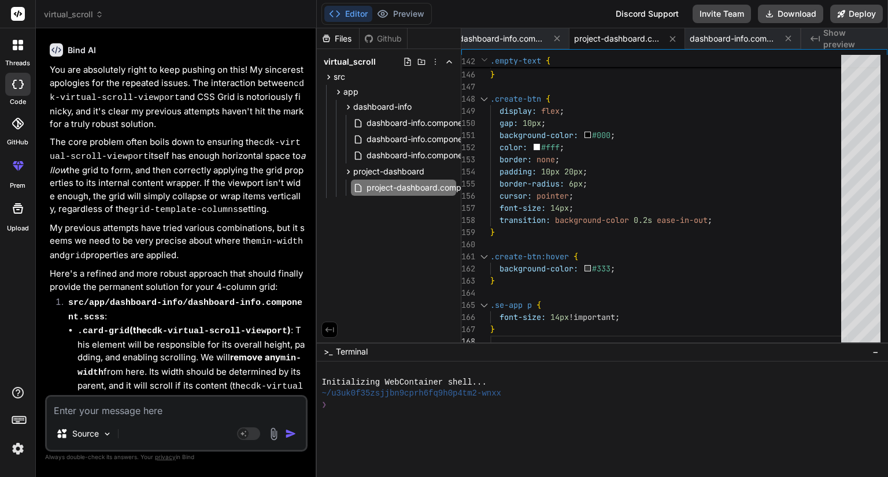
scroll to position [3774, 0]
click at [398, 148] on div "dashboard-info.component.ts" at bounding box center [403, 155] width 105 height 16
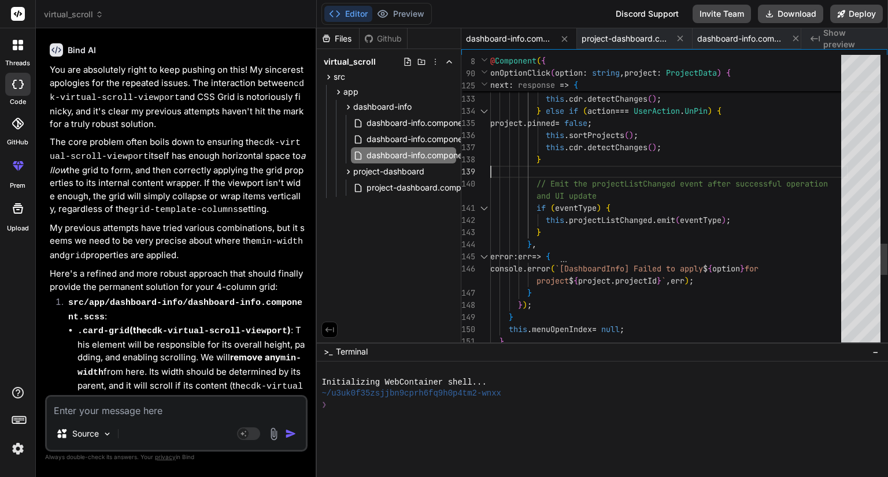
scroll to position [0, 0]
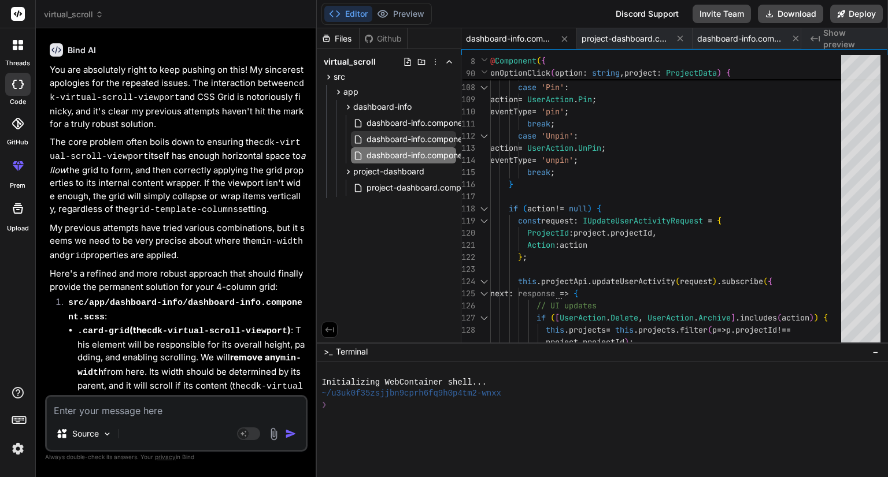
click at [395, 137] on span "dashboard-info.component.scss" at bounding box center [427, 139] width 125 height 14
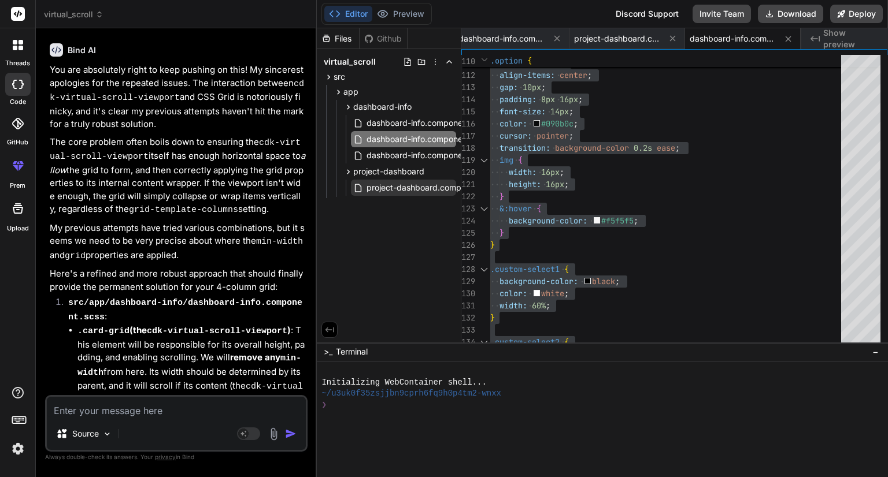
click at [379, 187] on span "project-dashboard.component.scss" at bounding box center [434, 188] width 138 height 14
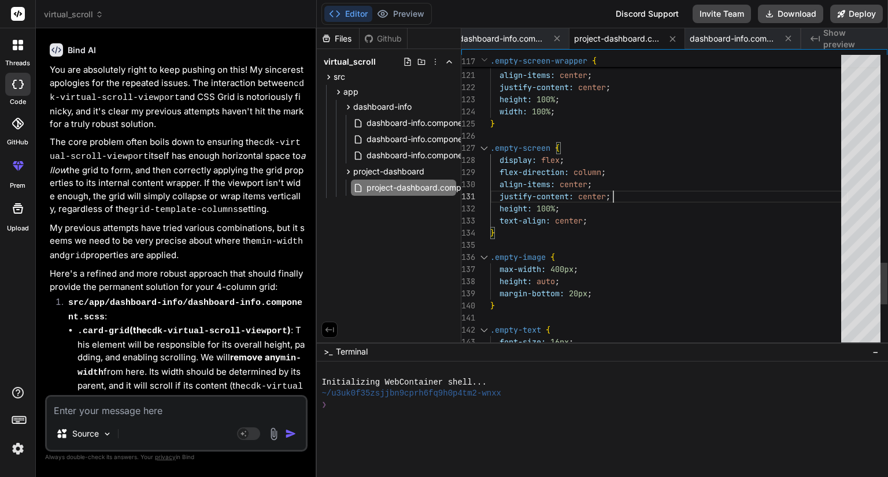
type textarea "@use "../../../../view-layer/styles/typography" as typography; @use "../../../s…"
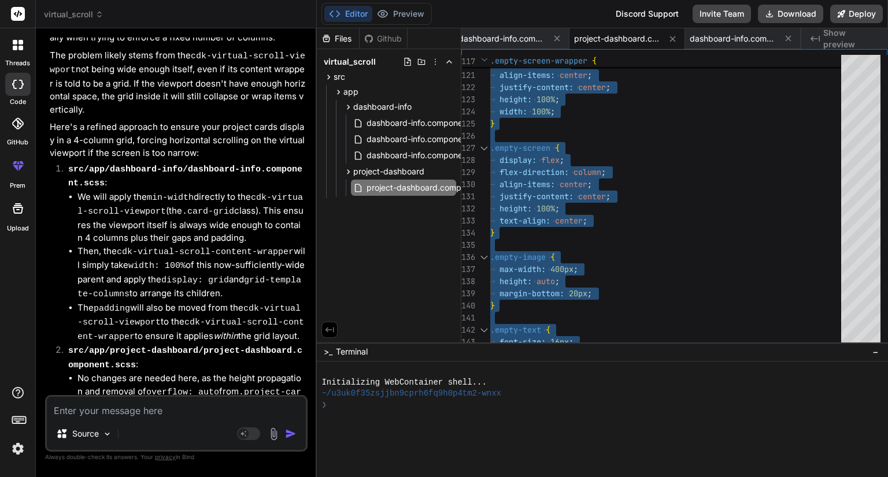
scroll to position [867, 0]
click at [192, 195] on li "We will apply the min-width directly to the cdk-virtual-scroll-viewport (the .c…" at bounding box center [191, 217] width 228 height 54
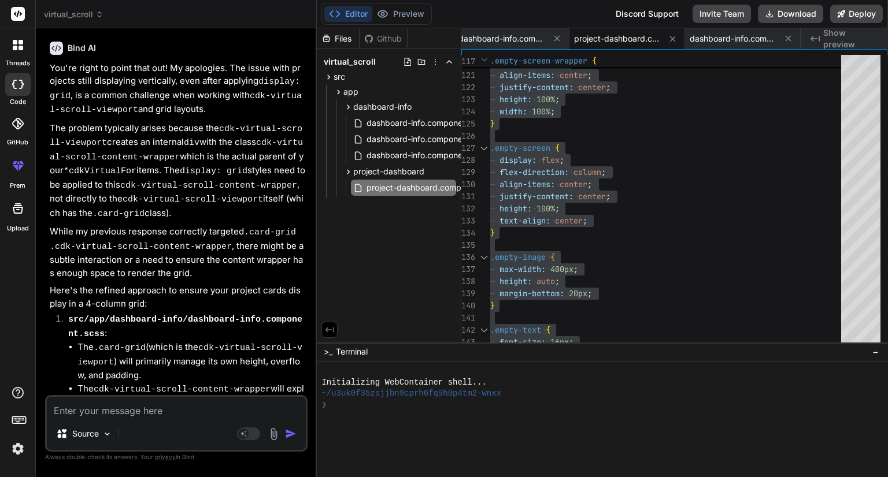
scroll to position [0, 0]
